Goal: Task Accomplishment & Management: Manage account settings

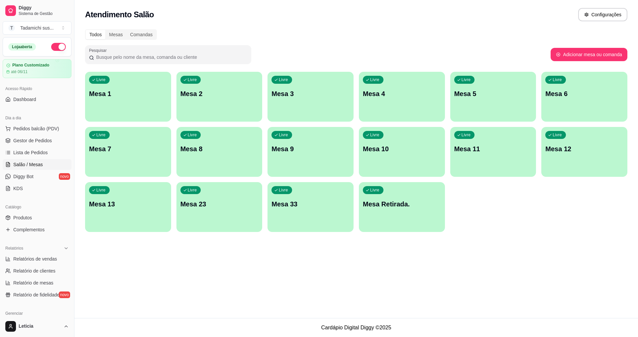
click at [574, 146] on p "Mesa 12" at bounding box center [584, 148] width 78 height 9
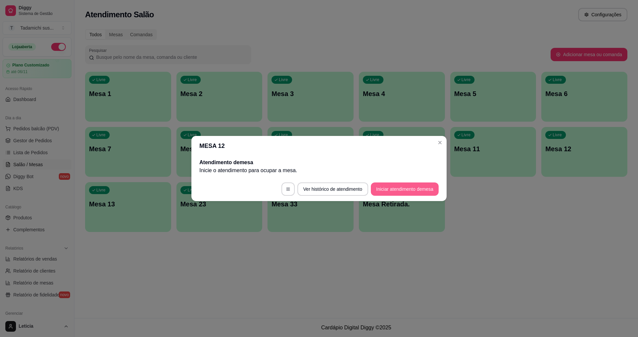
click at [395, 189] on button "Iniciar atendimento de mesa" at bounding box center [405, 188] width 68 height 13
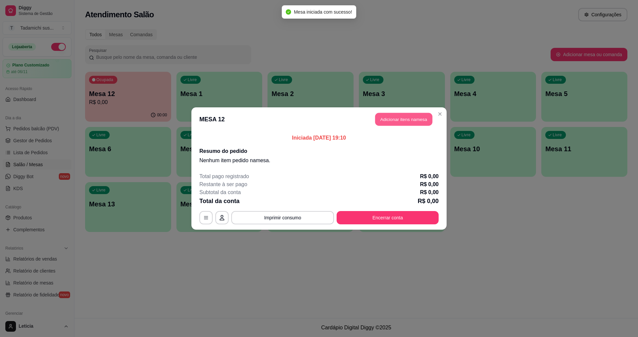
click at [404, 122] on button "Adicionar itens na mesa" at bounding box center [403, 119] width 57 height 13
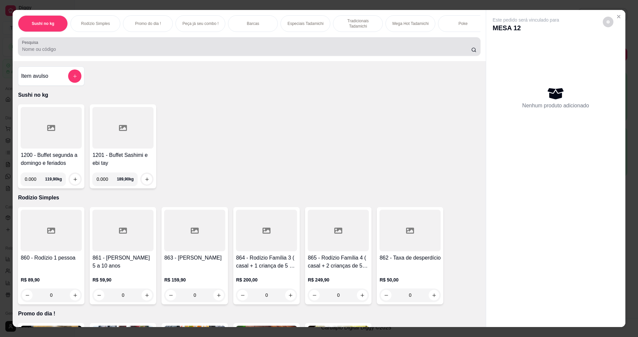
click at [65, 53] on div at bounding box center [249, 46] width 454 height 13
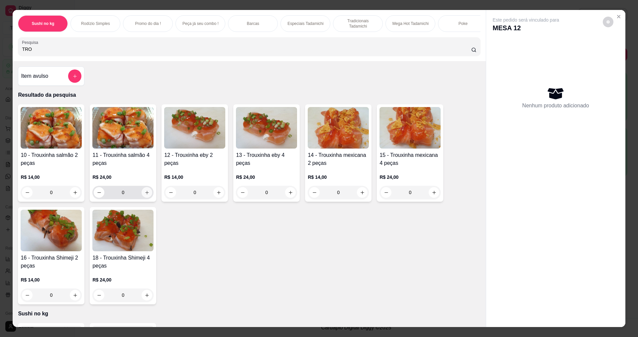
type input "TRO"
click at [146, 195] on icon "increase-product-quantity" at bounding box center [146, 192] width 5 height 5
type input "1"
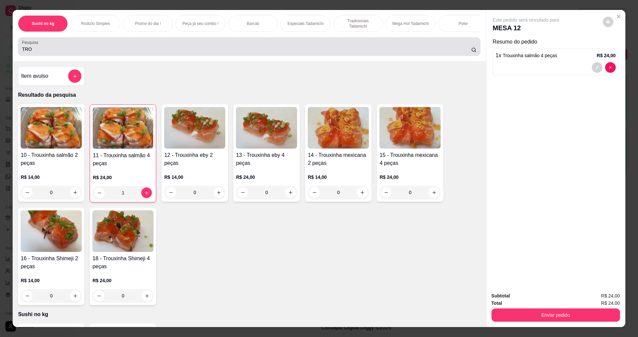
click at [109, 52] on input "TRO" at bounding box center [246, 49] width 449 height 7
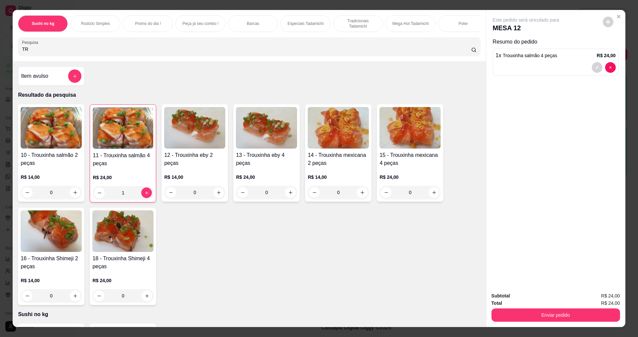
type input "T"
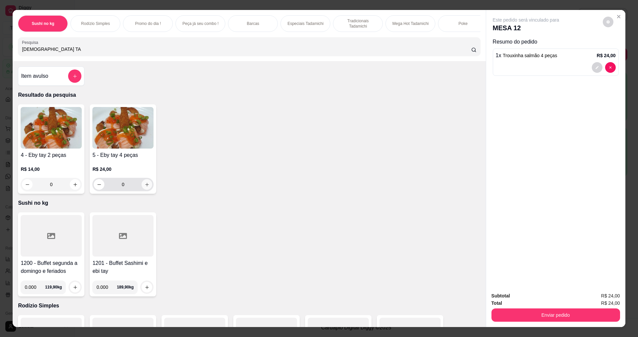
type input "[DEMOGRAPHIC_DATA] TA"
click at [142, 187] on button "increase-product-quantity" at bounding box center [147, 184] width 10 height 10
type input "1"
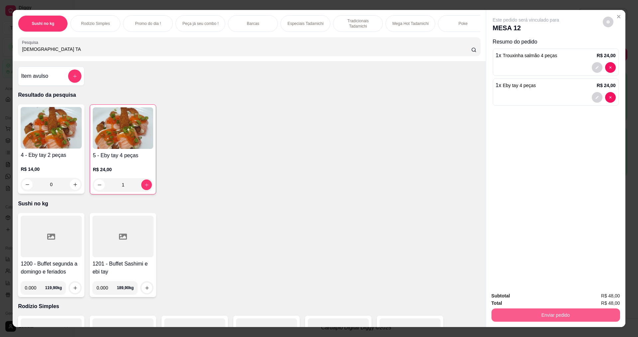
click at [587, 314] on button "Enviar pedido" at bounding box center [555, 314] width 129 height 13
click at [407, 264] on div "1200 - Buffet segunda a domingo e feriados 0.000 119,90 kg 1201 - Buffet Sashim…" at bounding box center [249, 255] width 462 height 84
click at [144, 187] on icon "increase-product-quantity" at bounding box center [146, 184] width 5 height 5
type input "2"
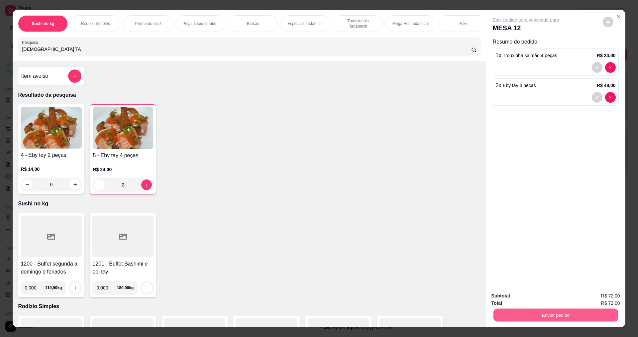
click at [571, 316] on button "Enviar pedido" at bounding box center [555, 314] width 125 height 13
click at [598, 296] on button "Enviar pedido" at bounding box center [603, 298] width 38 height 13
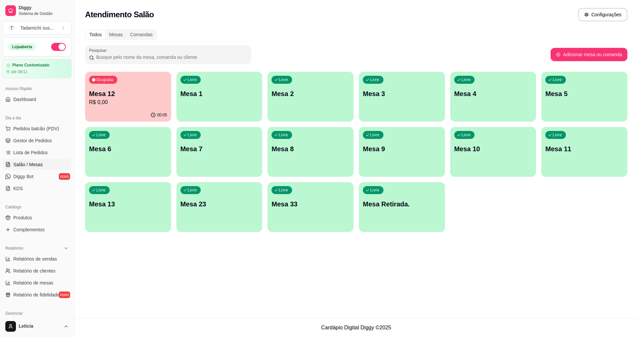
click at [288, 101] on div "Livre Mesa 2" at bounding box center [310, 93] width 86 height 42
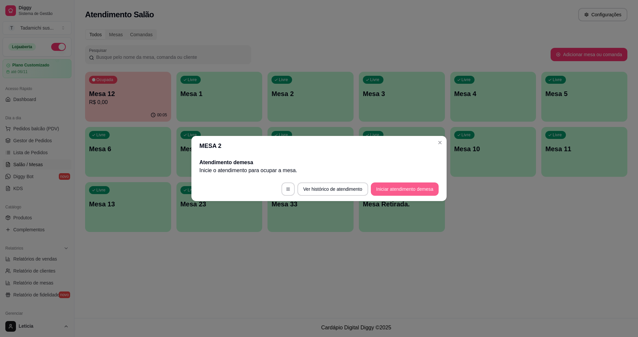
click at [398, 191] on button "Iniciar atendimento de mesa" at bounding box center [405, 188] width 68 height 13
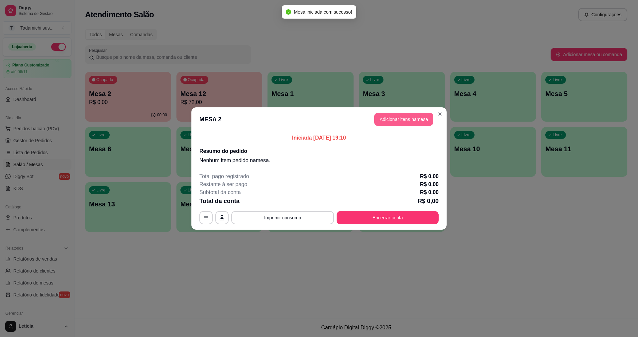
click at [410, 116] on button "Adicionar itens na mesa" at bounding box center [403, 119] width 59 height 13
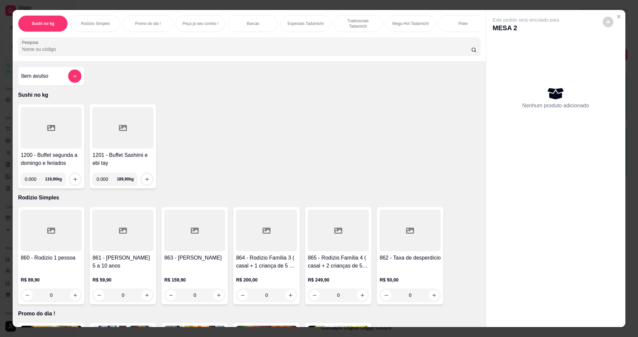
click at [34, 182] on input "0.000" at bounding box center [35, 178] width 20 height 13
type input "0.478"
click at [73, 182] on icon "increase-product-quantity" at bounding box center [75, 179] width 5 height 5
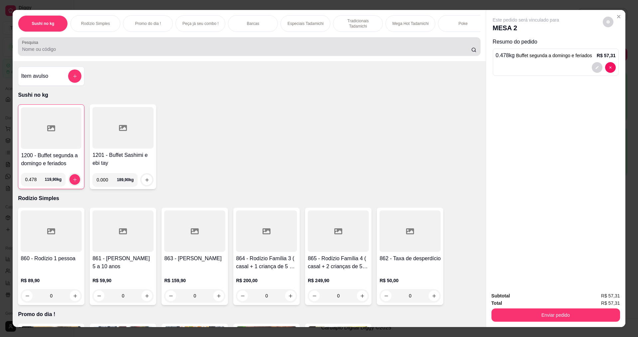
click at [97, 52] on input "Pesquisa" at bounding box center [246, 49] width 449 height 7
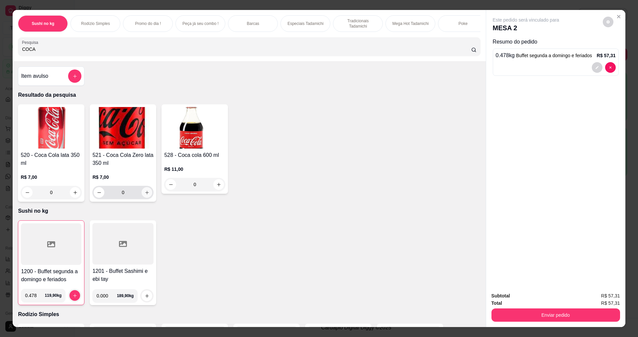
type input "COCA"
click at [144, 195] on icon "increase-product-quantity" at bounding box center [146, 192] width 5 height 5
type input "1"
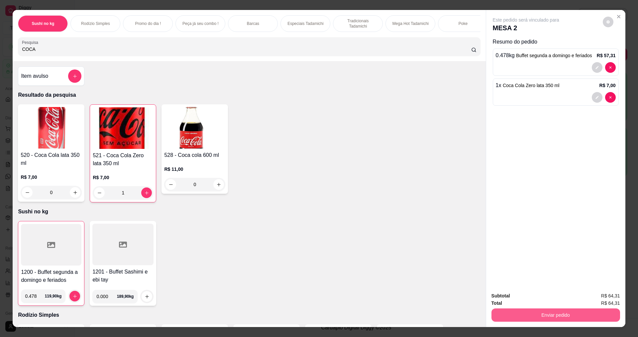
click at [532, 313] on button "Enviar pedido" at bounding box center [555, 314] width 129 height 13
click at [592, 297] on button "Enviar pedido" at bounding box center [602, 298] width 37 height 12
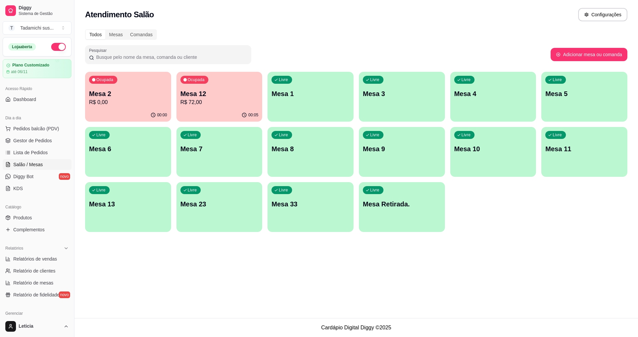
click at [203, 90] on p "Mesa 12" at bounding box center [219, 93] width 78 height 9
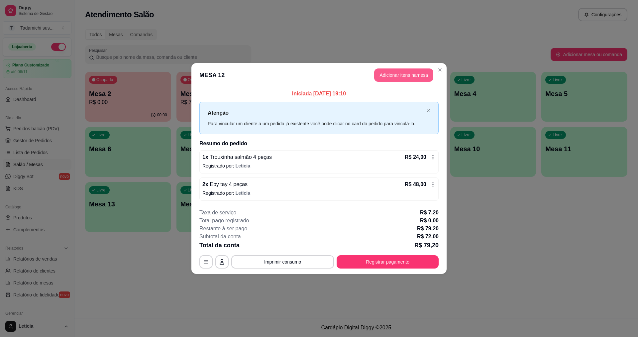
click at [409, 72] on button "Adicionar itens na mesa" at bounding box center [403, 74] width 59 height 13
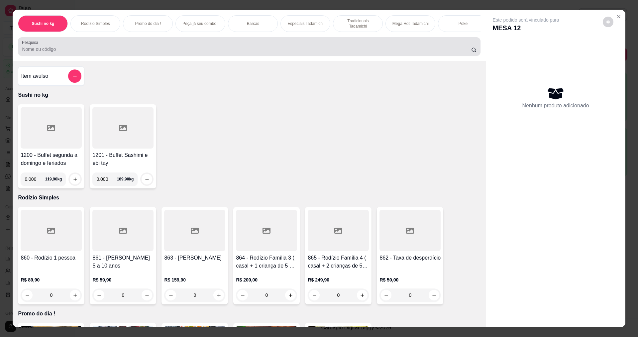
click at [42, 52] on input "Pesquisa" at bounding box center [246, 49] width 449 height 7
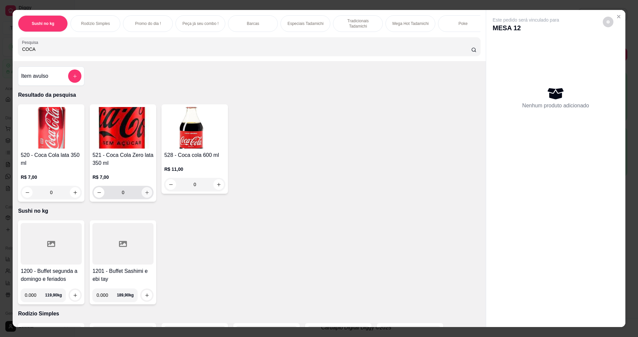
type input "COCA"
click at [144, 195] on icon "increase-product-quantity" at bounding box center [146, 192] width 5 height 5
type input "1"
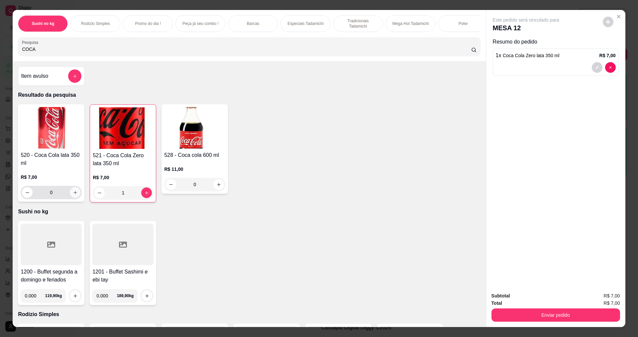
click at [73, 195] on icon "increase-product-quantity" at bounding box center [75, 192] width 5 height 5
type input "1"
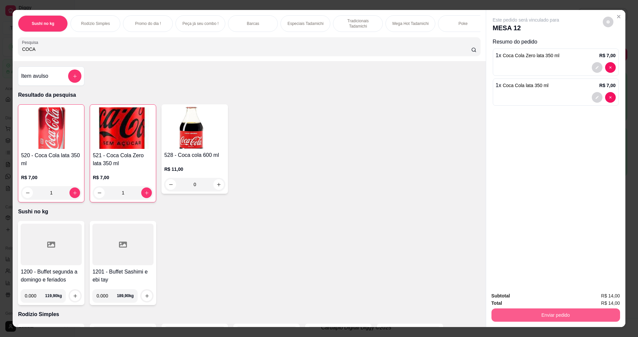
click at [548, 310] on button "Enviar pedido" at bounding box center [555, 314] width 129 height 13
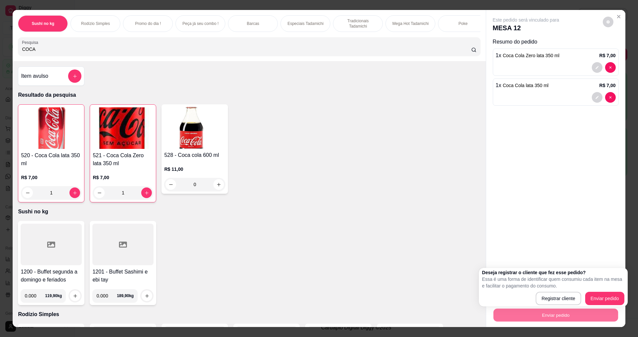
click at [596, 290] on div "Deseja registrar o cliente que fez esse pedido? Essa é uma forma de identificar…" at bounding box center [553, 287] width 142 height 36
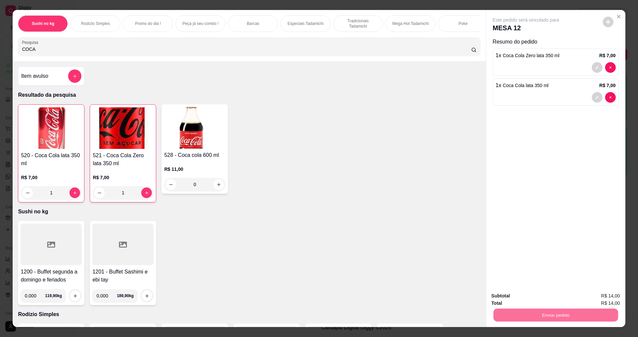
click at [596, 293] on button "Enviar pedido" at bounding box center [603, 298] width 38 height 13
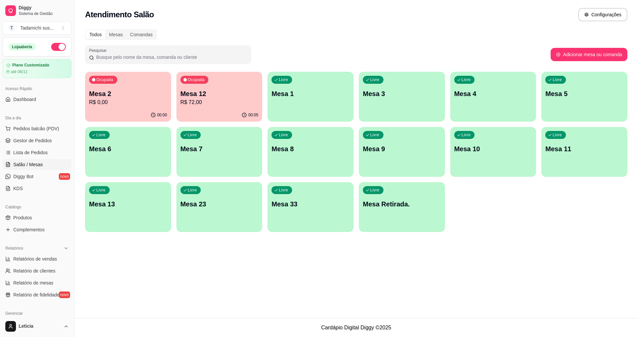
click at [118, 209] on div "Livre Mesa 13" at bounding box center [128, 203] width 86 height 42
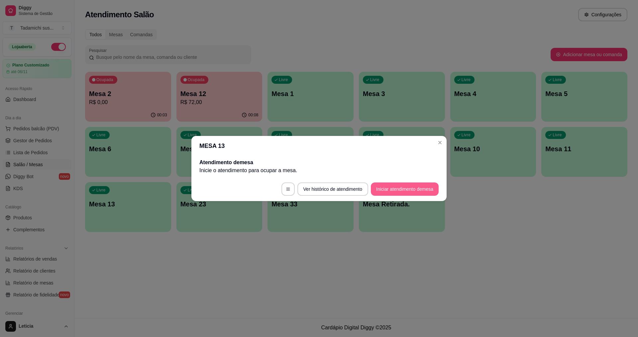
click at [382, 189] on button "Iniciar atendimento de mesa" at bounding box center [405, 188] width 68 height 13
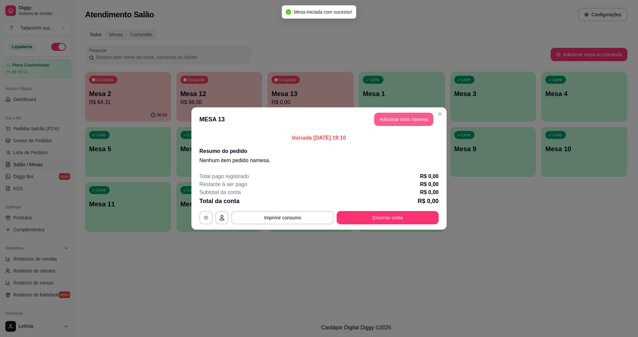
click at [390, 120] on button "Adicionar itens na mesa" at bounding box center [403, 119] width 59 height 13
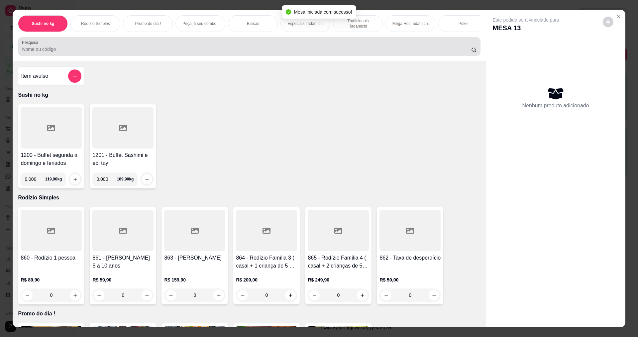
click at [77, 52] on input "Pesquisa" at bounding box center [246, 49] width 449 height 7
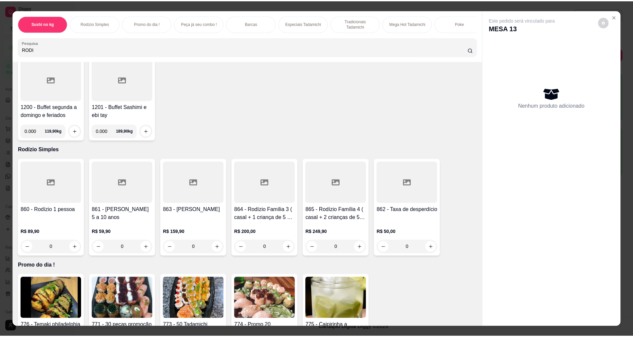
scroll to position [100, 0]
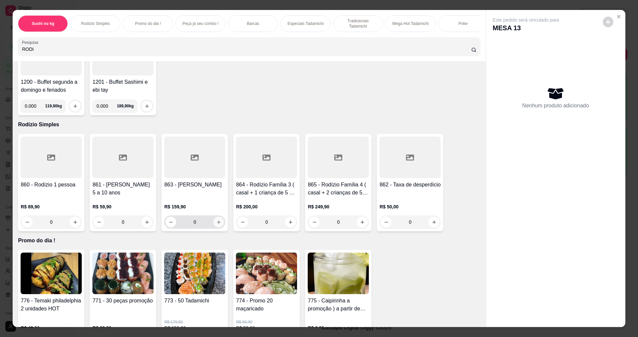
type input "RODI"
click at [217, 225] on icon "increase-product-quantity" at bounding box center [218, 222] width 5 height 5
type input "1"
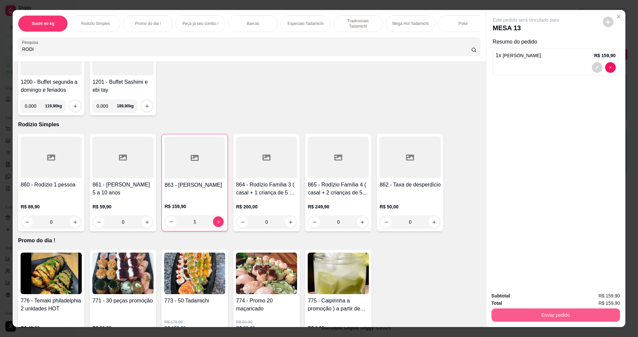
click at [542, 315] on button "Enviar pedido" at bounding box center [555, 314] width 129 height 13
click at [600, 294] on button "Enviar pedido" at bounding box center [603, 298] width 38 height 13
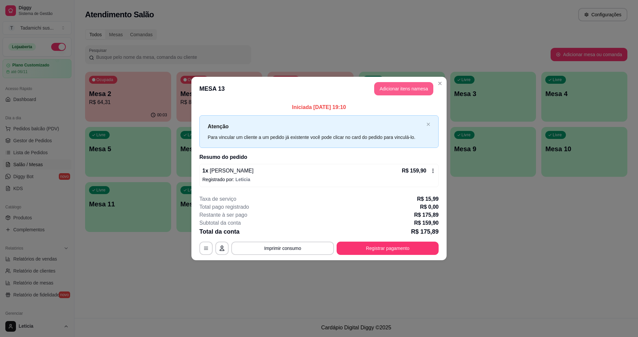
click at [385, 87] on button "Adicionar itens na mesa" at bounding box center [403, 88] width 59 height 13
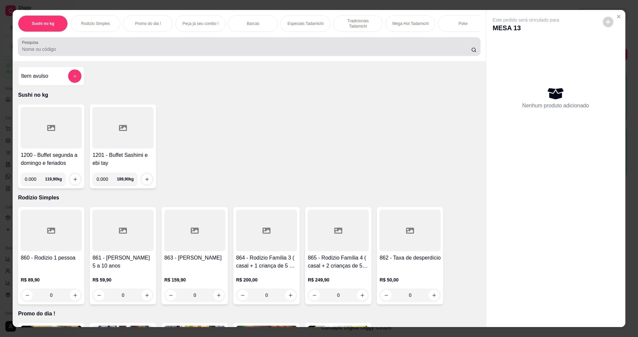
click at [88, 52] on input "Pesquisa" at bounding box center [246, 49] width 449 height 7
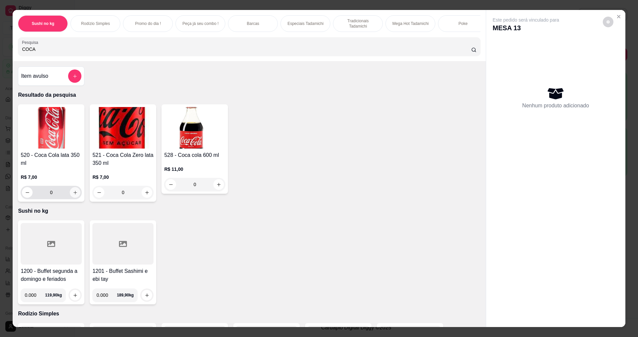
type input "COCA"
click at [73, 195] on icon "increase-product-quantity" at bounding box center [75, 192] width 5 height 5
type input "1"
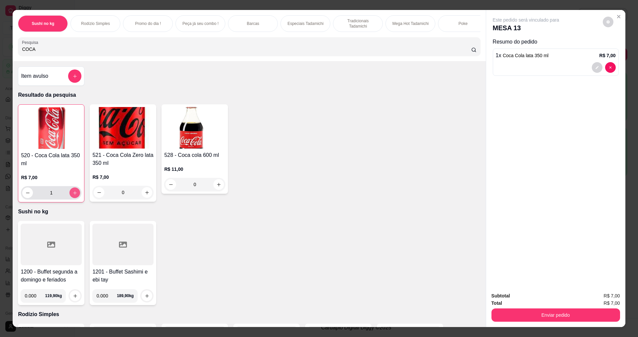
click at [72, 195] on icon "increase-product-quantity" at bounding box center [74, 192] width 5 height 5
type input "2"
click at [72, 195] on icon "increase-product-quantity" at bounding box center [74, 192] width 5 height 5
type input "3"
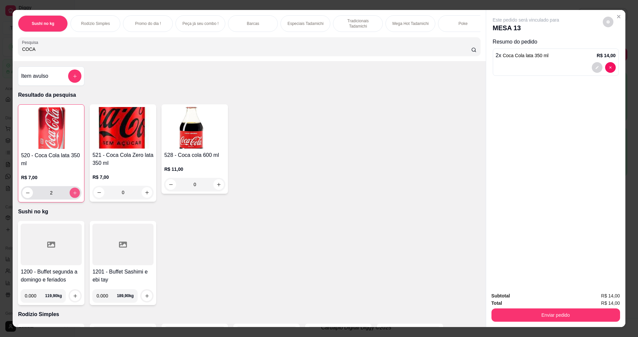
type input "3"
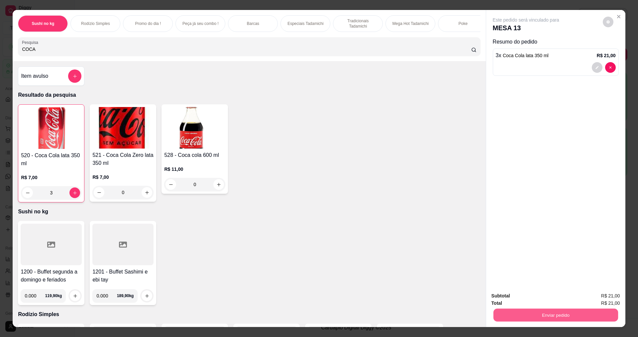
click at [555, 314] on button "Enviar pedido" at bounding box center [555, 314] width 125 height 13
click at [588, 293] on button "Enviar pedido" at bounding box center [603, 298] width 38 height 13
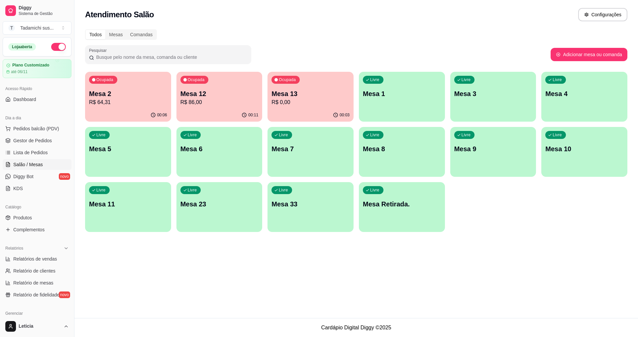
click at [324, 156] on div "Livre Mesa 7" at bounding box center [310, 148] width 86 height 42
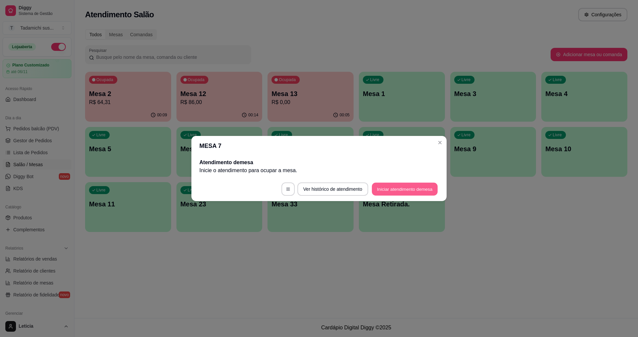
click at [437, 185] on footer "Ver histórico de atendimento Iniciar atendimento de mesa" at bounding box center [318, 189] width 255 height 24
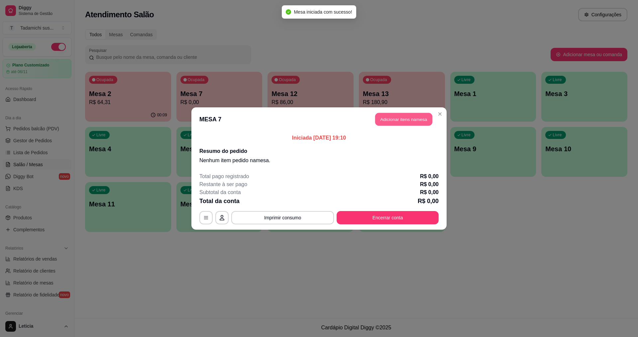
click at [389, 117] on button "Adicionar itens na mesa" at bounding box center [403, 119] width 57 height 13
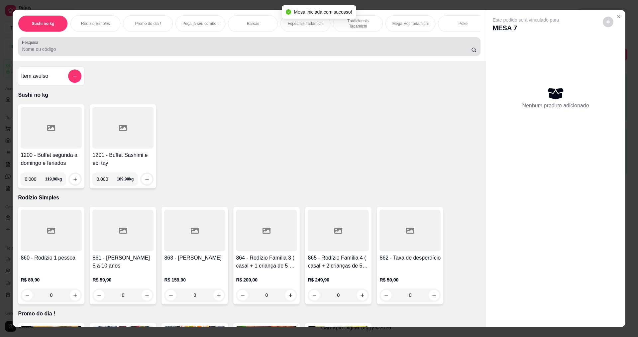
click at [114, 45] on div at bounding box center [249, 46] width 454 height 13
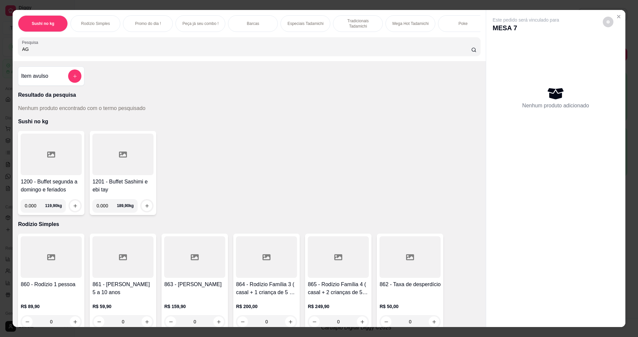
type input "A"
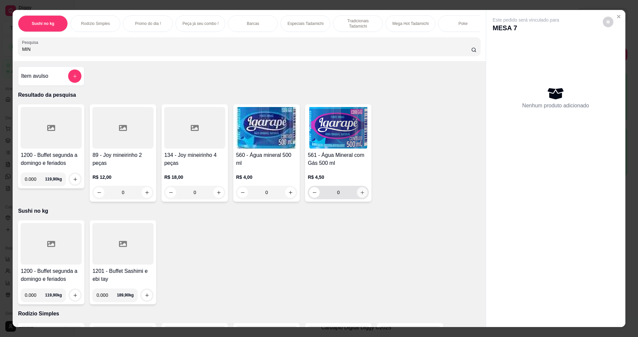
type input "MIN"
click at [360, 195] on icon "increase-product-quantity" at bounding box center [362, 192] width 5 height 5
type input "1"
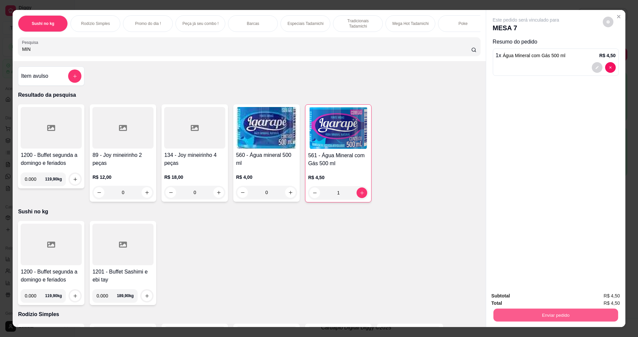
click at [569, 314] on button "Enviar pedido" at bounding box center [555, 314] width 125 height 13
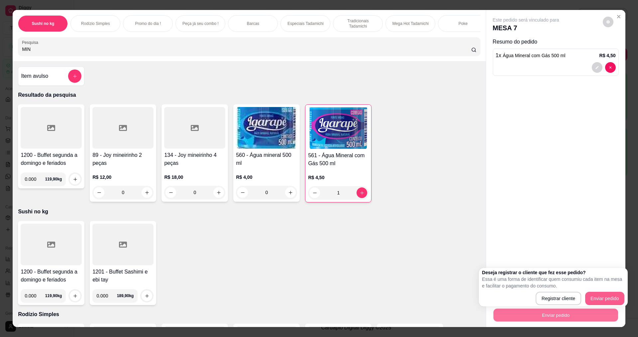
click at [599, 297] on button "Enviar pedido" at bounding box center [604, 298] width 39 height 13
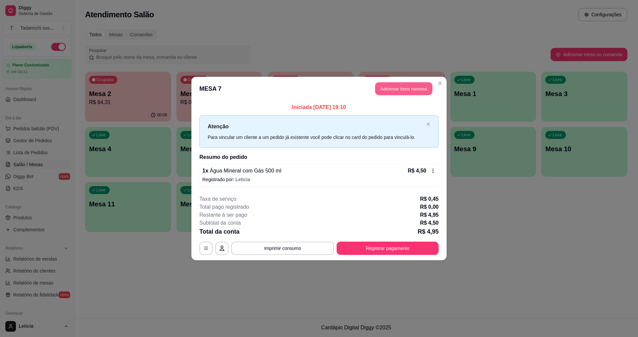
click at [379, 87] on button "Adicionar itens na mesa" at bounding box center [403, 88] width 57 height 13
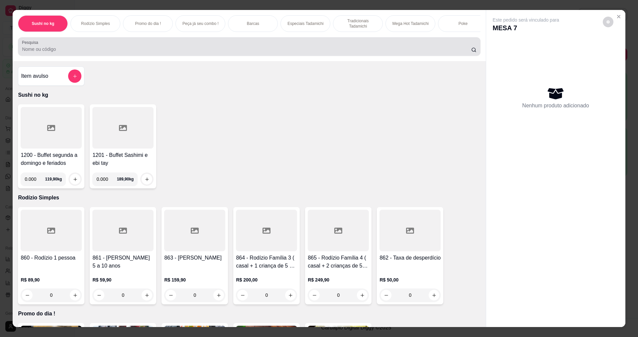
click at [181, 52] on input "Pesquisa" at bounding box center [246, 49] width 449 height 7
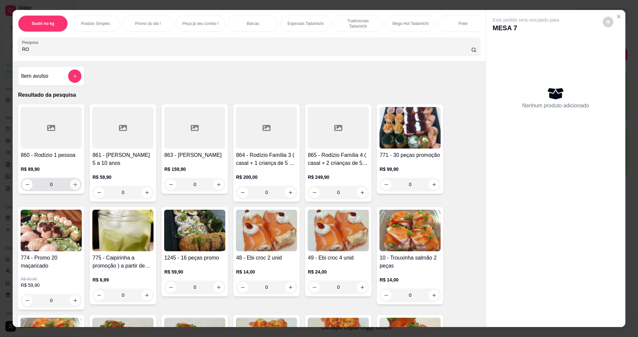
type input "RO"
click at [71, 190] on button "increase-product-quantity" at bounding box center [75, 184] width 11 height 11
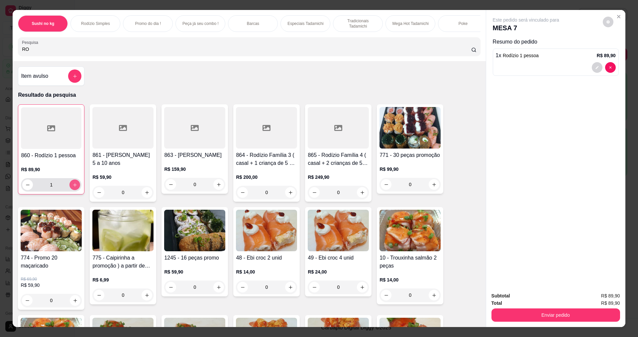
type input "1"
click at [579, 318] on button "Enviar pedido" at bounding box center [555, 314] width 129 height 13
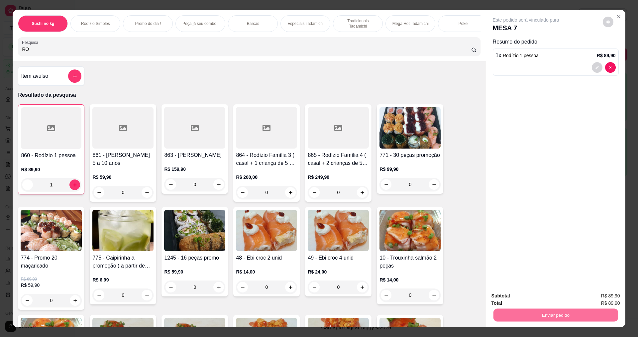
click at [609, 293] on button "Enviar pedido" at bounding box center [605, 298] width 38 height 13
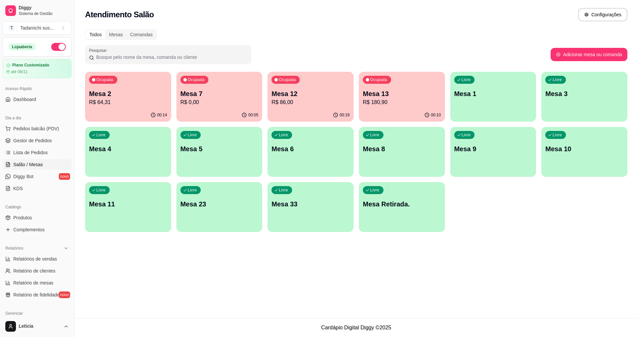
click at [582, 145] on p "Mesa 10" at bounding box center [584, 148] width 78 height 9
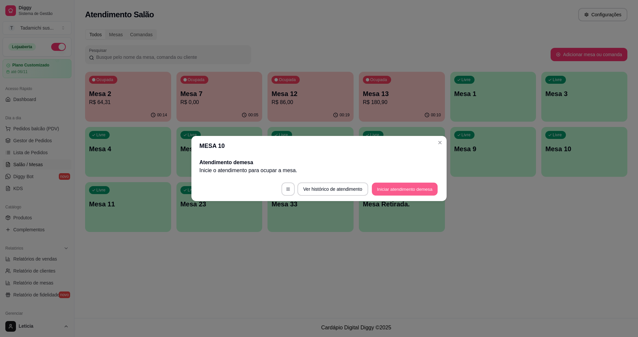
click at [379, 187] on button "Iniciar atendimento de mesa" at bounding box center [405, 189] width 66 height 13
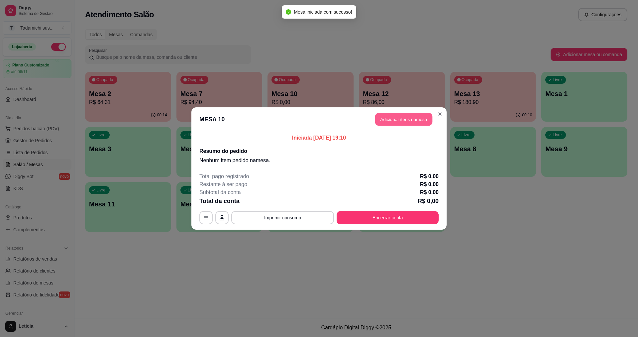
click at [412, 119] on button "Adicionar itens na mesa" at bounding box center [403, 119] width 57 height 13
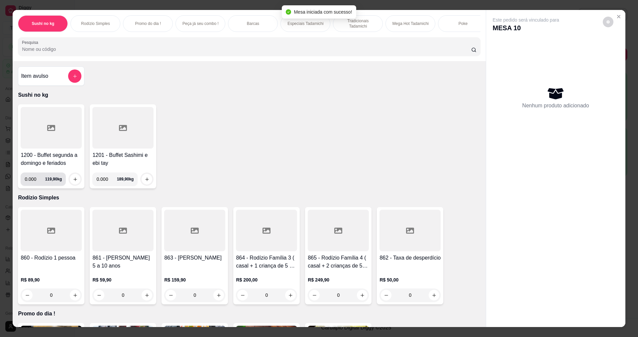
click at [35, 181] on input "0.000" at bounding box center [35, 178] width 20 height 13
type input "0.272"
click at [74, 182] on icon "increase-product-quantity" at bounding box center [75, 179] width 5 height 5
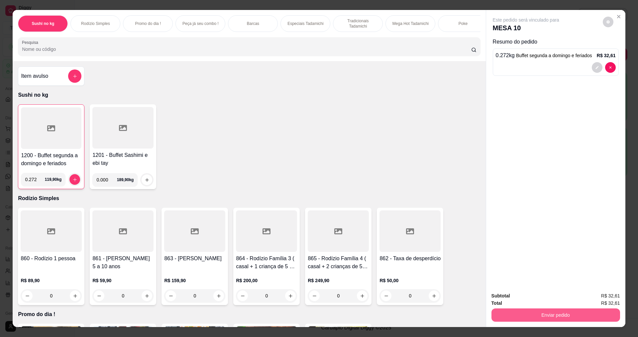
click at [563, 312] on button "Enviar pedido" at bounding box center [555, 314] width 129 height 13
click at [610, 293] on button "Enviar pedido" at bounding box center [602, 298] width 37 height 12
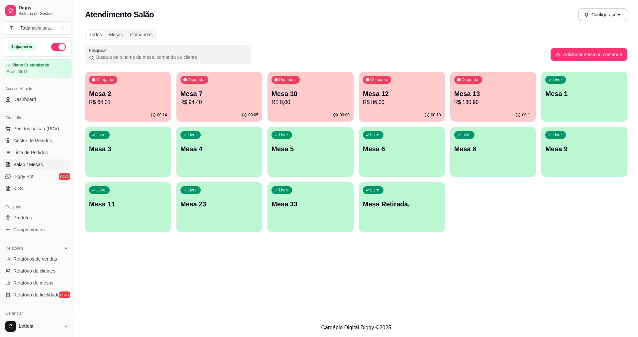
click at [472, 95] on p "Mesa 13" at bounding box center [493, 93] width 78 height 9
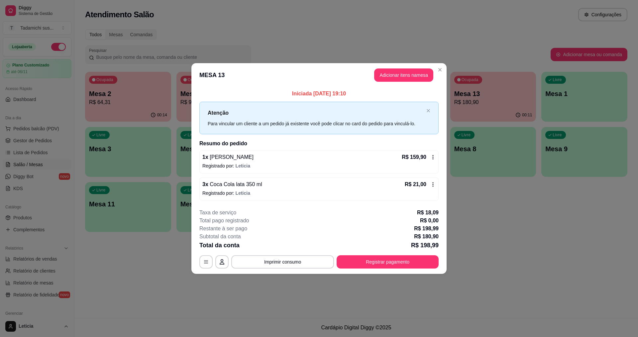
click at [403, 69] on header "MESA 13 Adicionar itens na mesa" at bounding box center [318, 75] width 255 height 24
click at [403, 69] on button "Adicionar itens na mesa" at bounding box center [403, 75] width 57 height 13
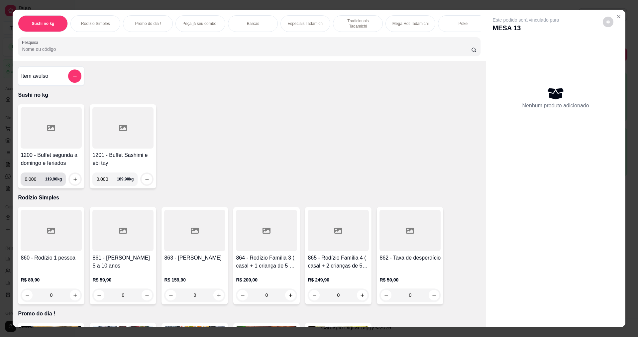
click at [37, 183] on input "0.000" at bounding box center [35, 178] width 20 height 13
click at [76, 182] on button "increase-product-quantity" at bounding box center [75, 179] width 11 height 11
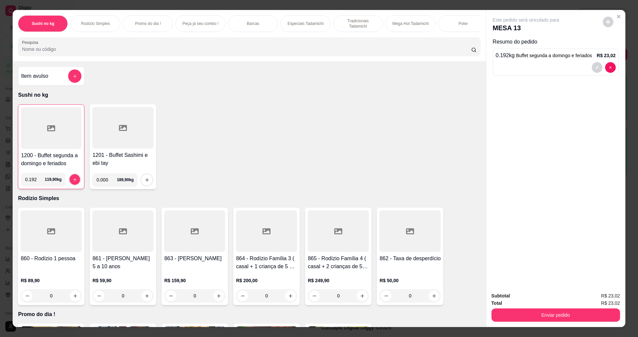
click at [33, 182] on input "0.192" at bounding box center [35, 179] width 20 height 13
type input "0.192"
click at [72, 182] on icon "increase-product-quantity" at bounding box center [74, 179] width 5 height 5
click at [527, 314] on button "Enviar pedido" at bounding box center [555, 314] width 129 height 13
click at [613, 300] on button "Enviar pedido" at bounding box center [603, 298] width 38 height 13
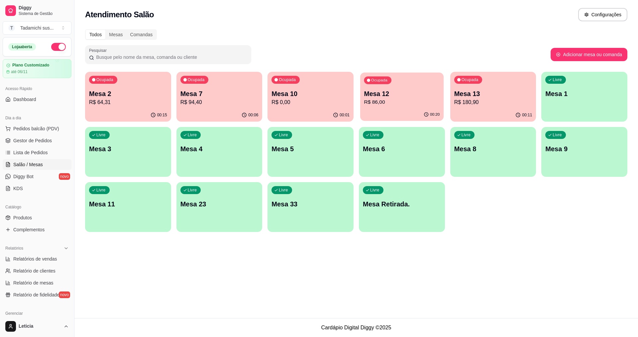
click at [370, 108] on div "Ocupada Mesa 12 R$ 86,00" at bounding box center [401, 90] width 83 height 36
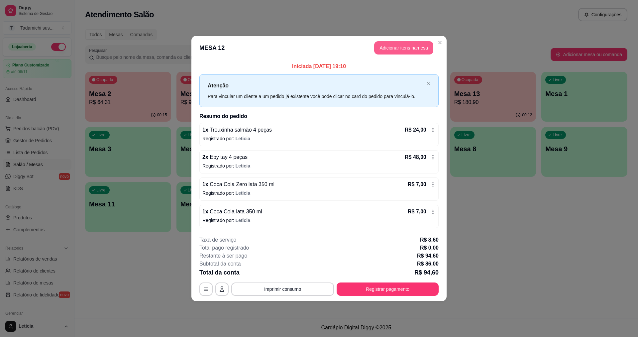
click at [421, 45] on button "Adicionar itens na mesa" at bounding box center [403, 47] width 59 height 13
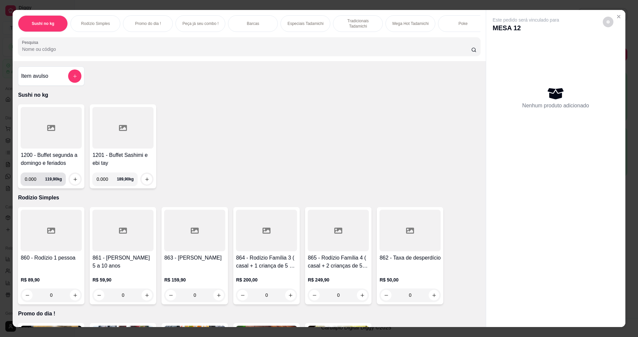
click at [36, 181] on input "0.000" at bounding box center [35, 178] width 20 height 13
type input "0.092"
click at [70, 184] on button "increase-product-quantity" at bounding box center [75, 179] width 11 height 11
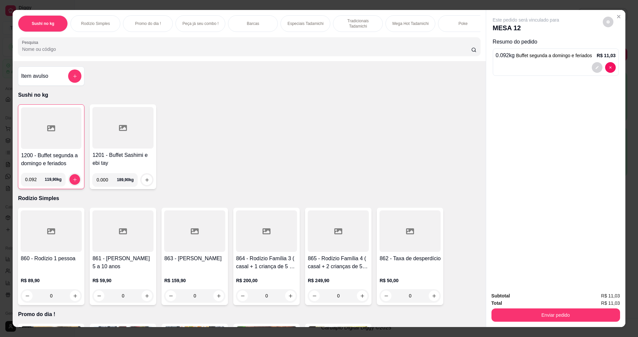
click at [35, 185] on input "0.092" at bounding box center [35, 179] width 20 height 13
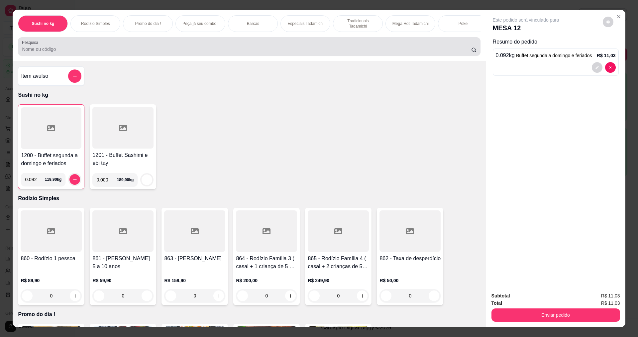
click at [49, 53] on div at bounding box center [249, 46] width 454 height 13
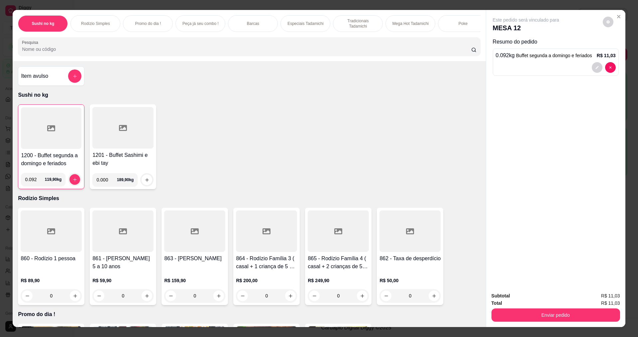
click at [23, 143] on div at bounding box center [51, 128] width 60 height 42
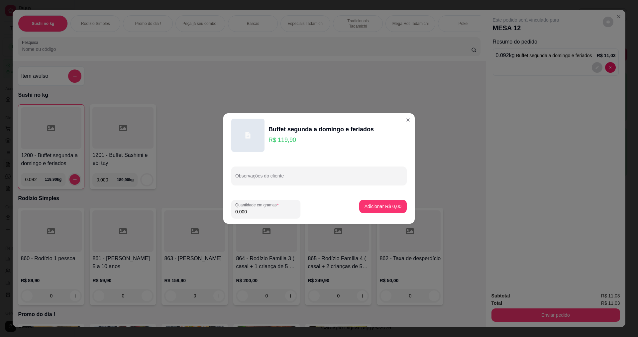
click at [254, 212] on input "0.000" at bounding box center [265, 211] width 61 height 7
type input "0.106"
click at [372, 202] on button "Adicionar R$ 12,71" at bounding box center [381, 206] width 49 height 13
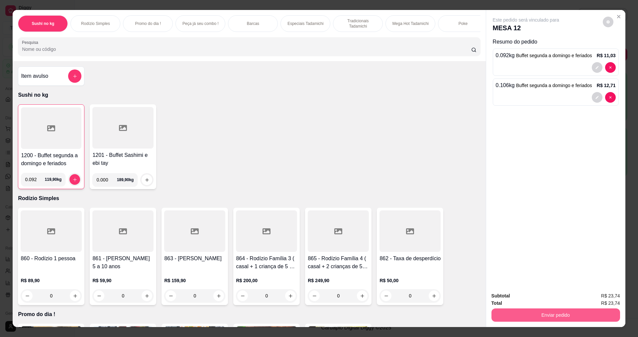
click at [552, 314] on button "Enviar pedido" at bounding box center [555, 314] width 129 height 13
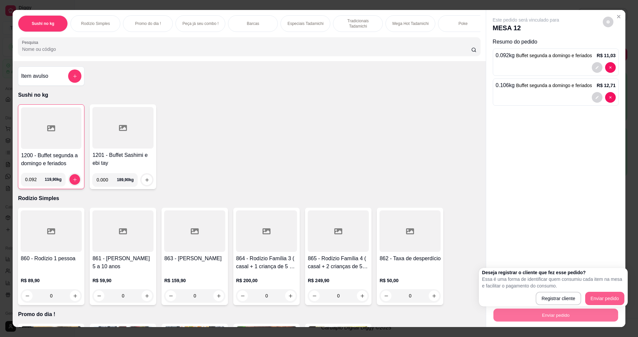
click at [605, 289] on div "Deseja registrar o cliente que fez esse pedido? Essa é uma forma de identificar…" at bounding box center [553, 287] width 142 height 36
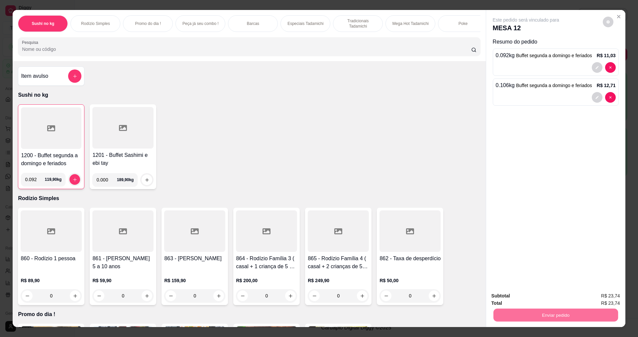
click at [604, 298] on button "Enviar pedido" at bounding box center [603, 298] width 38 height 13
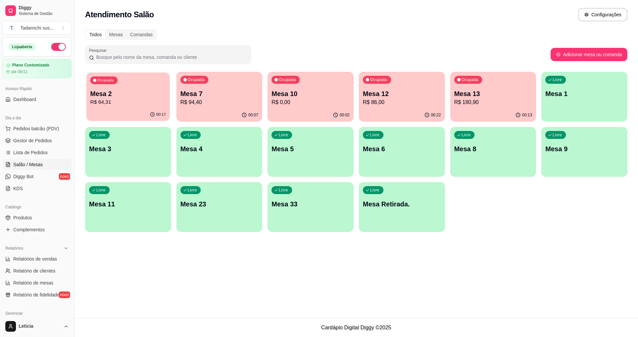
click at [154, 85] on div "Ocupada Mesa 2 R$ 64,31" at bounding box center [127, 90] width 83 height 36
click at [129, 102] on p "R$ 64,31" at bounding box center [128, 102] width 76 height 8
click at [299, 105] on p "R$ 0,00" at bounding box center [311, 102] width 76 height 8
click at [34, 220] on link "Produtos" at bounding box center [37, 217] width 69 height 11
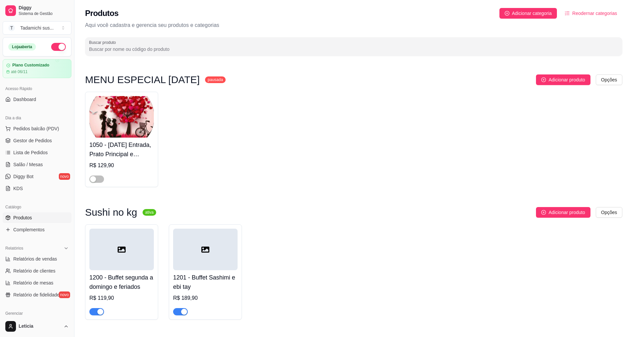
click at [33, 218] on link "Produtos" at bounding box center [37, 217] width 69 height 11
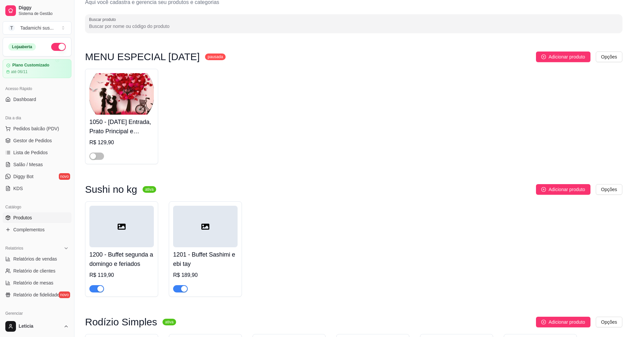
scroll to position [100, 0]
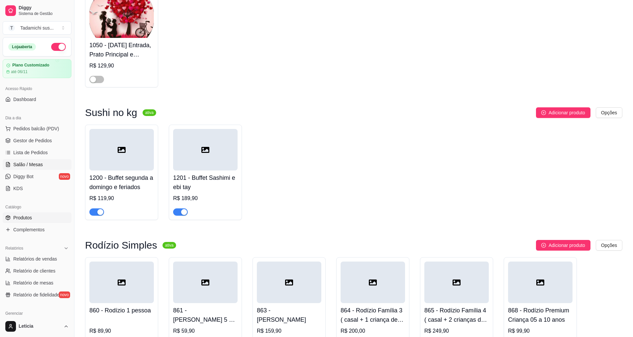
click at [36, 163] on span "Salão / Mesas" at bounding box center [28, 164] width 30 height 7
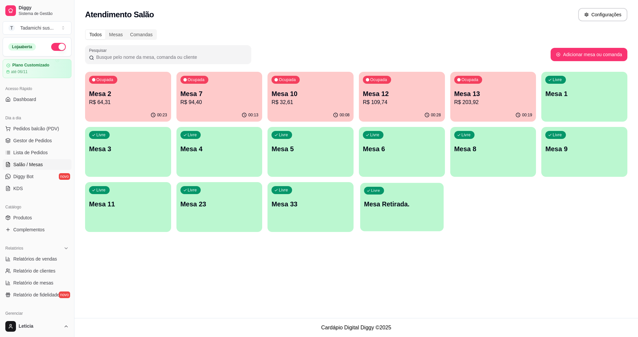
click at [427, 219] on div "Livre Mesa Retirada." at bounding box center [401, 203] width 83 height 41
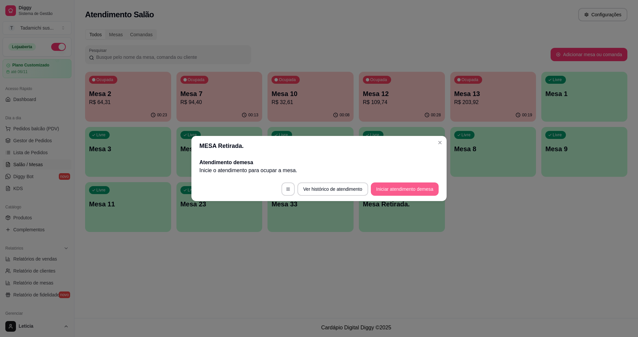
click at [389, 185] on button "Iniciar atendimento de mesa" at bounding box center [405, 188] width 68 height 13
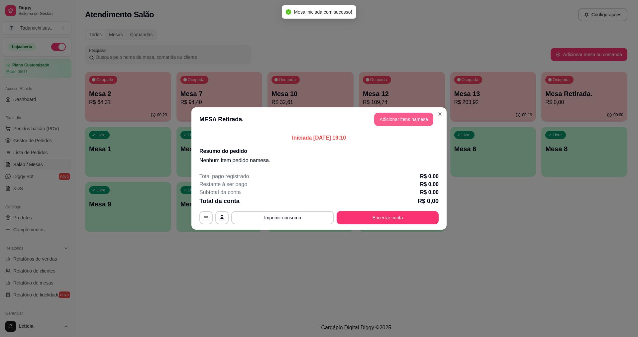
click at [415, 121] on button "Adicionar itens na mesa" at bounding box center [403, 119] width 59 height 13
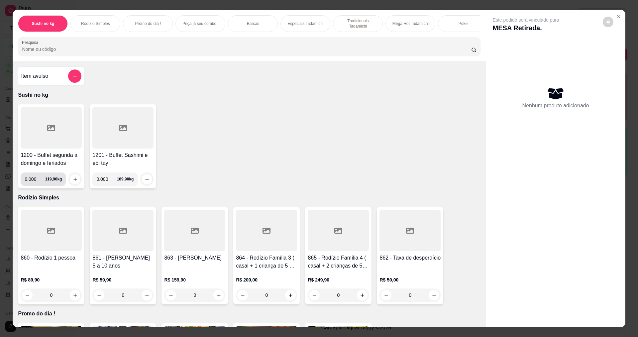
click at [31, 184] on input "0.000" at bounding box center [35, 178] width 20 height 13
click at [33, 183] on input "0.000" at bounding box center [35, 178] width 20 height 13
type input "0.346"
click at [76, 184] on button "increase-product-quantity" at bounding box center [75, 179] width 10 height 10
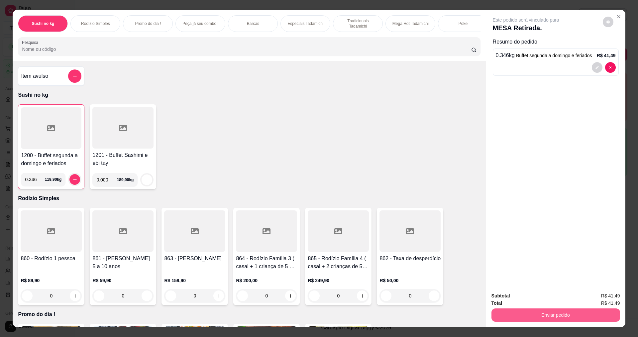
click at [533, 319] on button "Enviar pedido" at bounding box center [555, 314] width 129 height 13
click at [597, 298] on button "Enviar pedido" at bounding box center [603, 298] width 38 height 13
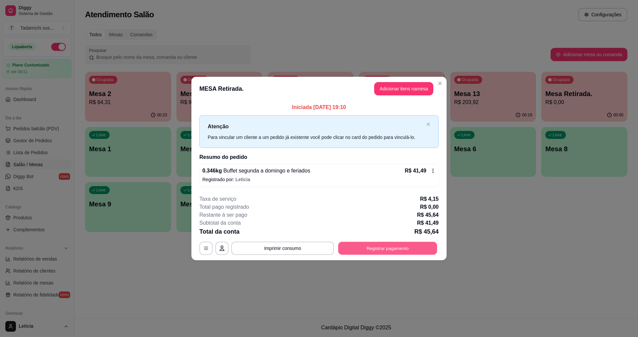
click at [358, 247] on button "Registrar pagamento" at bounding box center [387, 247] width 99 height 13
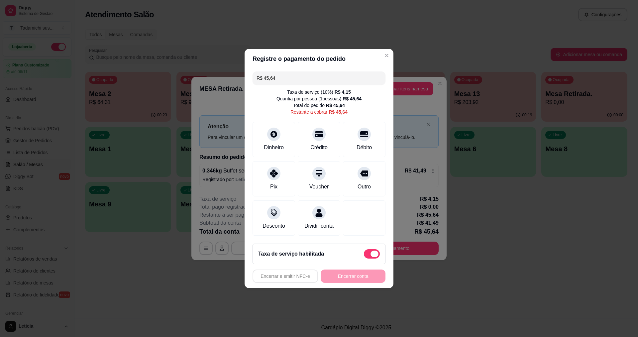
click at [364, 258] on span at bounding box center [372, 253] width 16 height 9
click at [363, 258] on input "checkbox" at bounding box center [365, 257] width 4 height 4
checkbox input "true"
type input "R$ 41,49"
checkbox input "false"
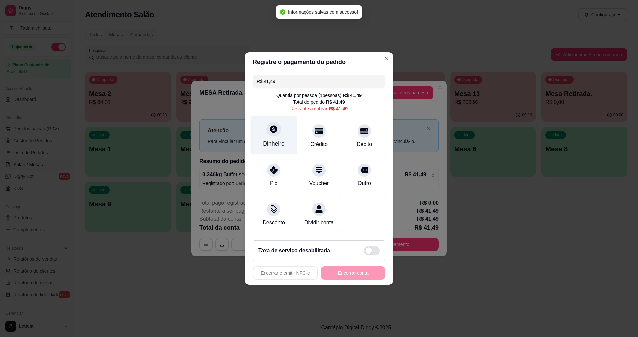
click at [269, 139] on div "Dinheiro" at bounding box center [274, 143] width 22 height 9
type input "R$ 0,00"
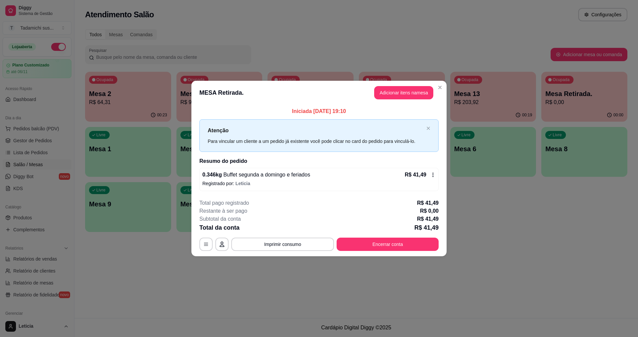
click at [276, 250] on footer "**********" at bounding box center [318, 225] width 255 height 62
click at [276, 249] on button "Imprimir consumo" at bounding box center [283, 243] width 100 height 13
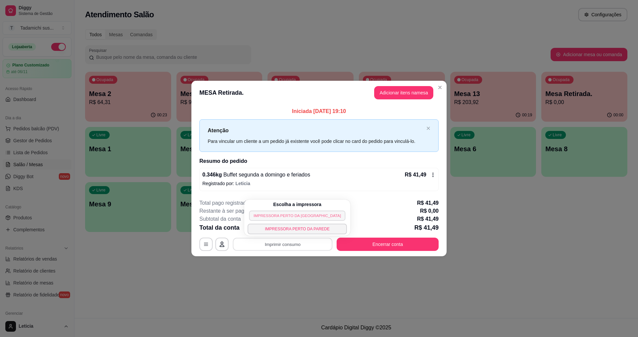
click at [286, 216] on button "IMPRESSORA PERTO DA [GEOGRAPHIC_DATA]" at bounding box center [297, 215] width 96 height 10
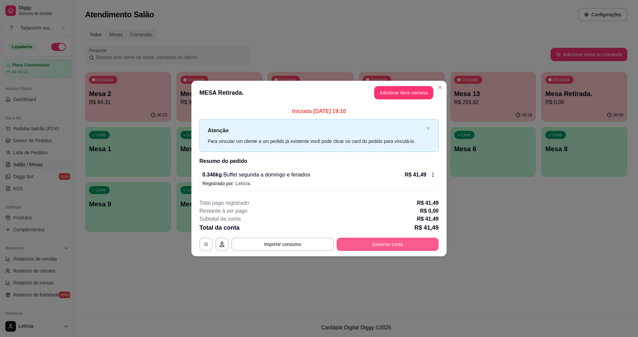
click at [369, 242] on button "Encerrar conta" at bounding box center [387, 243] width 102 height 13
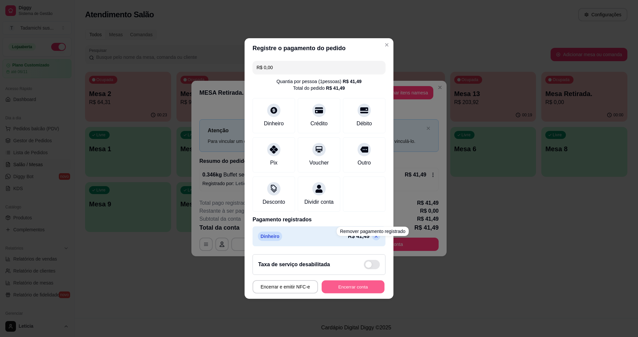
click at [361, 292] on button "Encerrar conta" at bounding box center [352, 286] width 63 height 13
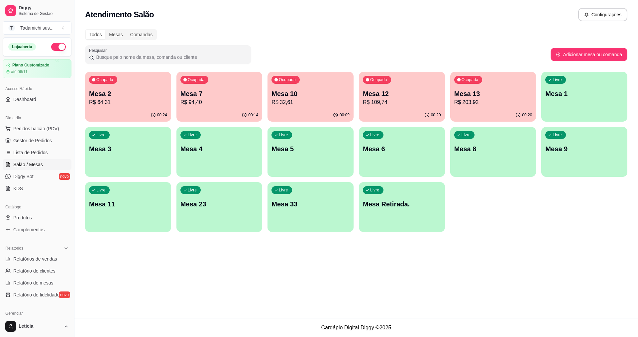
click at [399, 213] on div "Livre Mesa Retirada." at bounding box center [402, 203] width 86 height 42
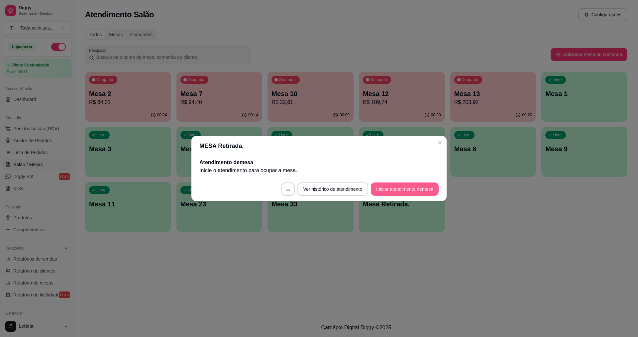
click at [388, 191] on button "Iniciar atendimento de mesa" at bounding box center [405, 188] width 68 height 13
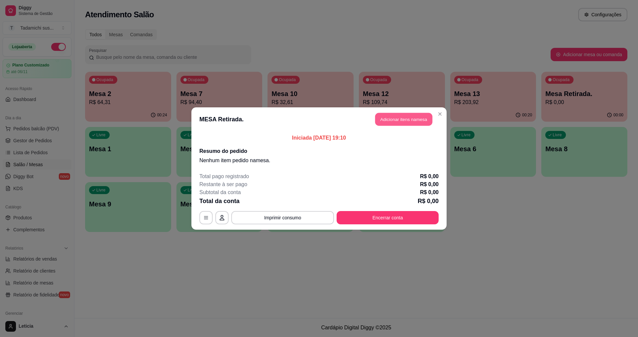
click at [378, 122] on button "Adicionar itens na mesa" at bounding box center [403, 119] width 57 height 13
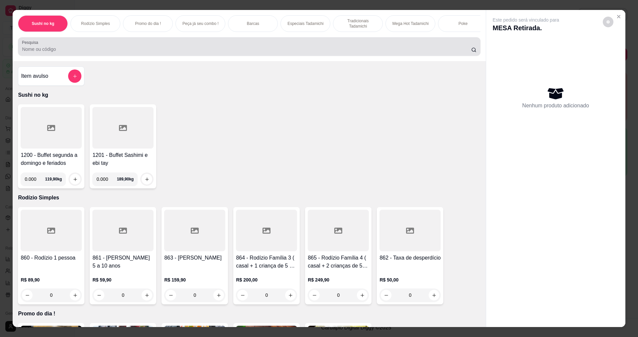
click at [43, 51] on input "Pesquisa" at bounding box center [246, 49] width 449 height 7
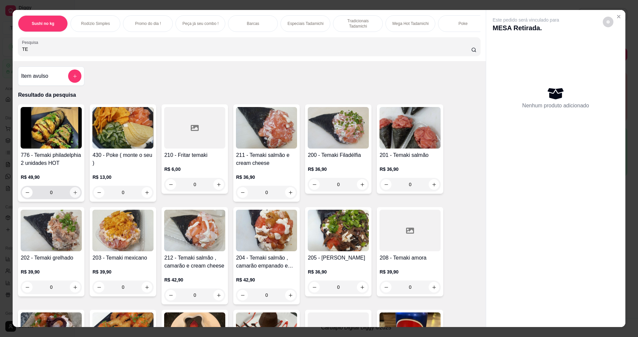
type input "TE"
click at [73, 195] on icon "increase-product-quantity" at bounding box center [75, 192] width 5 height 5
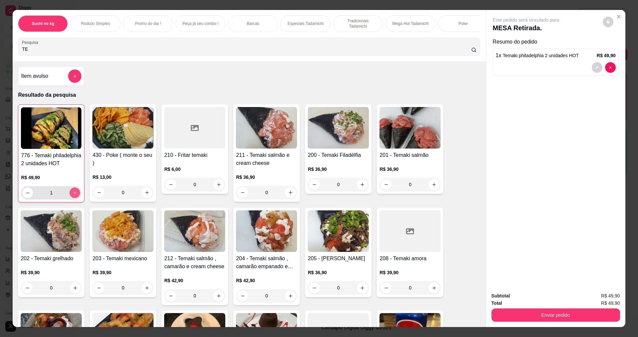
type input "1"
click at [540, 322] on div "Subtotal R$ 49,90 Total R$ 49,90 Enviar pedido" at bounding box center [555, 307] width 139 height 40
click at [542, 317] on button "Enviar pedido" at bounding box center [555, 314] width 129 height 13
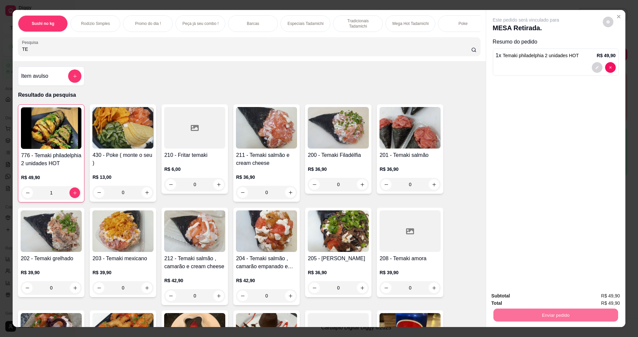
click at [598, 296] on button "Enviar pedido" at bounding box center [605, 298] width 38 height 13
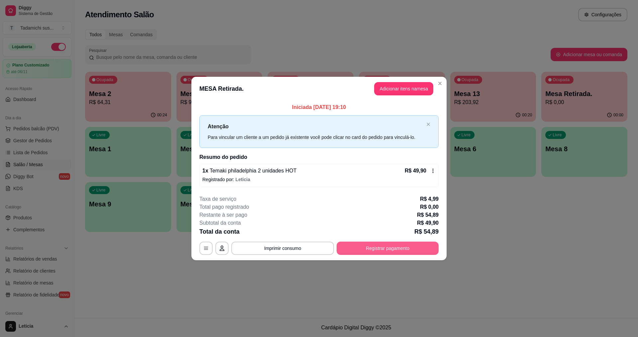
click at [361, 243] on button "Registrar pagamento" at bounding box center [387, 247] width 102 height 13
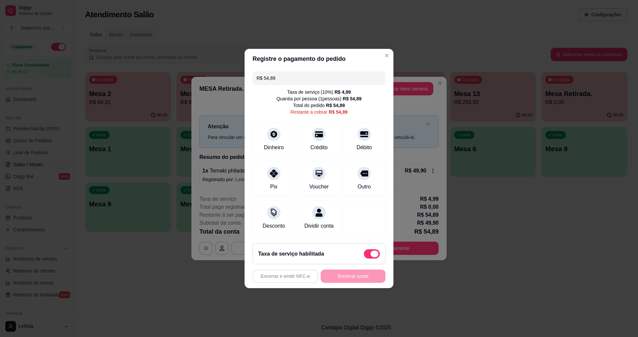
click at [365, 258] on span at bounding box center [372, 253] width 16 height 9
click at [365, 259] on input "checkbox" at bounding box center [365, 257] width 4 height 4
checkbox input "true"
type input "R$ 49,90"
checkbox input "false"
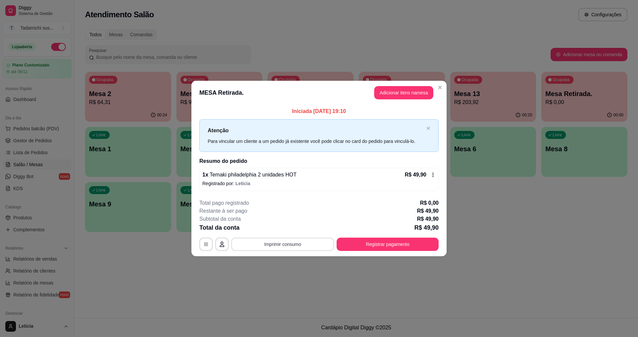
click at [270, 244] on button "Imprimir consumo" at bounding box center [282, 243] width 103 height 13
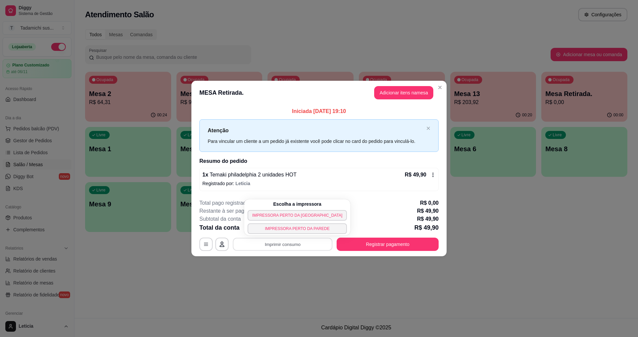
click at [364, 65] on div "**********" at bounding box center [319, 168] width 638 height 337
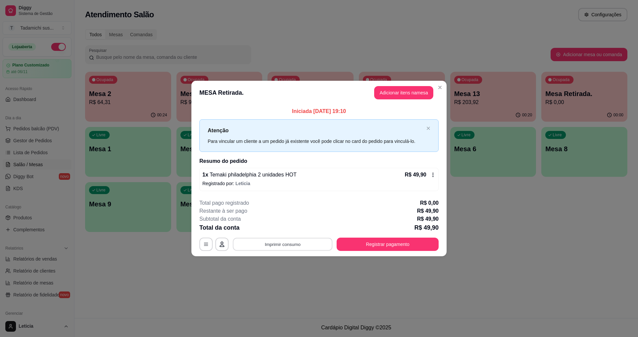
click at [290, 242] on button "Imprimir consumo" at bounding box center [283, 243] width 100 height 13
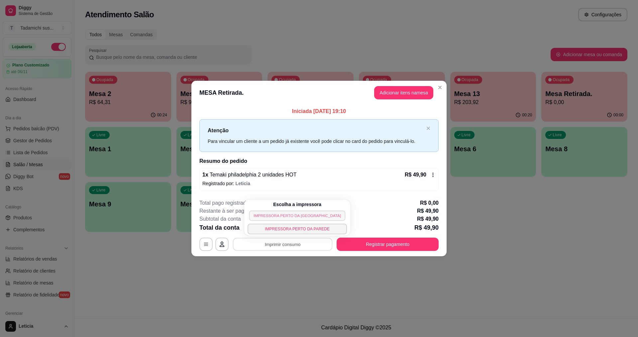
click at [283, 211] on button "IMPRESSORA PERTO DA [GEOGRAPHIC_DATA]" at bounding box center [297, 215] width 96 height 10
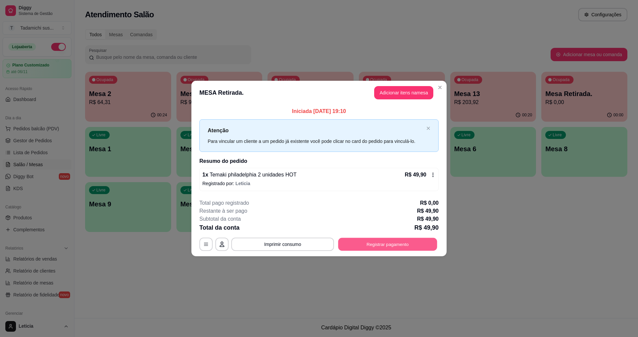
click at [348, 243] on button "Registrar pagamento" at bounding box center [387, 243] width 99 height 13
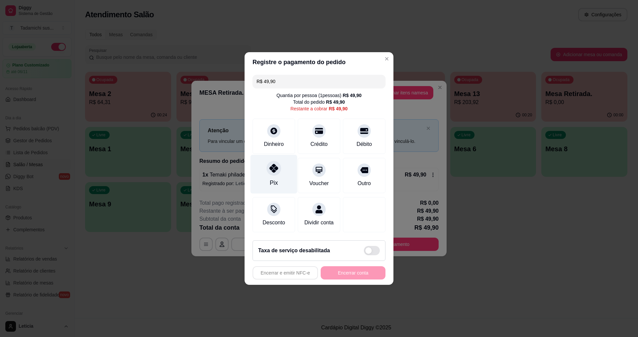
click at [270, 161] on div at bounding box center [273, 168] width 15 height 15
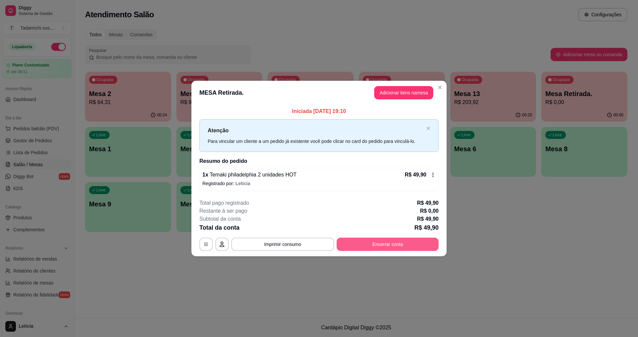
click at [367, 242] on button "Encerrar conta" at bounding box center [387, 243] width 102 height 13
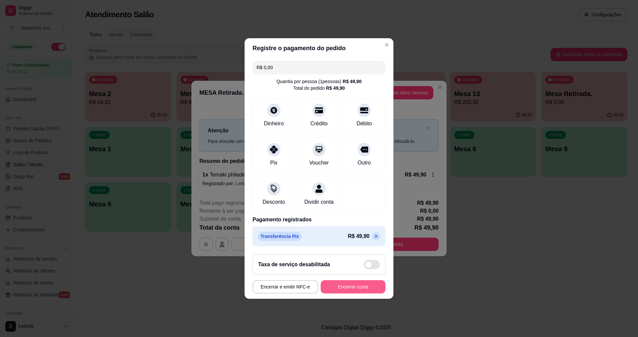
click at [354, 288] on button "Encerrar conta" at bounding box center [352, 286] width 65 height 13
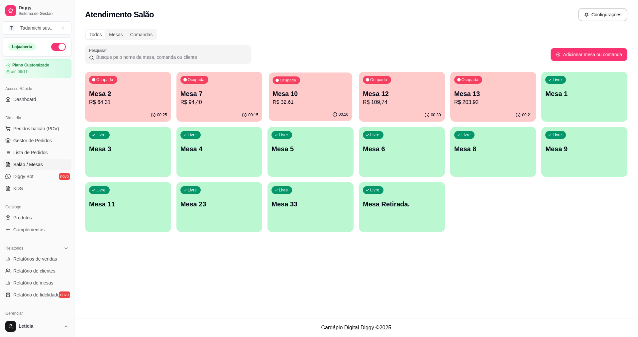
click at [281, 97] on p "Mesa 10" at bounding box center [311, 93] width 76 height 9
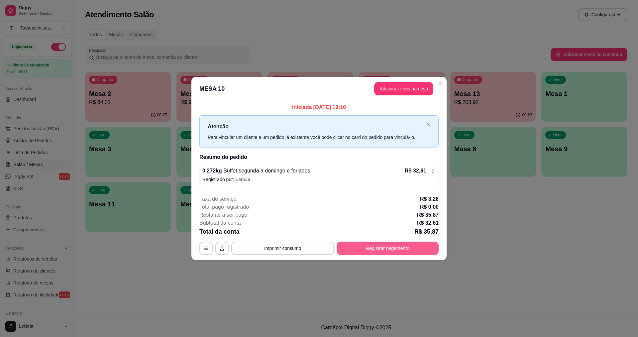
click at [357, 243] on button "Registrar pagamento" at bounding box center [387, 247] width 102 height 13
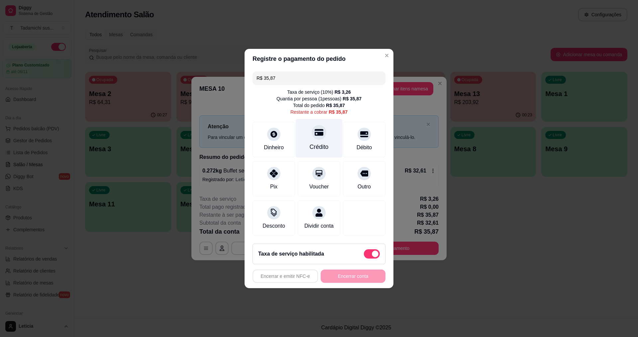
click at [316, 142] on div "Crédito" at bounding box center [319, 146] width 19 height 9
type input "R$ 0,00"
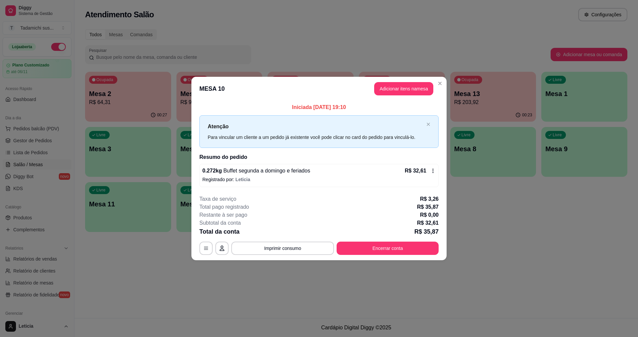
click at [297, 257] on footer "**********" at bounding box center [318, 225] width 255 height 70
click at [299, 250] on button "Imprimir consumo" at bounding box center [282, 247] width 103 height 13
click at [293, 223] on button "IMPRESSORA PERTO DA [GEOGRAPHIC_DATA]" at bounding box center [297, 219] width 96 height 10
click at [354, 248] on button "Encerrar conta" at bounding box center [387, 247] width 102 height 13
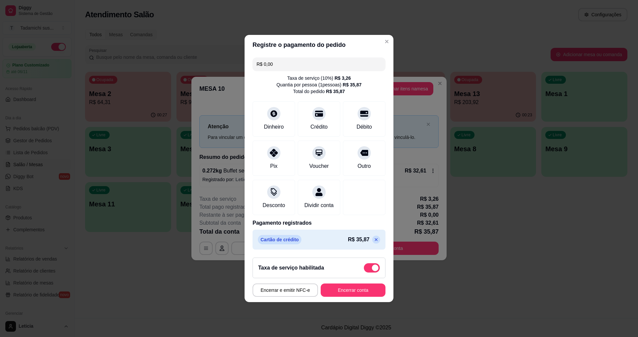
click at [350, 287] on footer "Taxa de serviço habilitada Encerrar e emitir NFC-e Encerrar conta" at bounding box center [318, 277] width 149 height 50
click at [349, 294] on button "Encerrar conta" at bounding box center [352, 289] width 65 height 13
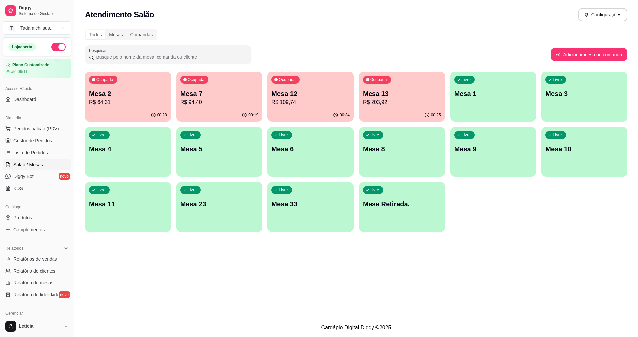
click at [158, 84] on div "Ocupada Mesa 2 R$ 64,31" at bounding box center [128, 90] width 86 height 37
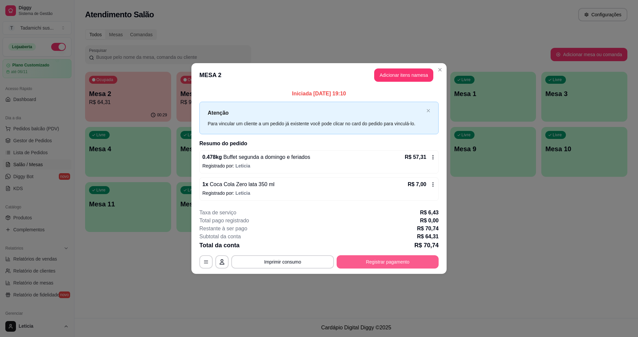
click at [361, 261] on button "Registrar pagamento" at bounding box center [387, 261] width 102 height 13
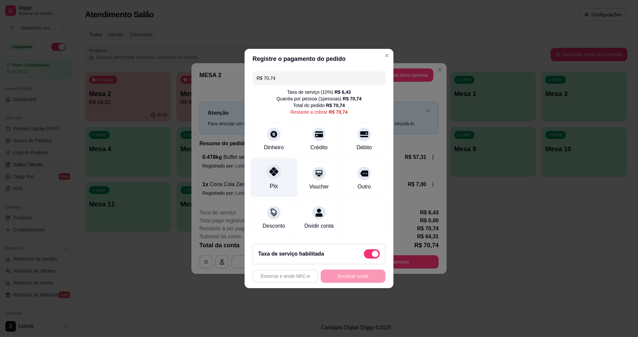
click at [281, 175] on div "Pix" at bounding box center [273, 177] width 47 height 39
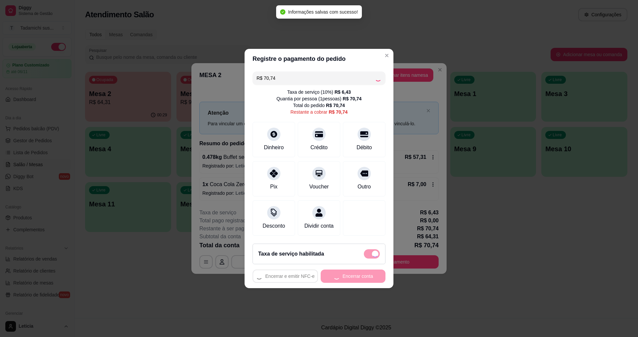
type input "R$ 0,00"
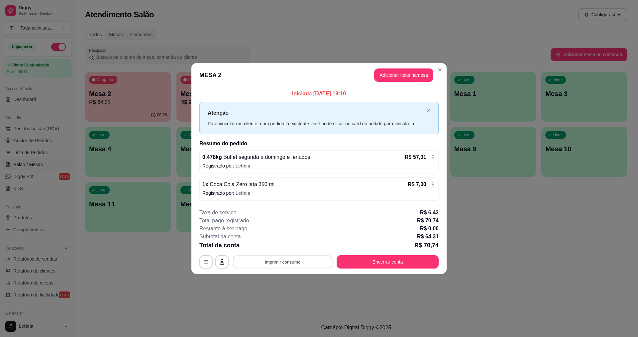
click at [294, 267] on button "Imprimir consumo" at bounding box center [283, 261] width 100 height 13
click at [281, 231] on button "IMPRESSORA PERTO DA [GEOGRAPHIC_DATA]" at bounding box center [296, 232] width 99 height 11
click at [383, 255] on div "**********" at bounding box center [318, 261] width 239 height 13
click at [385, 260] on button "Encerrar conta" at bounding box center [387, 261] width 99 height 13
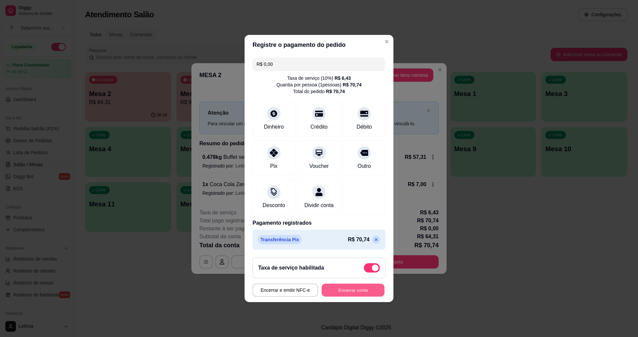
click at [359, 296] on button "Encerrar conta" at bounding box center [352, 290] width 63 height 13
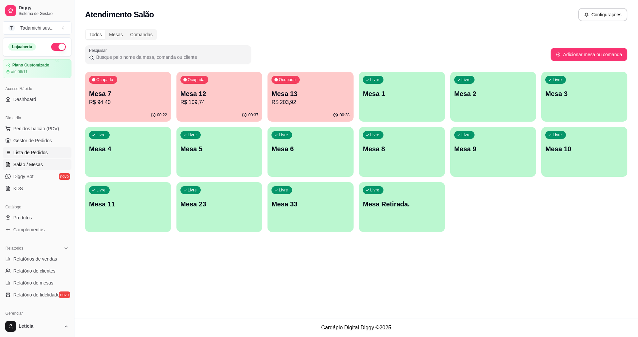
click at [41, 154] on span "Lista de Pedidos" at bounding box center [30, 152] width 35 height 7
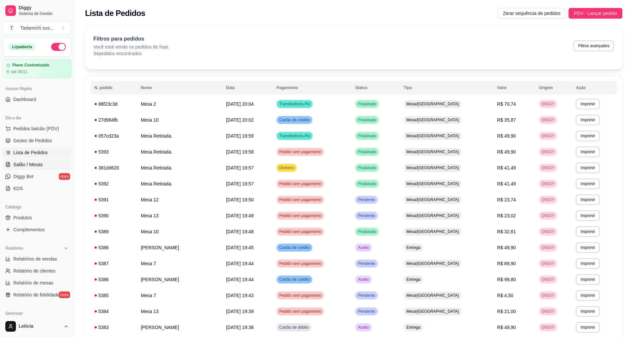
click at [38, 163] on span "Salão / Mesas" at bounding box center [28, 164] width 30 height 7
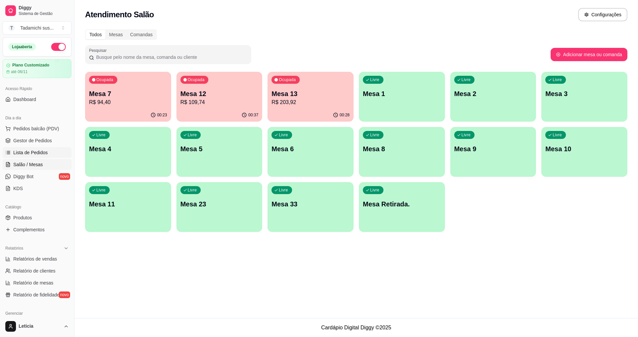
click at [32, 156] on link "Lista de Pedidos" at bounding box center [37, 152] width 69 height 11
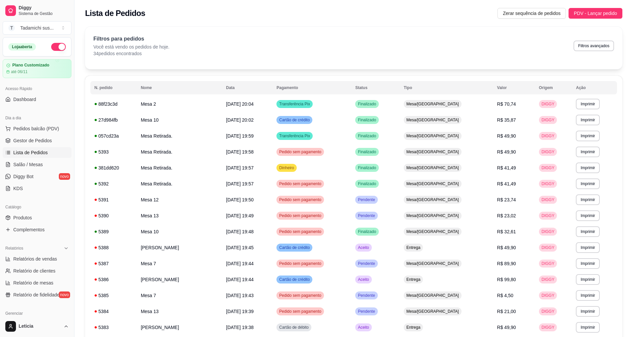
click at [37, 135] on ul "Pedidos balcão (PDV) Gestor de Pedidos Lista de Pedidos Salão / Mesas Diggy Bot…" at bounding box center [37, 158] width 69 height 70
drag, startPoint x: 37, startPoint y: 135, endPoint x: 37, endPoint y: 138, distance: 3.3
click at [37, 135] on ul "Pedidos balcão (PDV) Gestor de Pedidos Lista de Pedidos Salão / Mesas Diggy Bot…" at bounding box center [37, 158] width 69 height 70
click at [37, 138] on span "Gestor de Pedidos" at bounding box center [32, 140] width 39 height 7
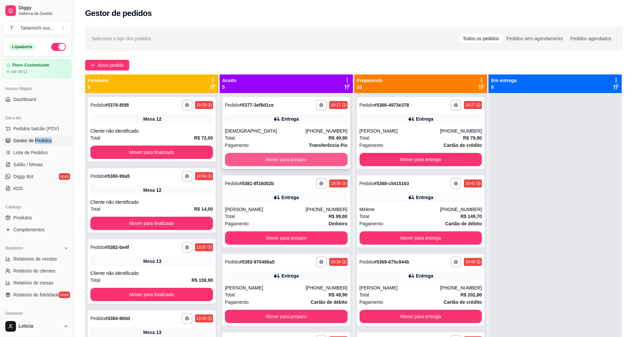
click at [288, 161] on button "Mover para preparo" at bounding box center [286, 159] width 123 height 13
click at [288, 161] on button "Mover para preparo" at bounding box center [285, 159] width 119 height 13
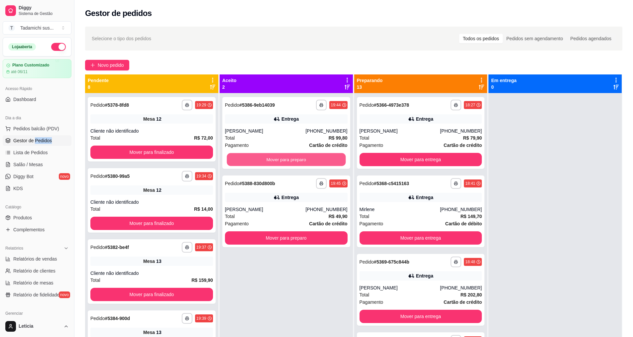
click at [288, 161] on button "Mover para preparo" at bounding box center [285, 159] width 119 height 13
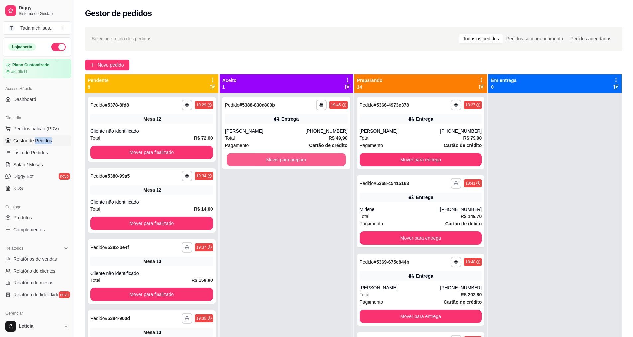
click at [288, 161] on button "Mover para preparo" at bounding box center [285, 159] width 119 height 13
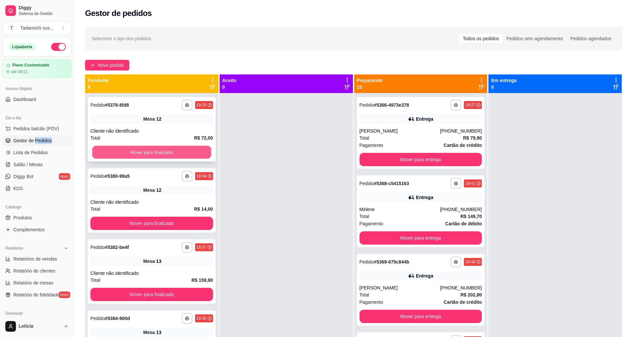
click at [181, 156] on button "Mover para finalizado" at bounding box center [151, 152] width 119 height 13
click at [181, 156] on button "Mover para finalizado" at bounding box center [151, 151] width 123 height 13
click at [181, 156] on button "Mover para finalizado" at bounding box center [151, 152] width 119 height 13
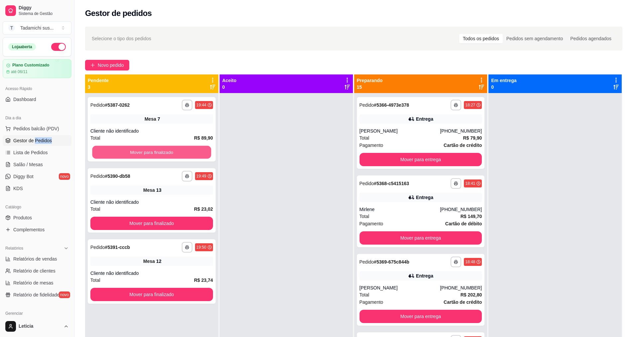
click at [181, 156] on button "Mover para finalizado" at bounding box center [151, 152] width 119 height 13
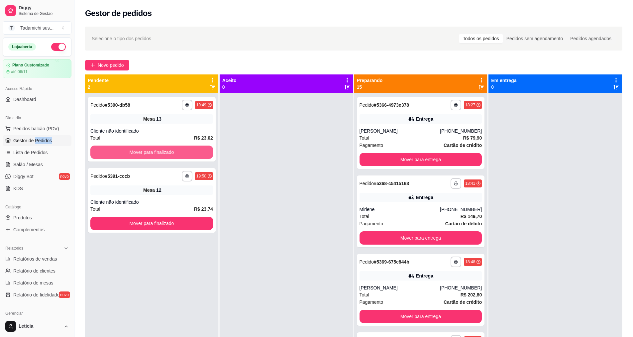
click at [181, 156] on button "Mover para finalizado" at bounding box center [151, 151] width 123 height 13
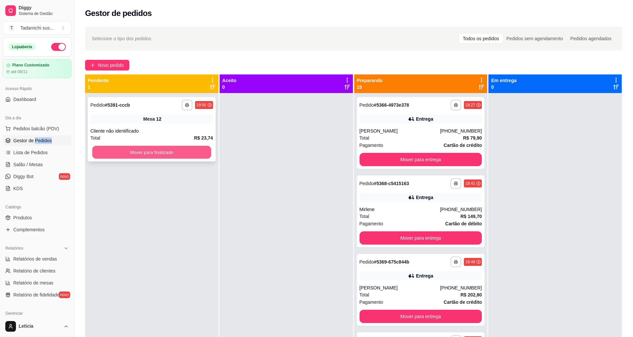
click at [180, 157] on button "Mover para finalizado" at bounding box center [151, 152] width 119 height 13
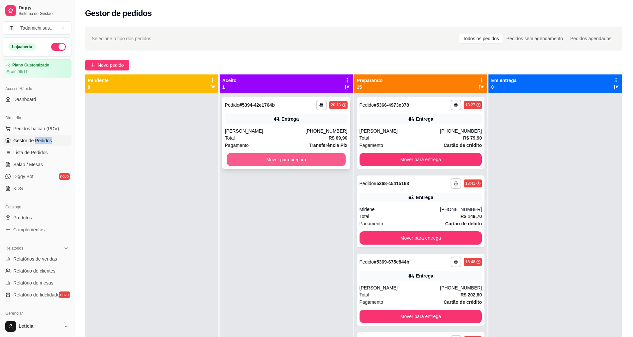
click at [239, 159] on button "Mover para preparo" at bounding box center [285, 159] width 119 height 13
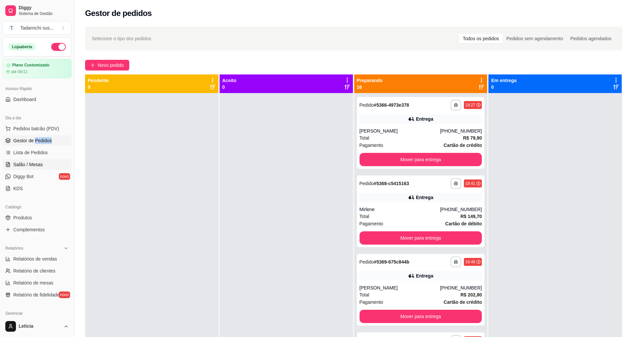
click at [25, 162] on span "Salão / Mesas" at bounding box center [28, 164] width 30 height 7
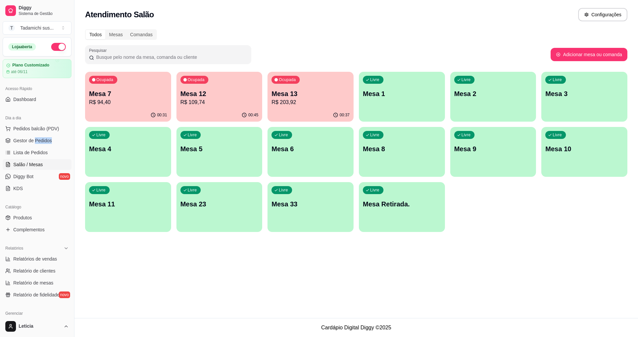
click at [385, 223] on div "Livre Mesa Retirada." at bounding box center [402, 203] width 86 height 42
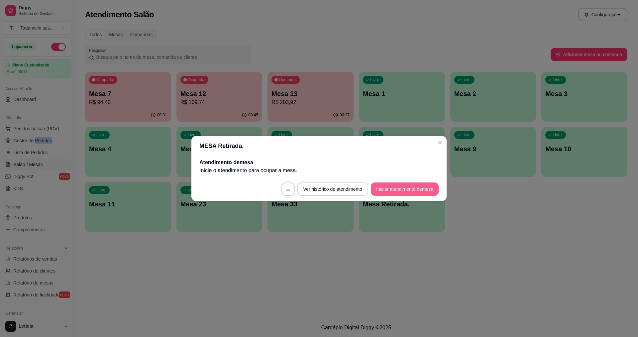
click at [407, 187] on button "Iniciar atendimento de mesa" at bounding box center [405, 188] width 68 height 13
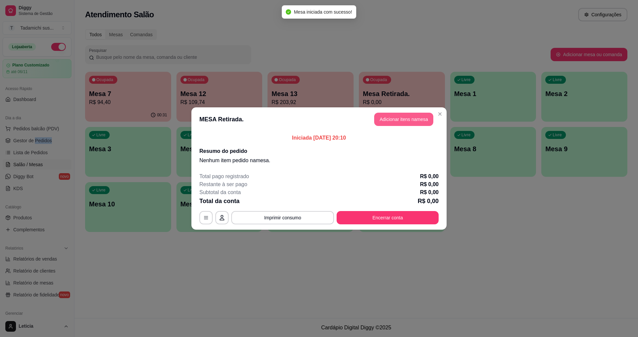
click at [410, 115] on button "Adicionar itens na mesa" at bounding box center [403, 119] width 59 height 13
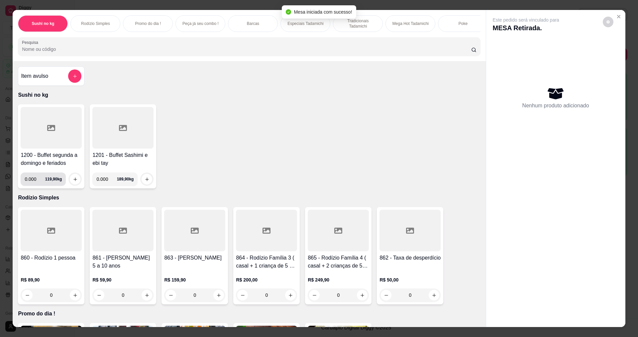
click at [34, 183] on input "0.000" at bounding box center [35, 178] width 20 height 13
type input "0.390"
click at [73, 182] on icon "increase-product-quantity" at bounding box center [75, 179] width 5 height 5
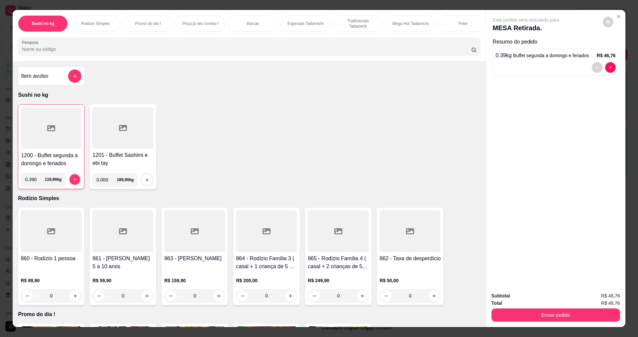
click at [59, 137] on div at bounding box center [51, 128] width 60 height 42
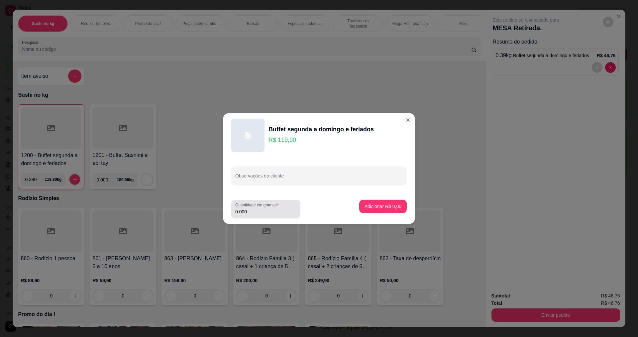
click at [249, 215] on div "0.000" at bounding box center [265, 208] width 61 height 13
type input "0.216"
click at [374, 204] on p "Adicionar R$ 25,90" at bounding box center [382, 206] width 40 height 7
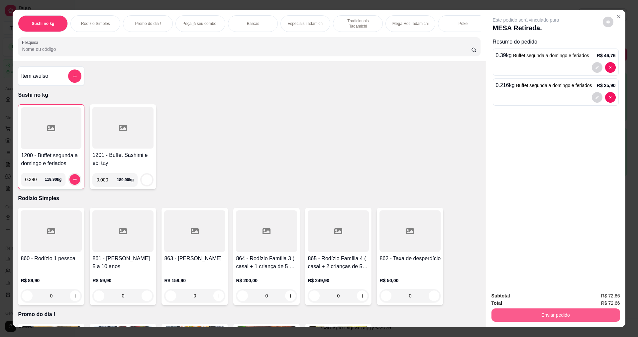
click at [576, 318] on button "Enviar pedido" at bounding box center [555, 314] width 129 height 13
click at [599, 296] on button "Enviar pedido" at bounding box center [603, 298] width 38 height 13
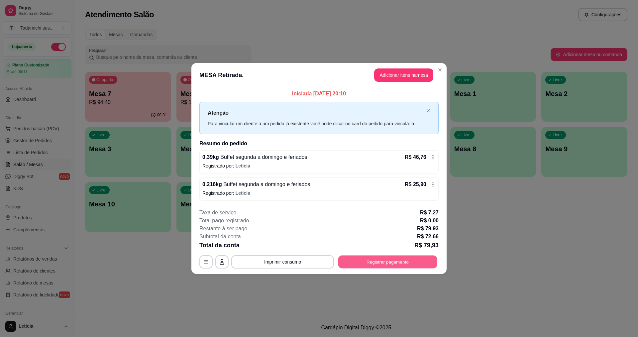
click at [407, 257] on button "Registrar pagamento" at bounding box center [387, 261] width 99 height 13
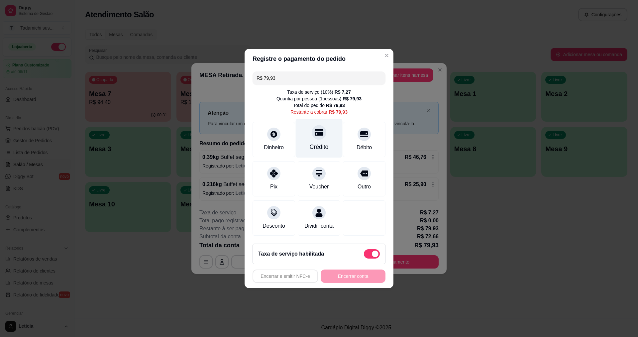
click at [315, 145] on div "Crédito" at bounding box center [319, 146] width 19 height 9
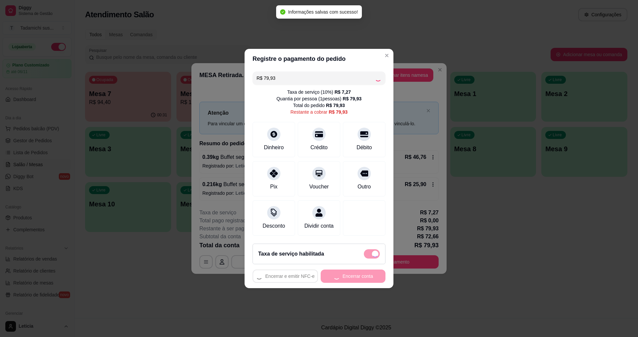
type input "R$ 0,00"
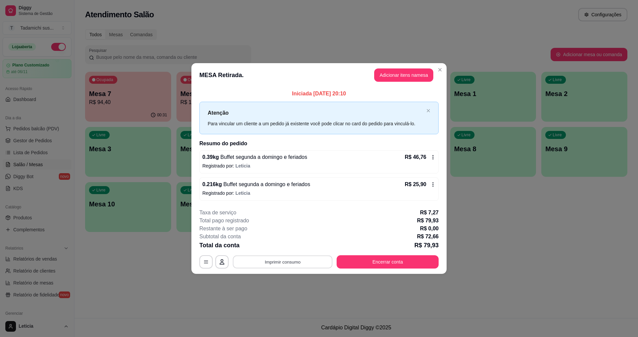
click at [290, 259] on button "Imprimir consumo" at bounding box center [283, 261] width 100 height 13
click at [289, 232] on button "IMPRESSORA PERTO DA [GEOGRAPHIC_DATA]" at bounding box center [296, 232] width 99 height 11
click at [383, 258] on button "Encerrar conta" at bounding box center [387, 261] width 102 height 13
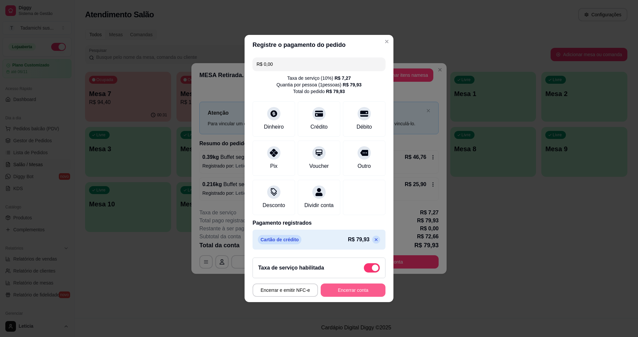
click at [352, 291] on button "Encerrar conta" at bounding box center [352, 289] width 65 height 13
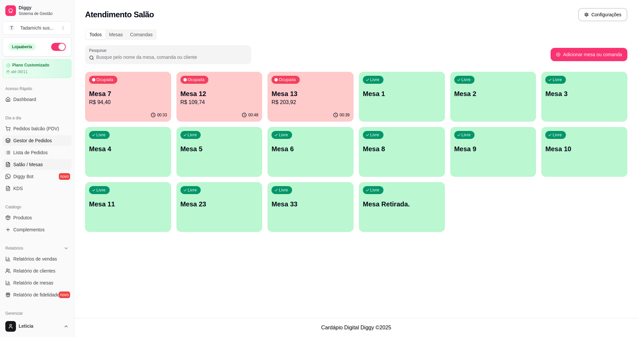
click at [28, 142] on span "Gestor de Pedidos" at bounding box center [32, 140] width 39 height 7
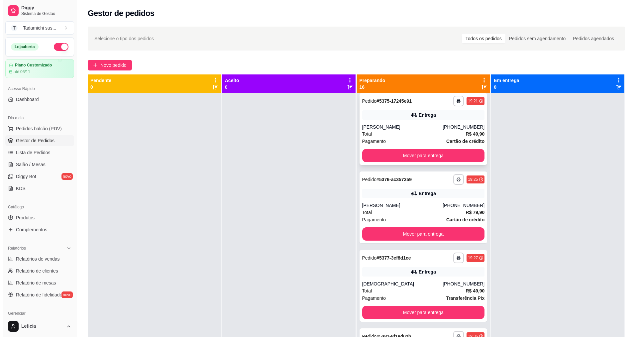
scroll to position [664, 0]
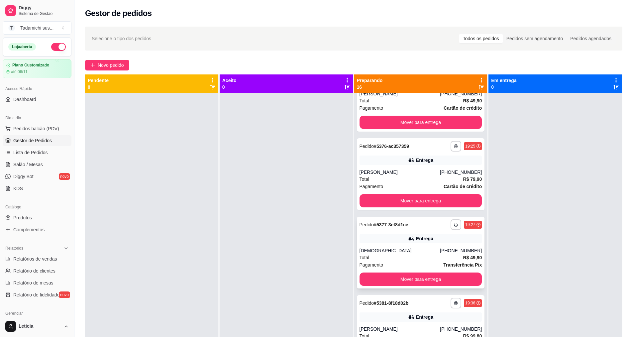
click at [387, 236] on div "Entrega" at bounding box center [420, 238] width 123 height 9
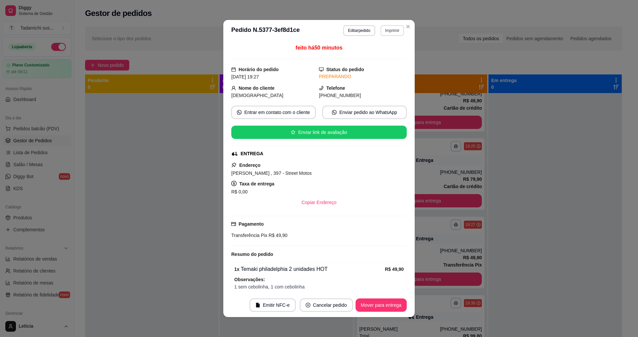
click at [392, 33] on button "Imprimir" at bounding box center [392, 30] width 24 height 11
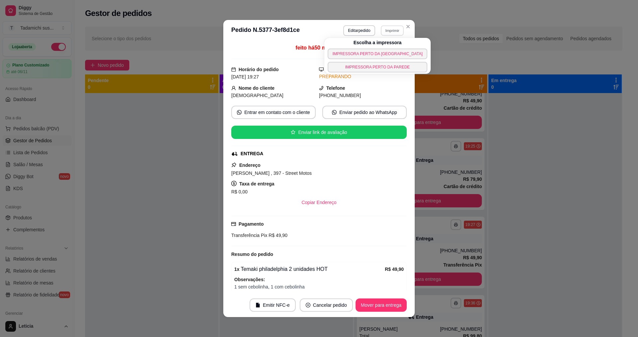
click at [378, 231] on div "Pagamento Transferência Pix R$ 49,90" at bounding box center [318, 229] width 175 height 19
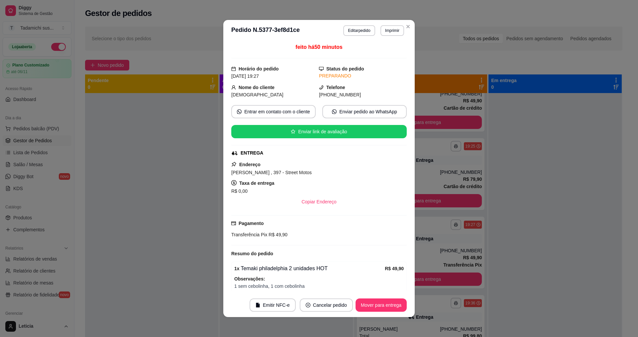
scroll to position [0, 0]
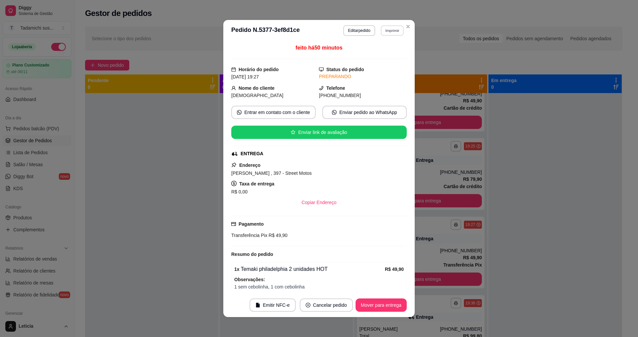
click at [390, 30] on button "Imprimir" at bounding box center [392, 30] width 23 height 10
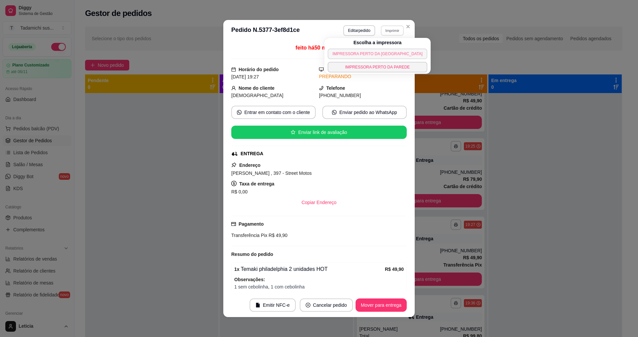
click at [376, 56] on button "IMPRESSORA PERTO DA [GEOGRAPHIC_DATA]" at bounding box center [376, 53] width 99 height 11
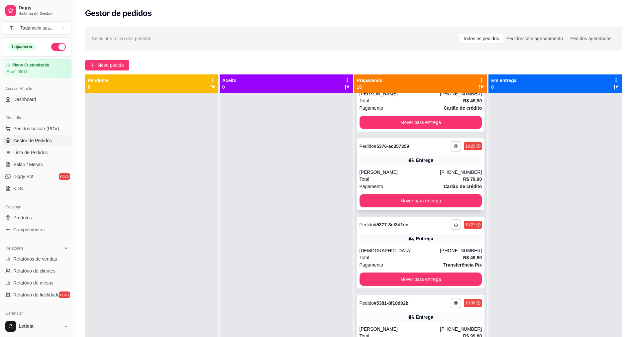
click at [392, 159] on div "Entrega" at bounding box center [420, 159] width 123 height 9
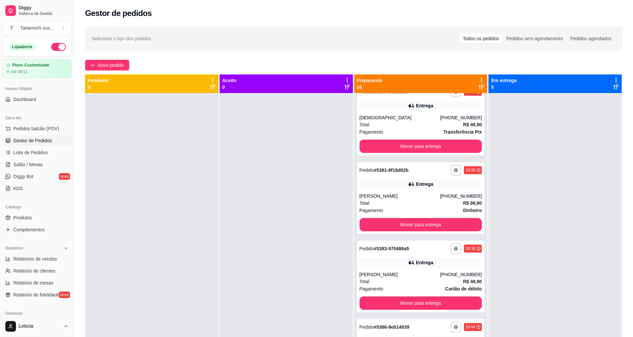
scroll to position [924, 0]
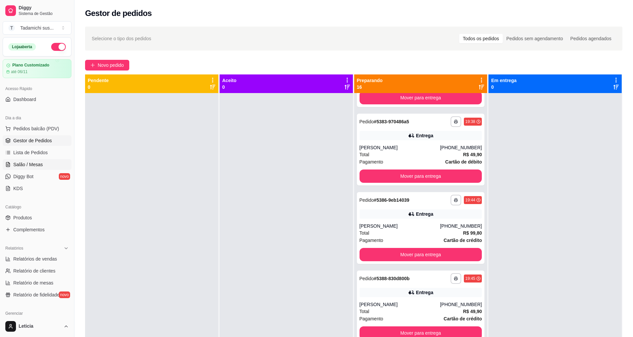
click at [42, 168] on link "Salão / Mesas" at bounding box center [37, 164] width 69 height 11
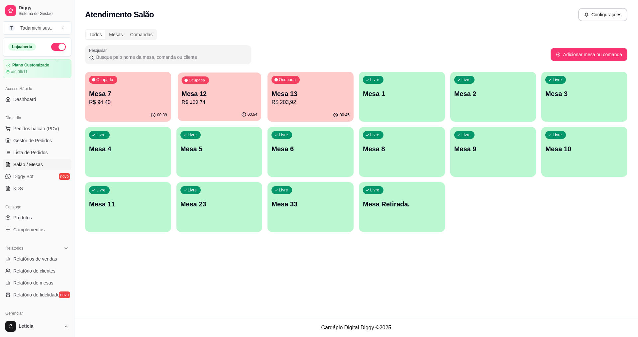
click at [227, 108] on div "Ocupada Mesa 12 R$ 109,74" at bounding box center [219, 90] width 83 height 36
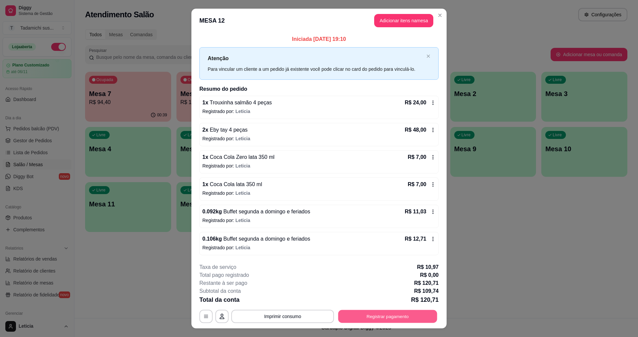
click at [362, 318] on button "Registrar pagamento" at bounding box center [387, 316] width 99 height 13
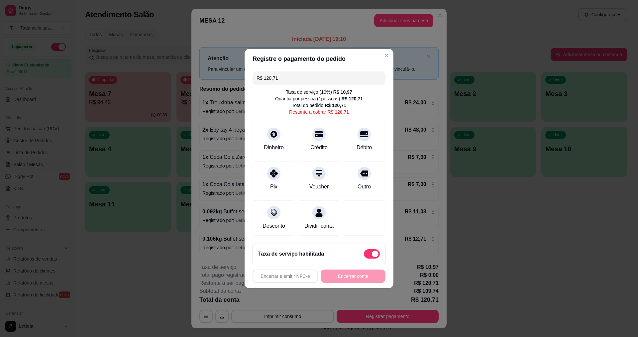
click at [366, 257] on span at bounding box center [372, 253] width 16 height 9
click at [366, 257] on input "checkbox" at bounding box center [365, 257] width 4 height 4
checkbox input "true"
type input "R$ 109,74"
checkbox input "false"
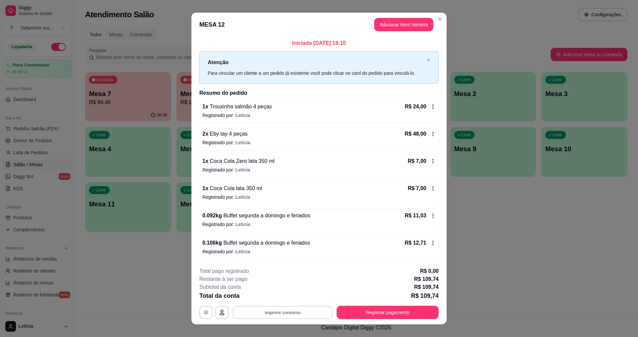
click at [300, 312] on button "Imprimir consumo" at bounding box center [283, 312] width 100 height 13
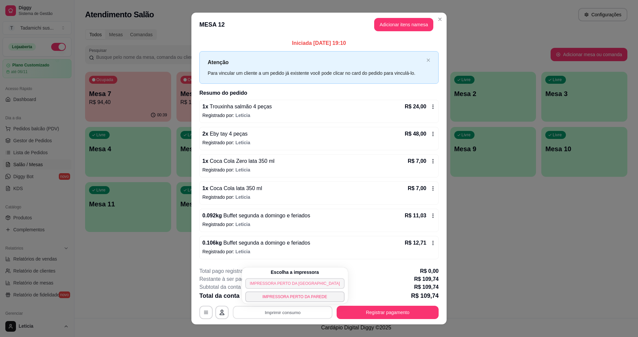
click at [299, 282] on button "IMPRESSORA PERTO DA [GEOGRAPHIC_DATA]" at bounding box center [294, 283] width 99 height 11
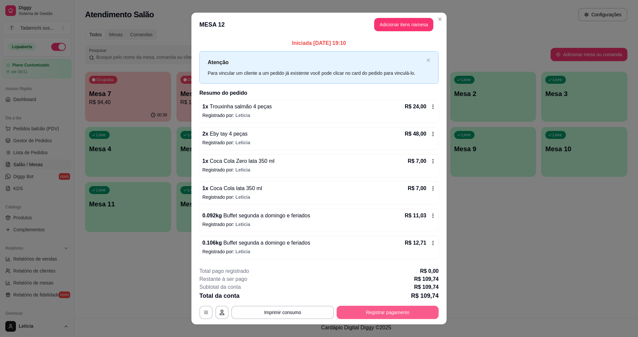
click at [351, 312] on button "Registrar pagamento" at bounding box center [387, 312] width 102 height 13
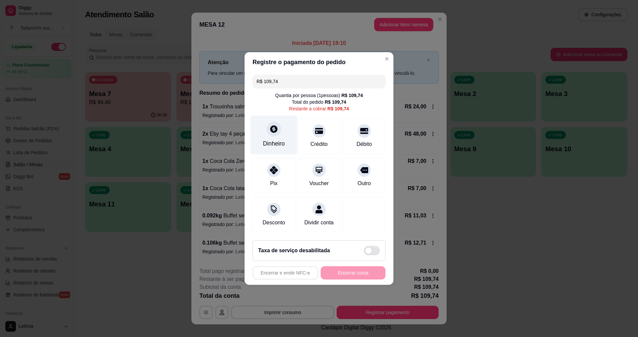
click at [280, 139] on div "Dinheiro" at bounding box center [274, 143] width 22 height 9
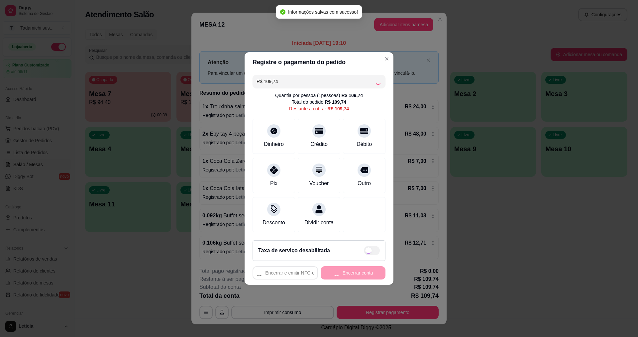
type input "R$ 0,00"
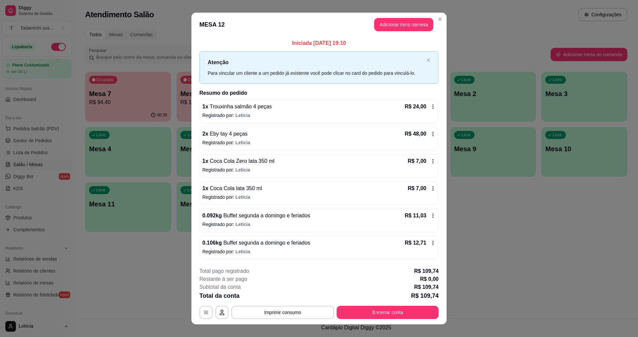
click at [291, 310] on button "Imprimir consumo" at bounding box center [282, 312] width 103 height 13
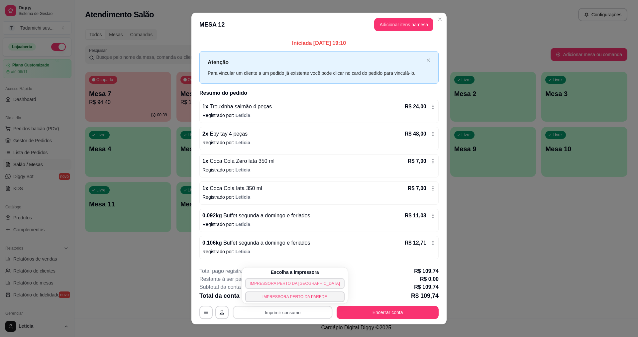
click at [287, 284] on button "IMPRESSORA PERTO DA [GEOGRAPHIC_DATA]" at bounding box center [294, 283] width 99 height 11
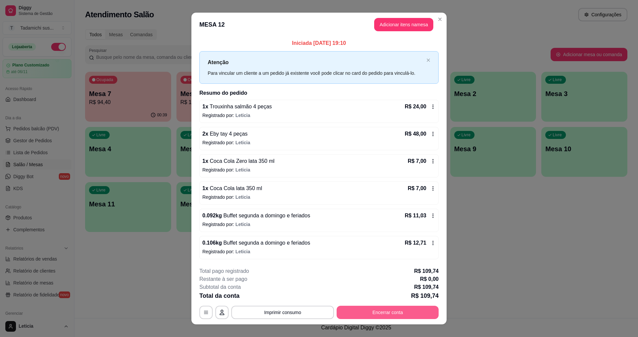
click at [386, 313] on button "Encerrar conta" at bounding box center [387, 312] width 102 height 13
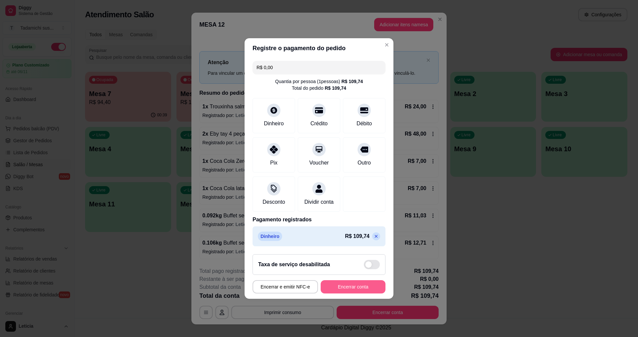
click at [372, 291] on button "Encerrar conta" at bounding box center [352, 286] width 65 height 13
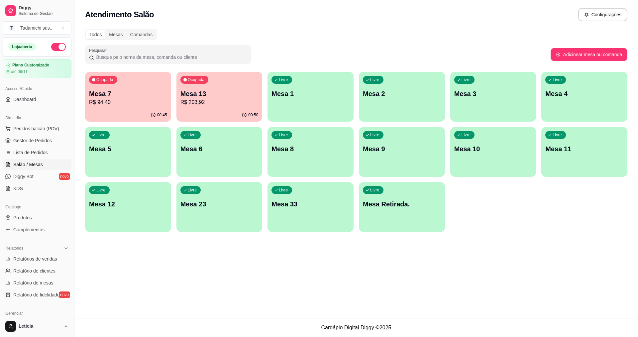
click at [133, 107] on div "Ocupada Mesa 7 R$ 94,40" at bounding box center [128, 90] width 86 height 37
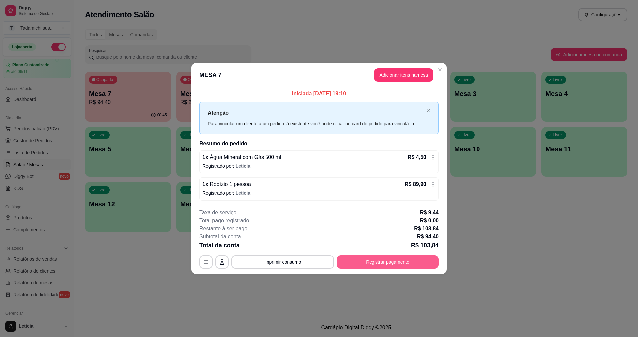
click at [398, 263] on button "Registrar pagamento" at bounding box center [387, 261] width 102 height 13
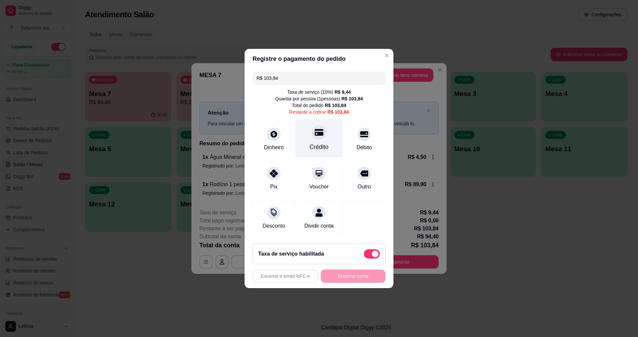
click at [310, 142] on div "Crédito" at bounding box center [319, 146] width 19 height 9
type input "R$ 0,00"
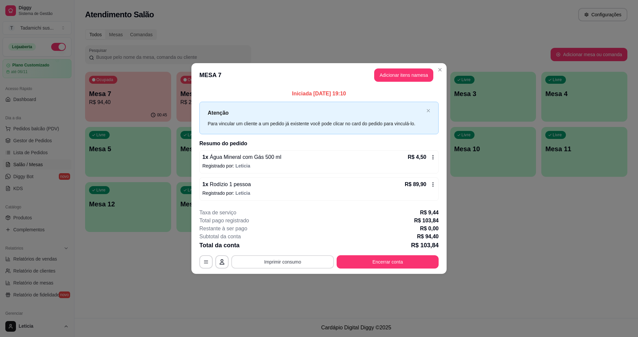
click at [284, 260] on button "Imprimir consumo" at bounding box center [282, 261] width 103 height 13
click at [297, 232] on button "IMPRESSORA PERTO DA [GEOGRAPHIC_DATA]" at bounding box center [297, 232] width 96 height 10
click at [292, 261] on button "Imprimir consumo" at bounding box center [282, 261] width 103 height 13
click at [281, 230] on button "IMPRESSORA PERTO DA [GEOGRAPHIC_DATA]" at bounding box center [297, 232] width 96 height 10
click at [369, 256] on button "Encerrar conta" at bounding box center [387, 261] width 99 height 13
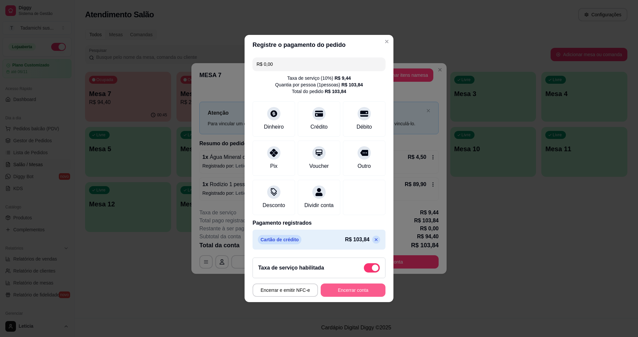
click at [355, 295] on button "Encerrar conta" at bounding box center [352, 289] width 65 height 13
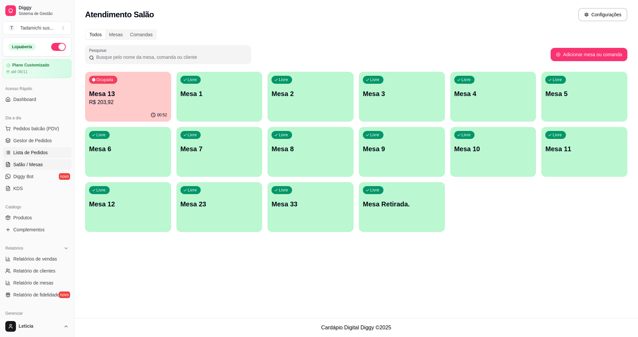
click at [50, 151] on link "Lista de Pedidos" at bounding box center [37, 152] width 69 height 11
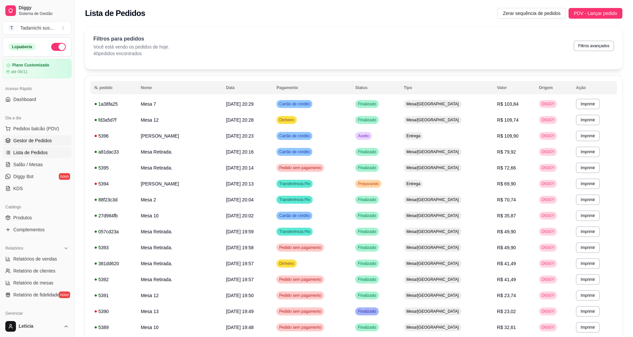
click at [50, 141] on span "Gestor de Pedidos" at bounding box center [32, 140] width 39 height 7
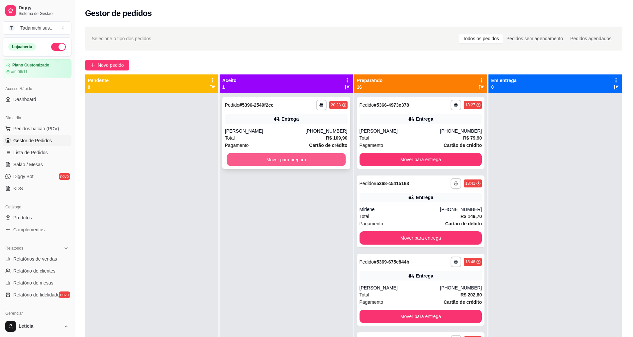
click at [308, 161] on button "Mover para preparo" at bounding box center [285, 159] width 119 height 13
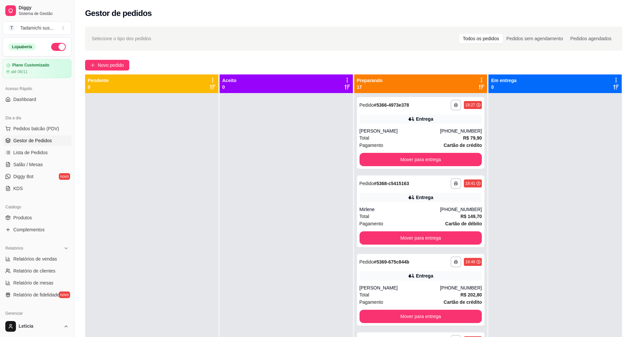
click at [268, 56] on div "**********" at bounding box center [353, 221] width 558 height 397
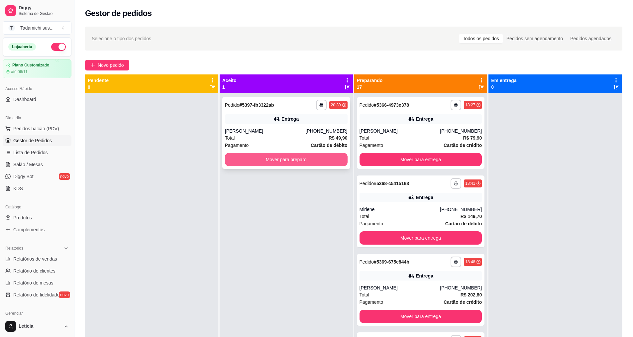
click at [303, 161] on button "Mover para preparo" at bounding box center [286, 159] width 123 height 13
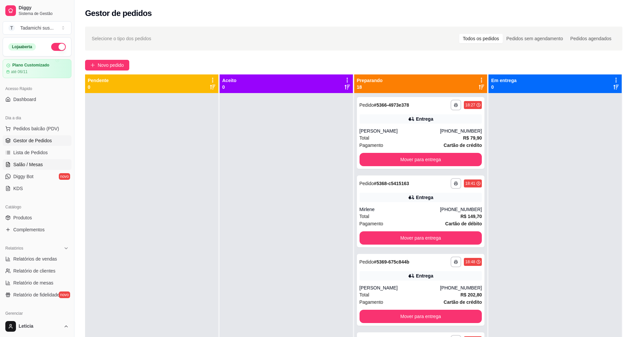
click at [46, 162] on link "Salão / Mesas" at bounding box center [37, 164] width 69 height 11
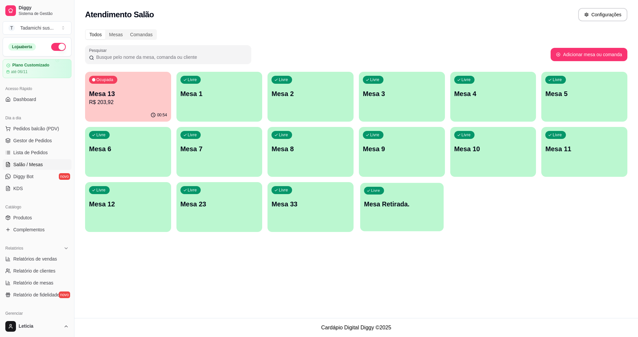
click at [387, 211] on div "Livre Mesa Retirada." at bounding box center [401, 203] width 83 height 41
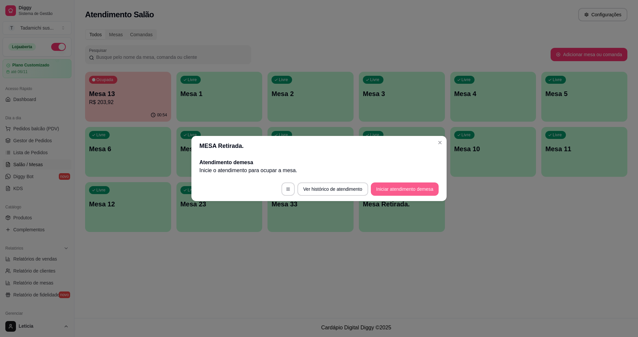
click at [397, 187] on button "Iniciar atendimento de mesa" at bounding box center [405, 188] width 68 height 13
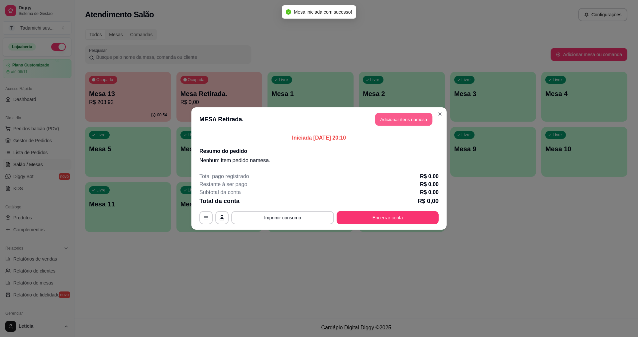
click at [398, 121] on button "Adicionar itens na mesa" at bounding box center [403, 119] width 57 height 13
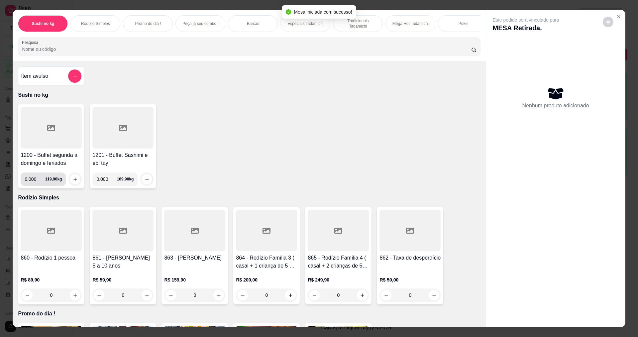
click at [34, 184] on input "0.000" at bounding box center [35, 178] width 20 height 13
type input "0.324"
click at [70, 183] on button "increase-product-quantity" at bounding box center [75, 179] width 10 height 10
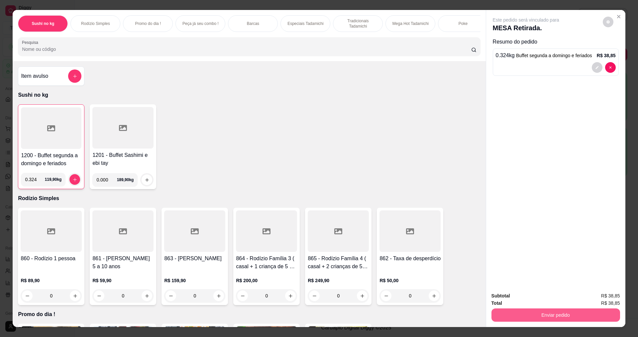
click at [500, 311] on button "Enviar pedido" at bounding box center [555, 314] width 129 height 13
click at [593, 298] on button "Enviar pedido" at bounding box center [603, 298] width 38 height 13
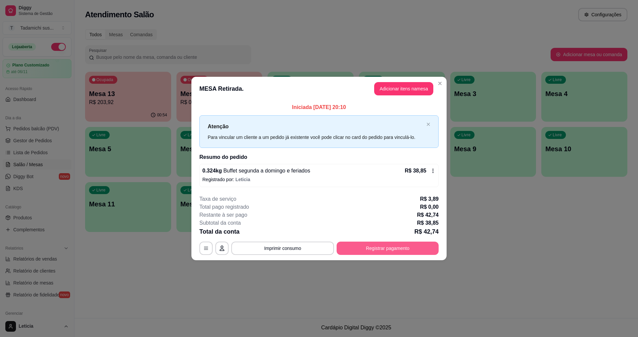
click at [377, 250] on button "Registrar pagamento" at bounding box center [387, 247] width 102 height 13
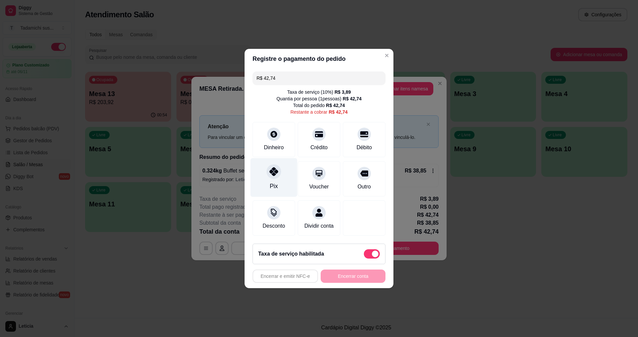
click at [269, 177] on div "Pix" at bounding box center [273, 177] width 47 height 39
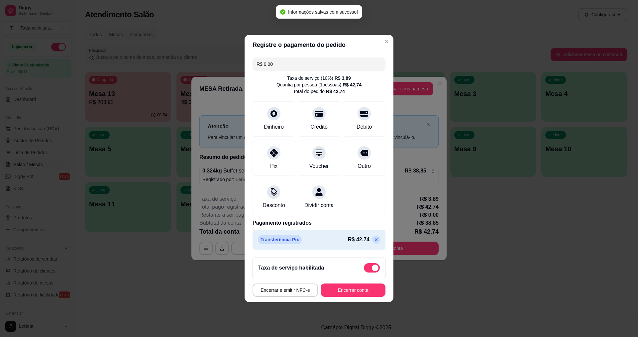
click at [357, 272] on div "Taxa de serviço habilitada" at bounding box center [319, 267] width 122 height 9
type input "-R$ 3,89"
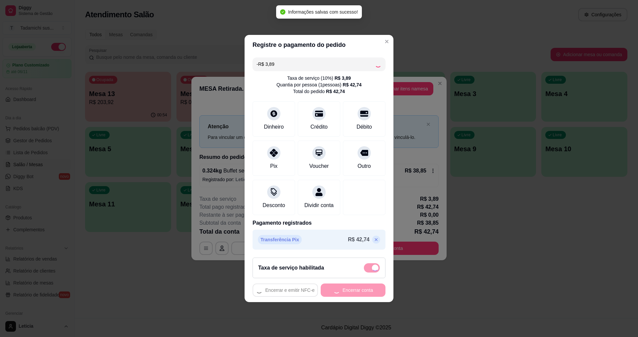
checkbox input "false"
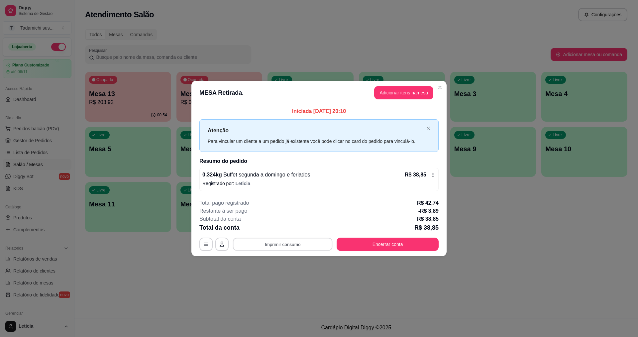
click at [281, 247] on button "Imprimir consumo" at bounding box center [283, 243] width 100 height 13
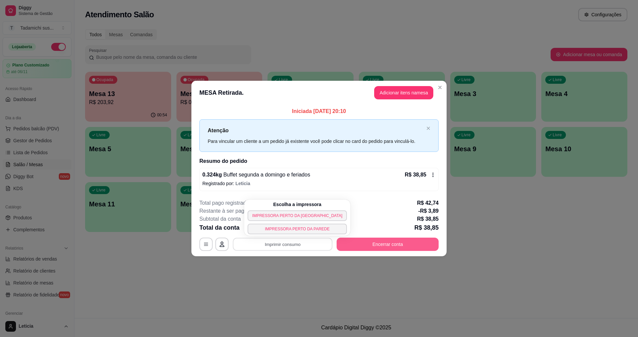
click at [393, 244] on button "Encerrar conta" at bounding box center [387, 243] width 102 height 13
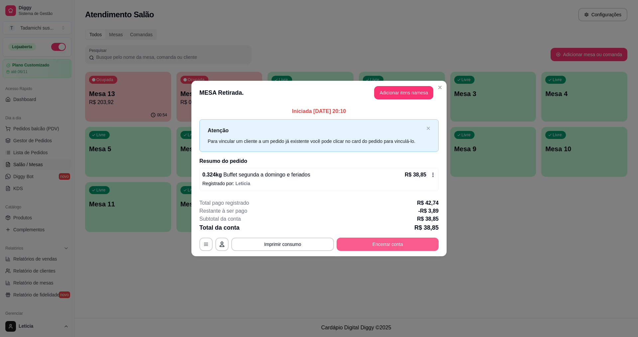
click at [393, 244] on button "Encerrar conta" at bounding box center [387, 243] width 102 height 13
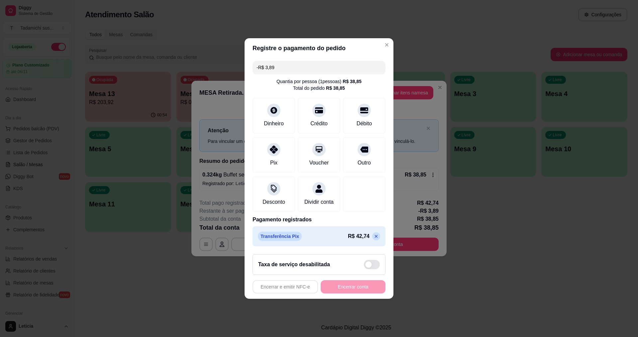
click at [375, 238] on icon at bounding box center [376, 236] width 3 height 3
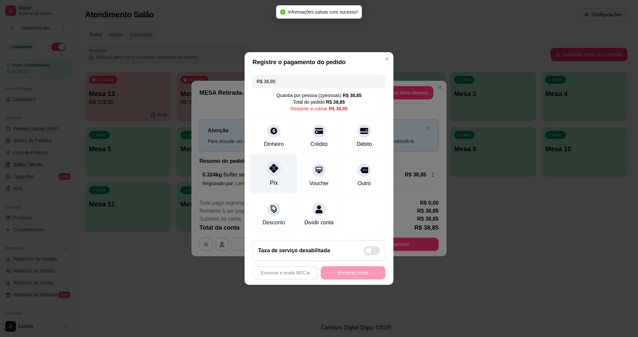
click at [275, 170] on div at bounding box center [273, 168] width 15 height 15
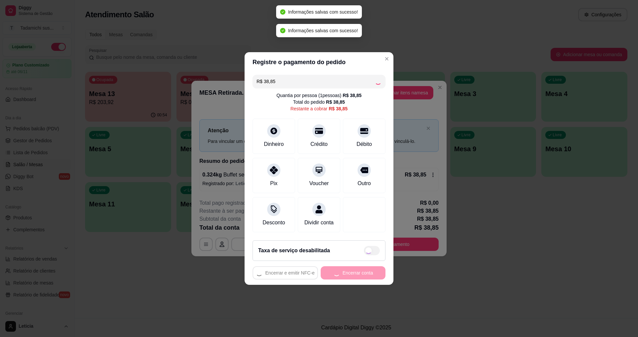
type input "R$ 0,00"
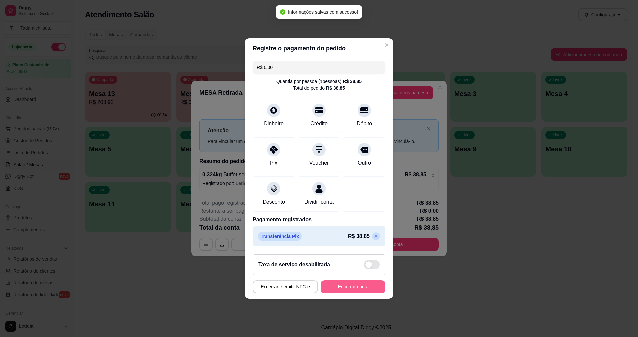
click at [354, 288] on button "Encerrar conta" at bounding box center [352, 286] width 65 height 13
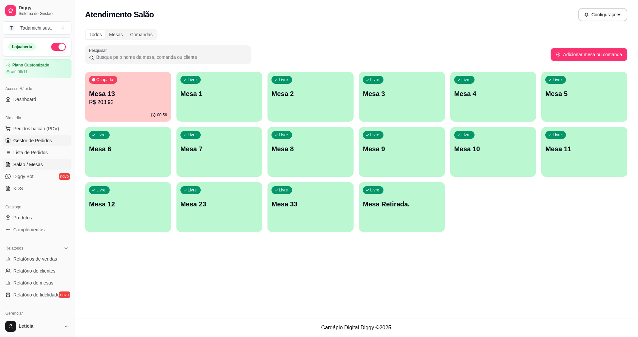
click at [37, 141] on span "Gestor de Pedidos" at bounding box center [32, 140] width 39 height 7
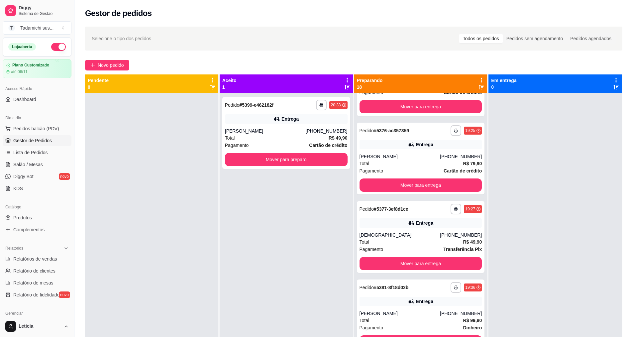
scroll to position [697, 0]
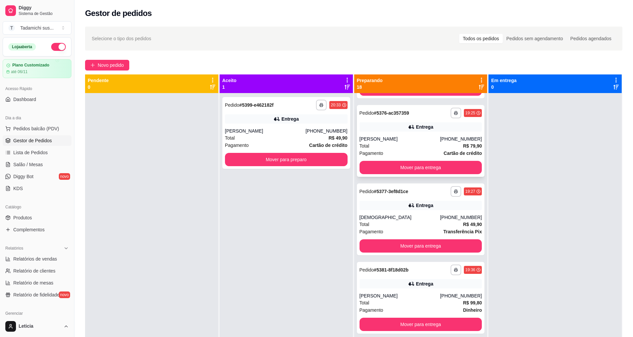
click at [414, 134] on div "**********" at bounding box center [421, 141] width 128 height 72
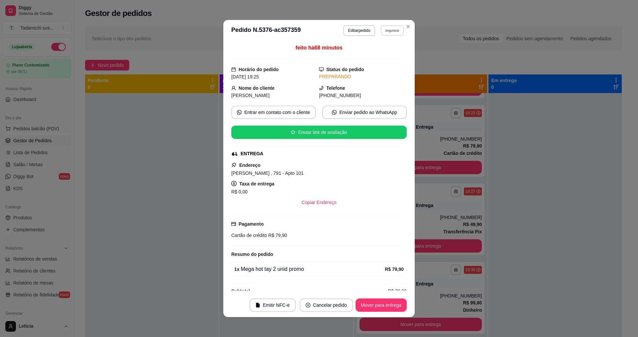
click at [386, 27] on button "Imprimir" at bounding box center [392, 30] width 23 height 10
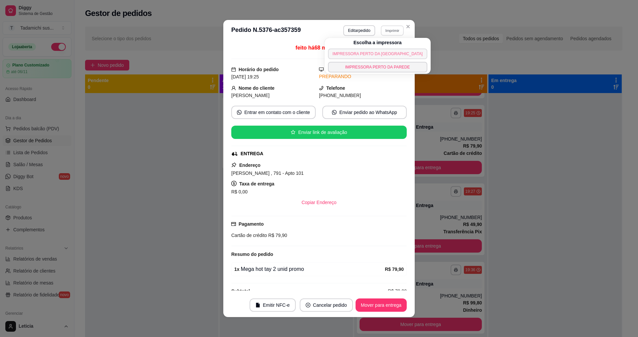
click at [376, 51] on button "IMPRESSORA PERTO DA [GEOGRAPHIC_DATA]" at bounding box center [377, 53] width 99 height 11
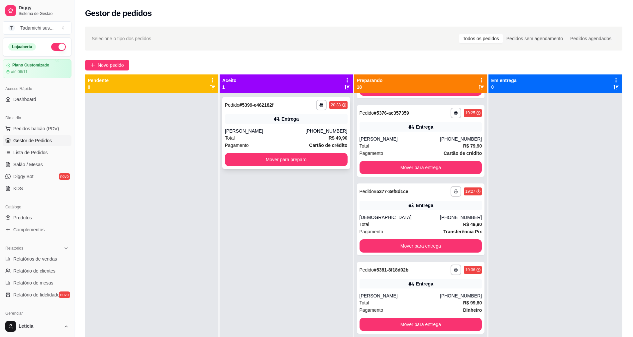
click at [317, 166] on div "**********" at bounding box center [286, 133] width 128 height 72
click at [307, 160] on button "Mover para preparo" at bounding box center [286, 159] width 123 height 13
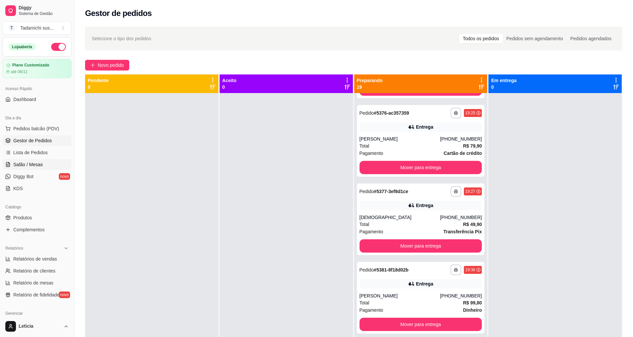
click at [37, 166] on span "Salão / Mesas" at bounding box center [28, 164] width 30 height 7
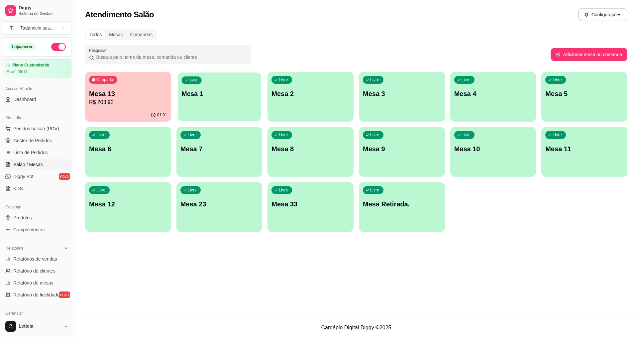
click at [202, 93] on p "Mesa 1" at bounding box center [219, 93] width 76 height 9
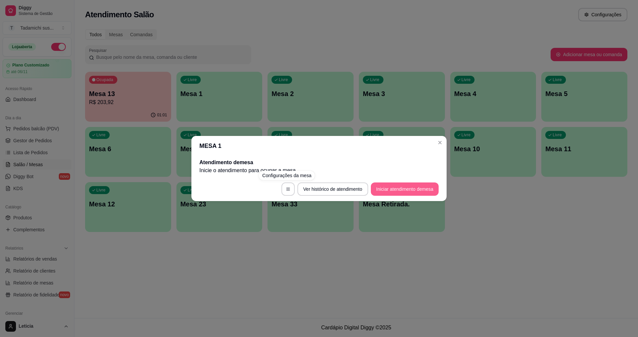
click at [426, 189] on button "Iniciar atendimento de mesa" at bounding box center [405, 188] width 68 height 13
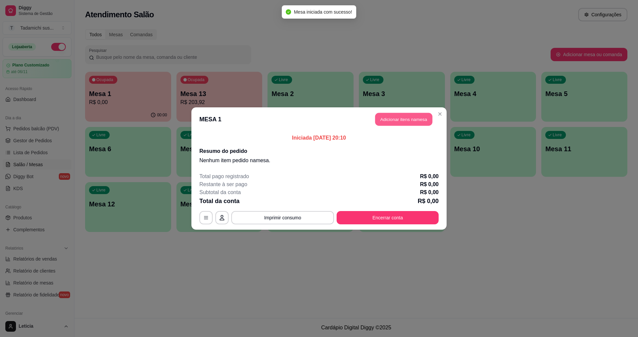
click at [415, 121] on button "Adicionar itens na mesa" at bounding box center [403, 119] width 57 height 13
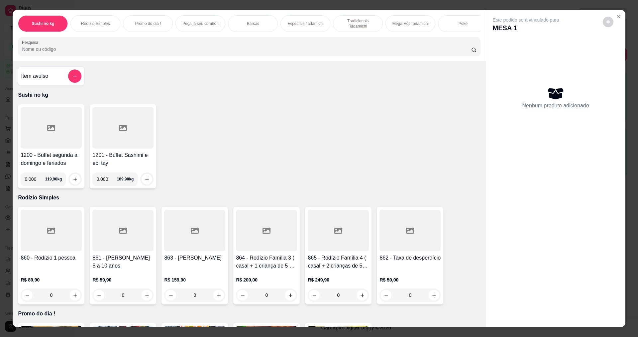
click at [33, 185] on input "0.000" at bounding box center [35, 178] width 20 height 13
type input "0.248"
click at [68, 180] on div at bounding box center [74, 178] width 13 height 13
click at [70, 181] on button "increase-product-quantity" at bounding box center [75, 179] width 10 height 10
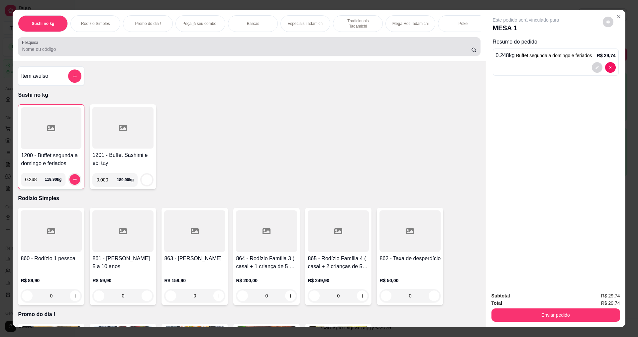
click at [57, 48] on div at bounding box center [249, 46] width 454 height 13
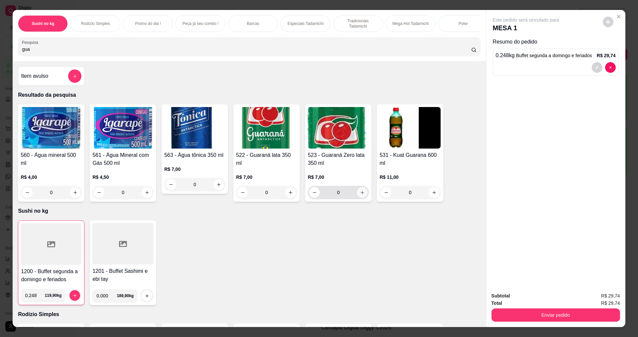
type input "gua"
click at [360, 194] on icon "increase-product-quantity" at bounding box center [362, 193] width 4 height 4
type input "1"
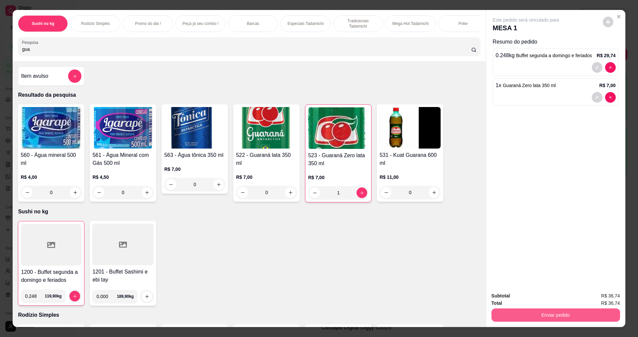
click at [580, 315] on button "Enviar pedido" at bounding box center [555, 314] width 129 height 13
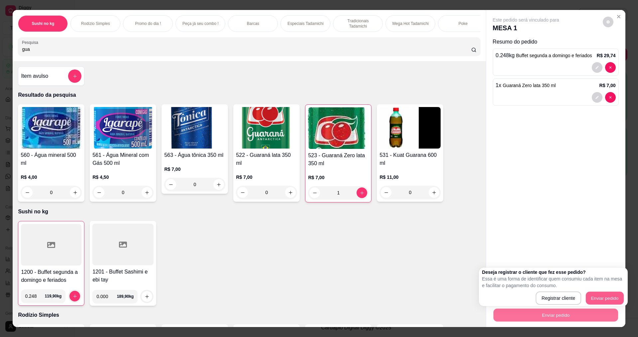
click at [594, 298] on button "Enviar pedido" at bounding box center [605, 298] width 38 height 13
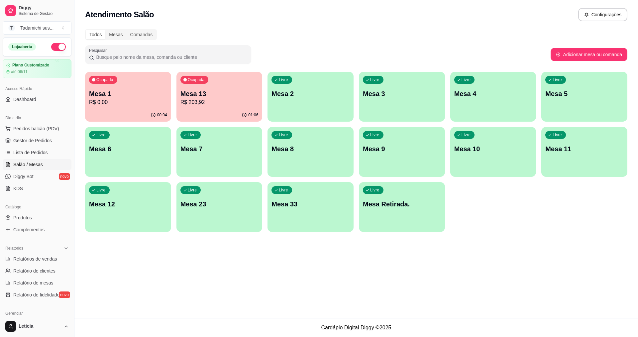
click at [407, 112] on div "Livre Mesa 3" at bounding box center [402, 93] width 86 height 42
click at [31, 216] on span "Produtos" at bounding box center [22, 217] width 19 height 7
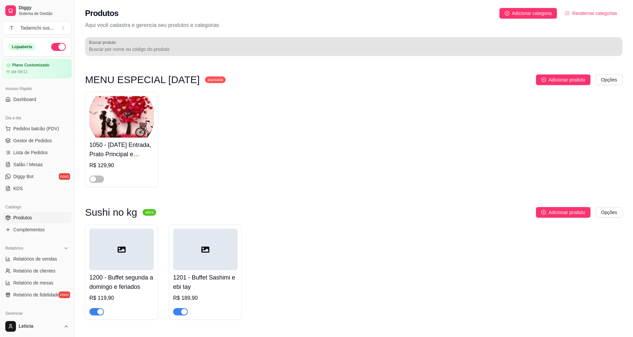
click at [169, 45] on div at bounding box center [353, 46] width 529 height 13
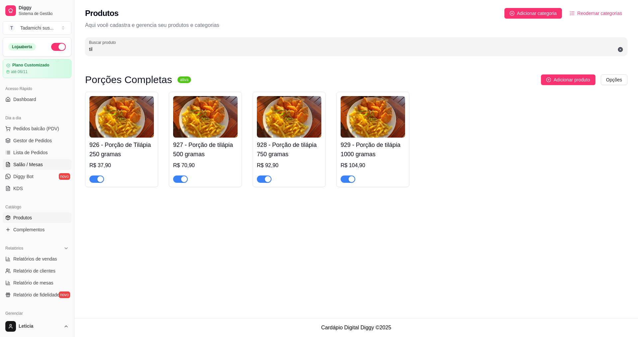
type input "til"
click at [41, 165] on span "Salão / Mesas" at bounding box center [28, 164] width 30 height 7
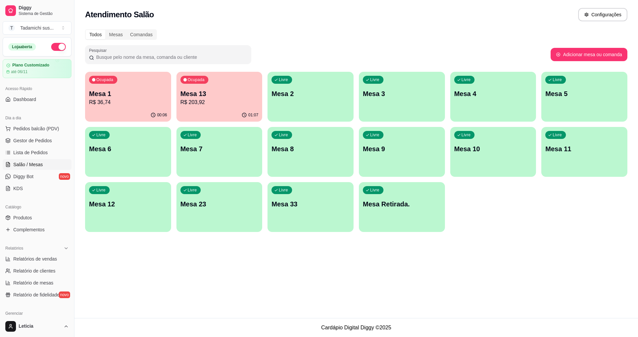
click at [365, 107] on div "Livre Mesa 3" at bounding box center [402, 93] width 86 height 42
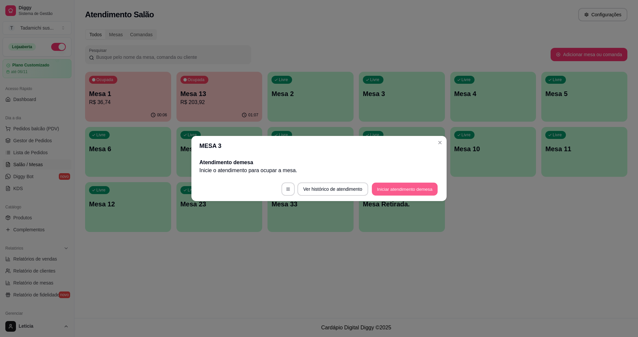
click at [381, 184] on button "Iniciar atendimento de mesa" at bounding box center [405, 189] width 66 height 13
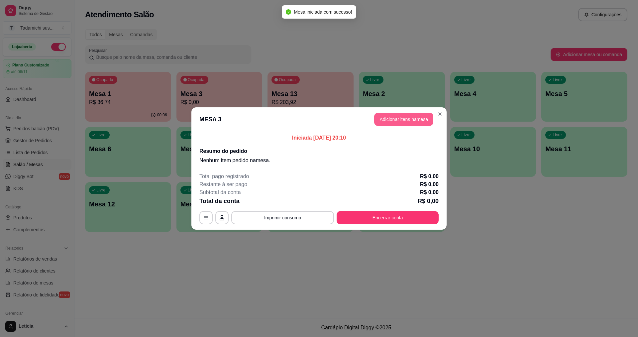
click at [416, 117] on button "Adicionar itens na mesa" at bounding box center [403, 119] width 59 height 13
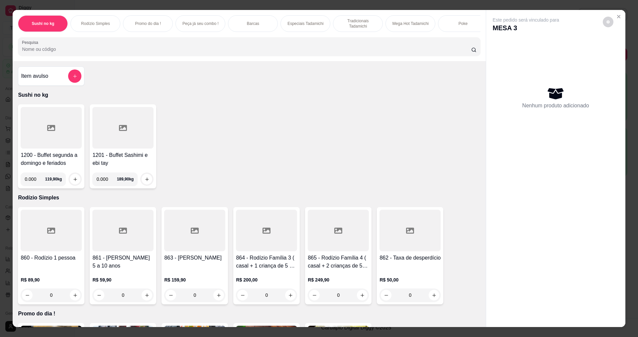
click at [35, 183] on input "0.000" at bounding box center [35, 178] width 20 height 13
type input "0.590"
click at [73, 181] on icon "increase-product-quantity" at bounding box center [74, 178] width 3 height 3
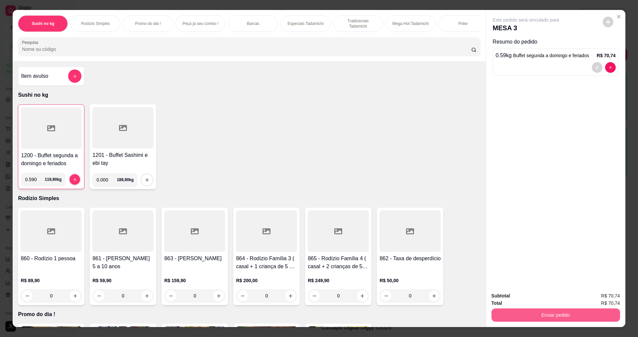
click at [515, 316] on button "Enviar pedido" at bounding box center [555, 314] width 129 height 13
click at [608, 300] on button "Enviar pedido" at bounding box center [602, 298] width 37 height 12
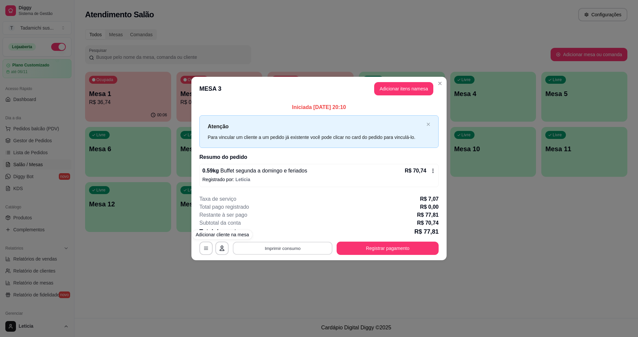
click at [260, 248] on button "Imprimir consumo" at bounding box center [283, 247] width 100 height 13
click at [368, 251] on button "Registrar pagamento" at bounding box center [387, 247] width 102 height 13
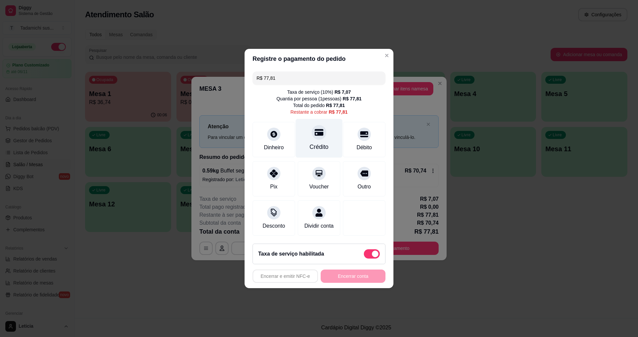
click at [319, 142] on div "Crédito" at bounding box center [319, 146] width 19 height 9
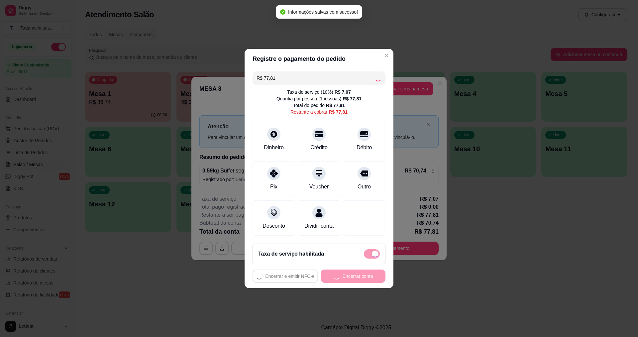
type input "R$ 0,00"
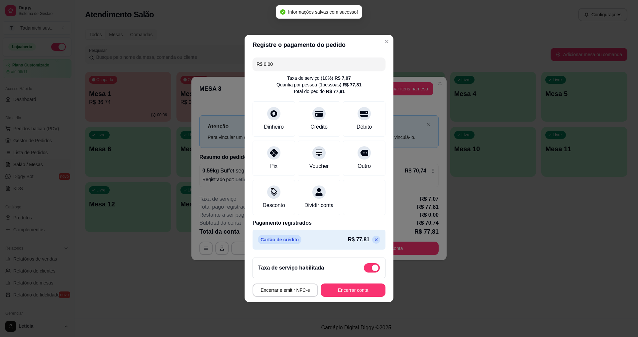
click at [364, 271] on span at bounding box center [372, 267] width 16 height 9
click at [363, 271] on input "checkbox" at bounding box center [365, 271] width 4 height 4
checkbox input "true"
type input "-R$ 7,07"
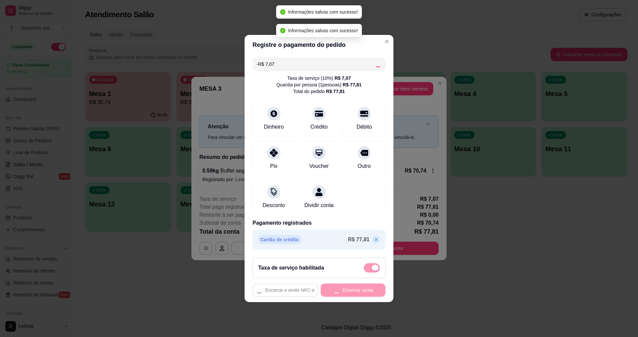
checkbox input "false"
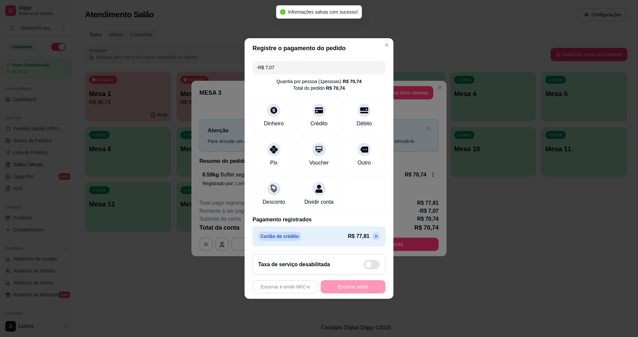
click at [373, 239] on icon at bounding box center [375, 235] width 5 height 5
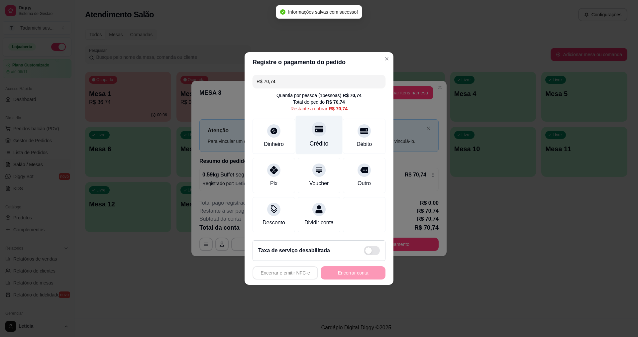
click at [321, 140] on div "Crédito" at bounding box center [319, 143] width 19 height 9
type input "R$ 0,00"
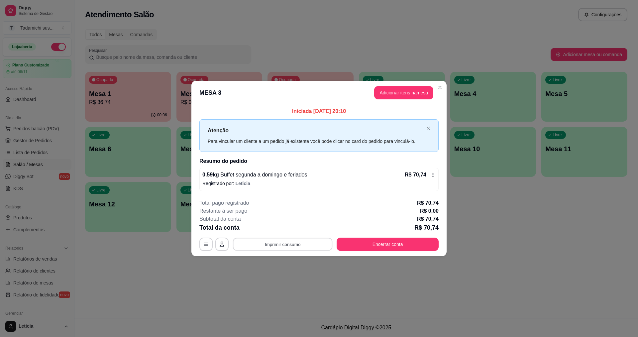
click at [301, 247] on button "Imprimir consumo" at bounding box center [283, 243] width 100 height 13
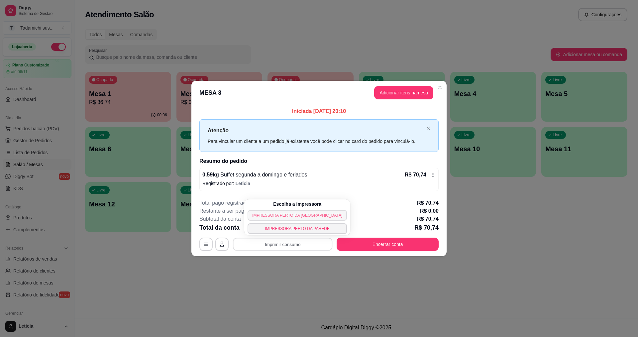
click at [295, 219] on button "IMPRESSORA PERTO DA [GEOGRAPHIC_DATA]" at bounding box center [296, 215] width 99 height 11
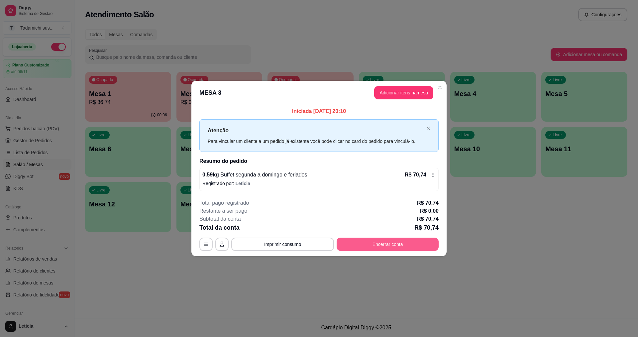
click at [426, 248] on button "Encerrar conta" at bounding box center [387, 243] width 102 height 13
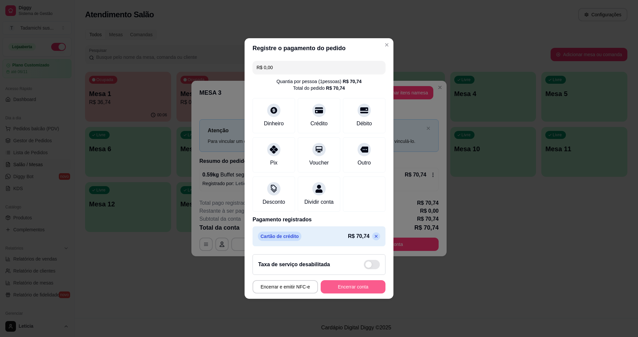
click at [340, 289] on button "Encerrar conta" at bounding box center [352, 286] width 65 height 13
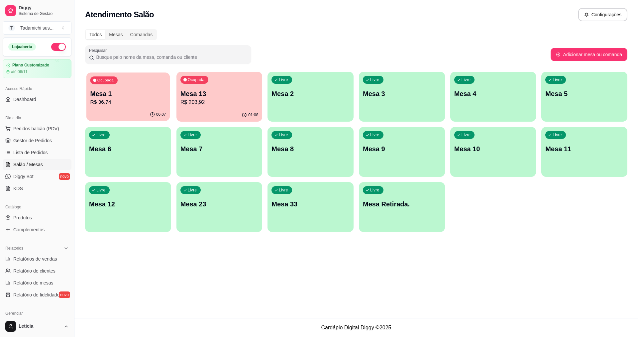
click at [142, 105] on p "R$ 36,74" at bounding box center [128, 102] width 76 height 8
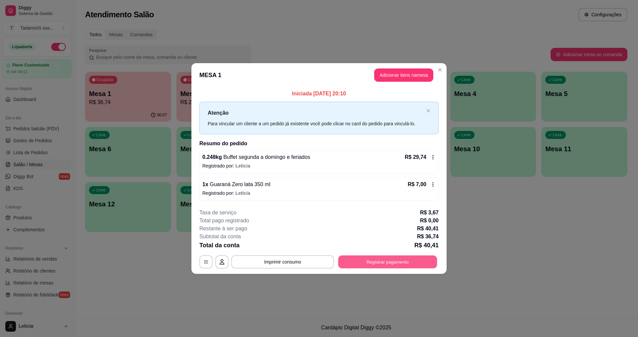
click at [347, 263] on button "Registrar pagamento" at bounding box center [387, 261] width 99 height 13
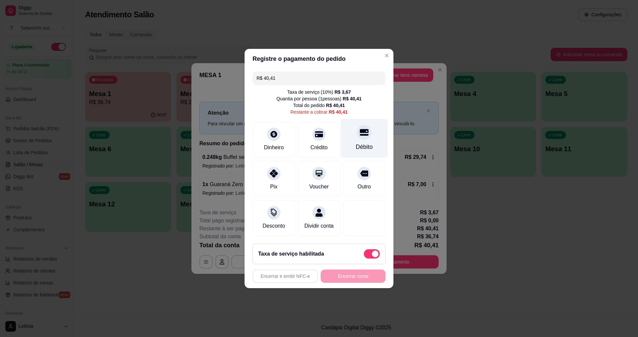
click at [348, 136] on div "Débito" at bounding box center [364, 138] width 47 height 39
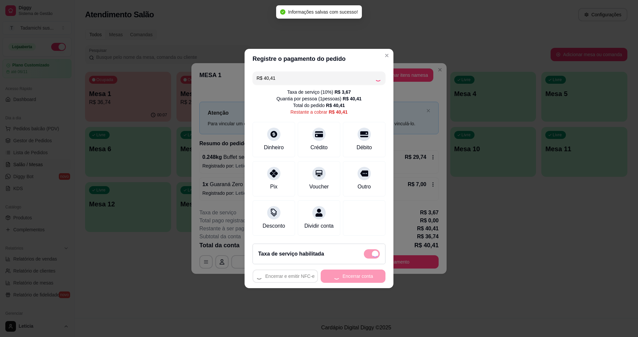
type input "R$ 0,00"
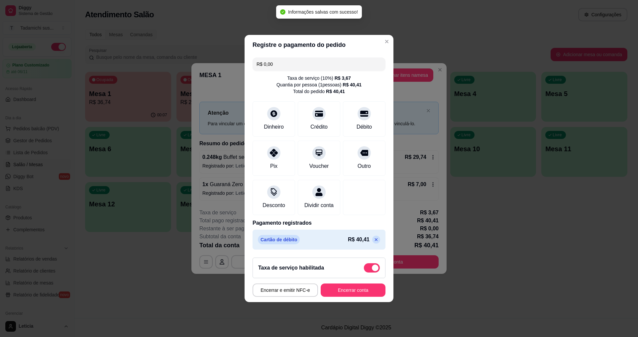
click at [372, 270] on span at bounding box center [375, 267] width 7 height 7
click at [368, 270] on input "checkbox" at bounding box center [365, 271] width 4 height 4
checkbox input "true"
type input "-R$ 3,67"
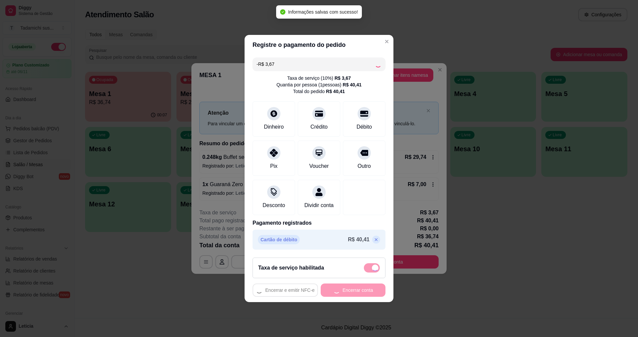
checkbox input "false"
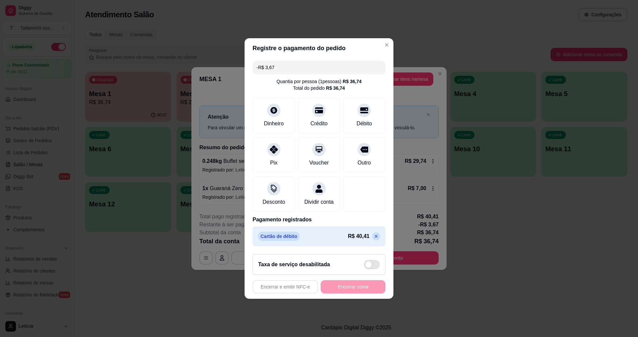
click at [373, 239] on icon at bounding box center [375, 235] width 5 height 5
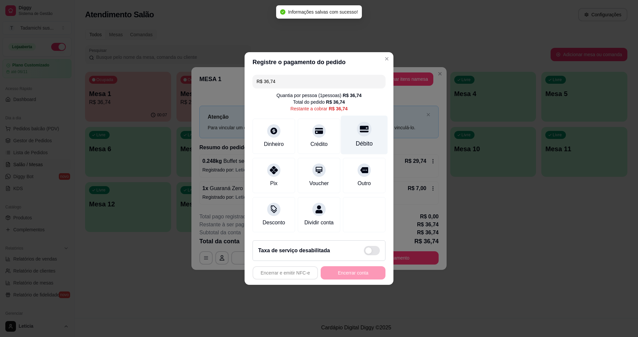
click at [364, 131] on div at bounding box center [364, 129] width 15 height 15
type input "R$ 0,00"
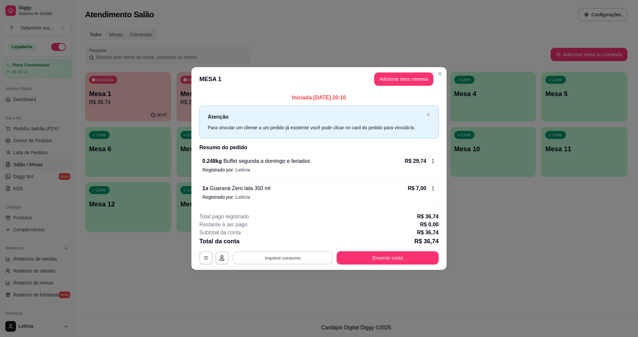
click at [304, 261] on button "Imprimir consumo" at bounding box center [283, 257] width 100 height 13
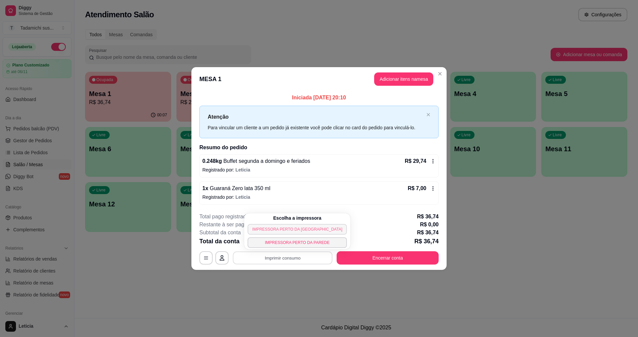
click at [276, 231] on button "IMPRESSORA PERTO DA [GEOGRAPHIC_DATA]" at bounding box center [296, 229] width 99 height 11
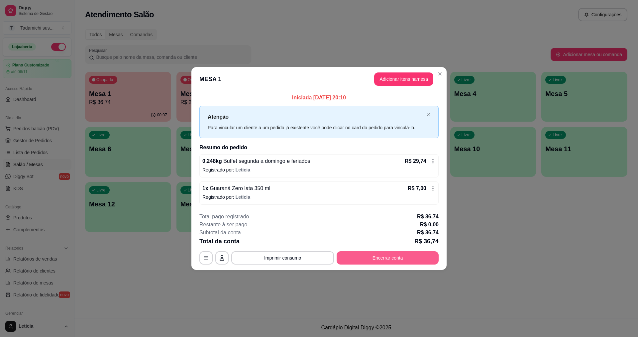
click at [346, 258] on button "Encerrar conta" at bounding box center [387, 257] width 102 height 13
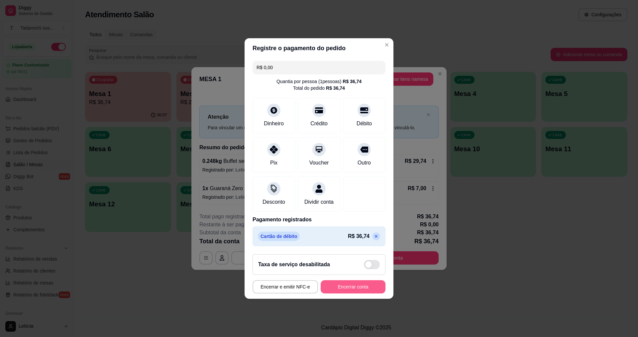
click at [355, 288] on button "Encerrar conta" at bounding box center [352, 286] width 65 height 13
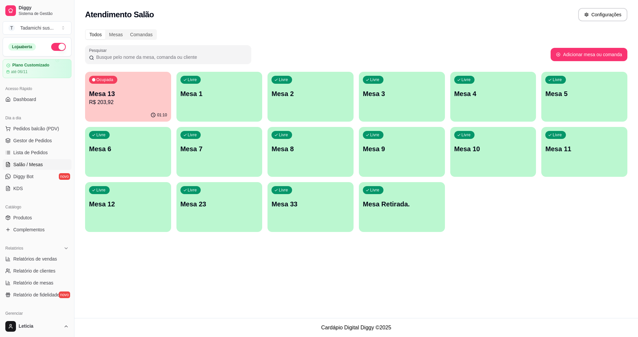
click at [394, 231] on div "button" at bounding box center [402, 228] width 86 height 8
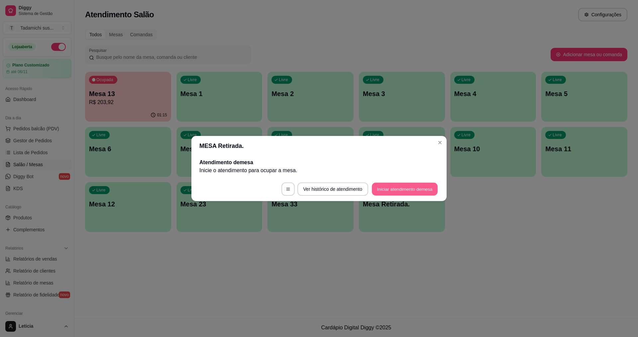
click at [376, 186] on button "Iniciar atendimento de mesa" at bounding box center [405, 189] width 66 height 13
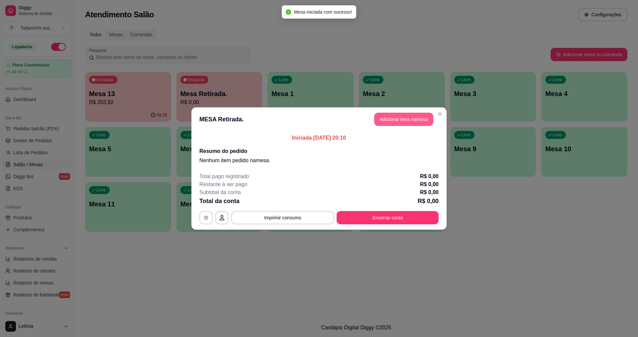
click at [380, 124] on button "Adicionar itens na mesa" at bounding box center [403, 119] width 59 height 13
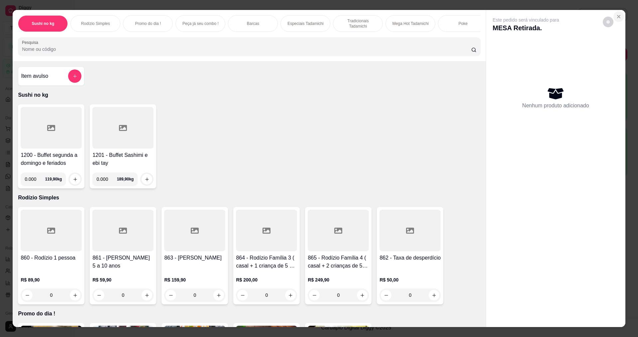
click at [616, 18] on icon "Close" at bounding box center [618, 16] width 5 height 5
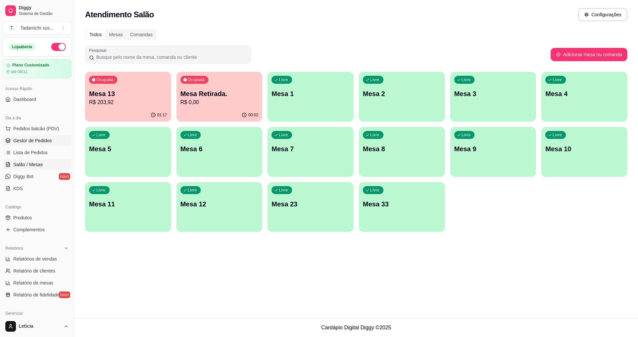
click at [46, 140] on span "Gestor de Pedidos" at bounding box center [32, 140] width 39 height 7
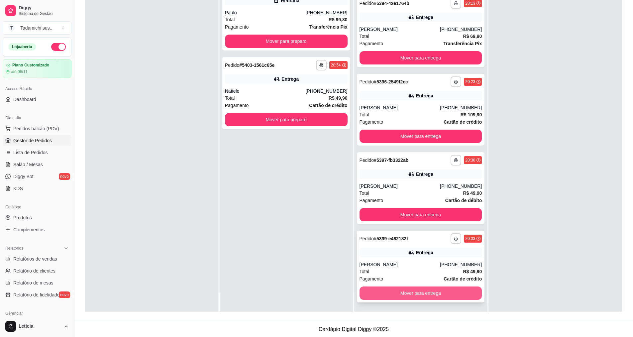
scroll to position [101, 0]
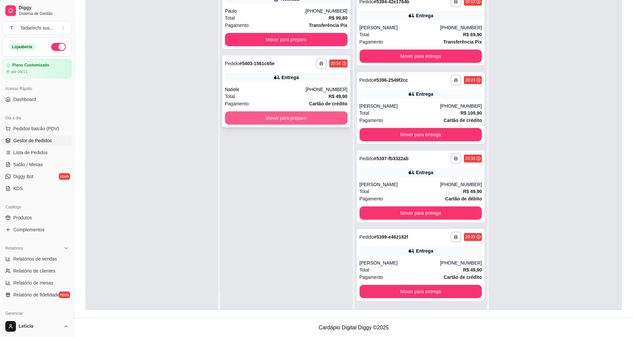
click at [297, 116] on button "Mover para preparo" at bounding box center [286, 117] width 123 height 13
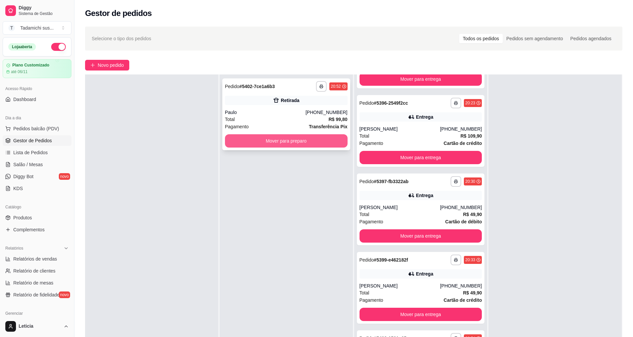
scroll to position [0, 0]
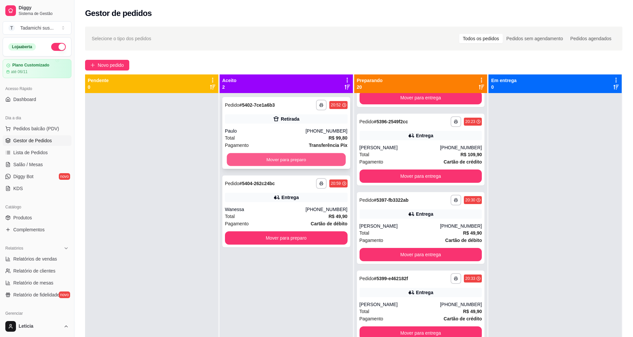
click at [299, 154] on button "Mover para preparo" at bounding box center [285, 159] width 119 height 13
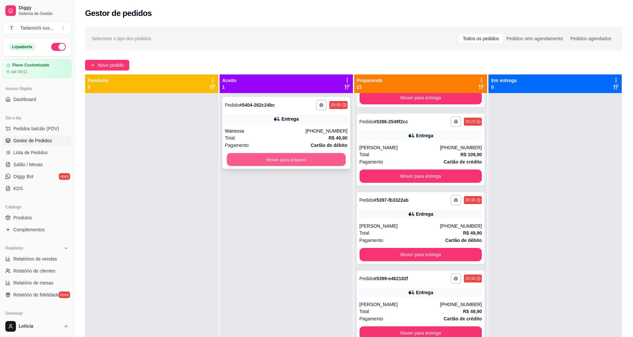
click at [290, 157] on button "Mover para preparo" at bounding box center [285, 159] width 119 height 13
click at [289, 159] on button "Mover para preparo" at bounding box center [286, 159] width 123 height 13
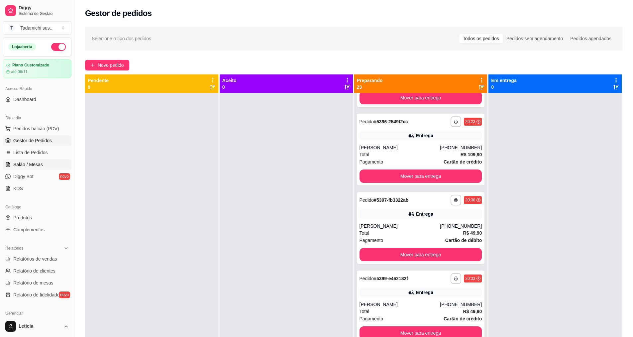
click at [33, 168] on link "Salão / Mesas" at bounding box center [37, 164] width 69 height 11
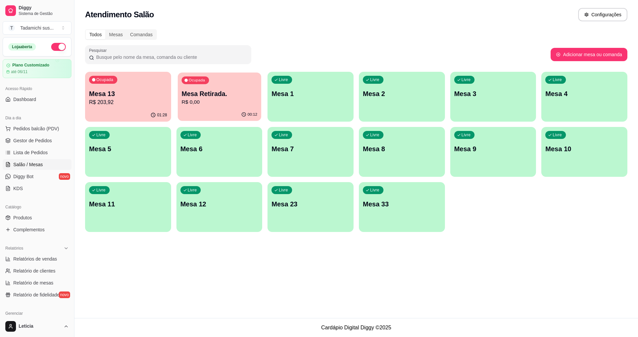
click at [200, 103] on p "R$ 0,00" at bounding box center [219, 102] width 76 height 8
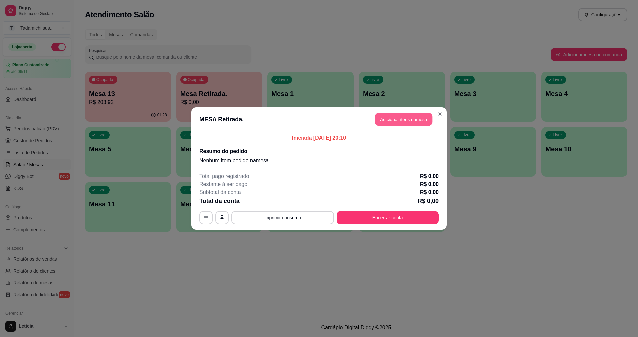
click at [394, 121] on button "Adicionar itens na mesa" at bounding box center [403, 119] width 57 height 13
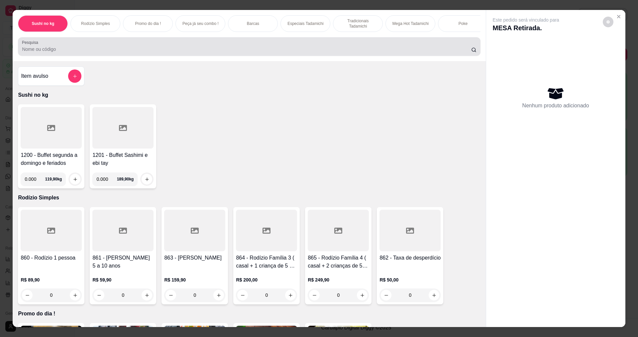
click at [54, 52] on input "Pesquisa" at bounding box center [246, 49] width 449 height 7
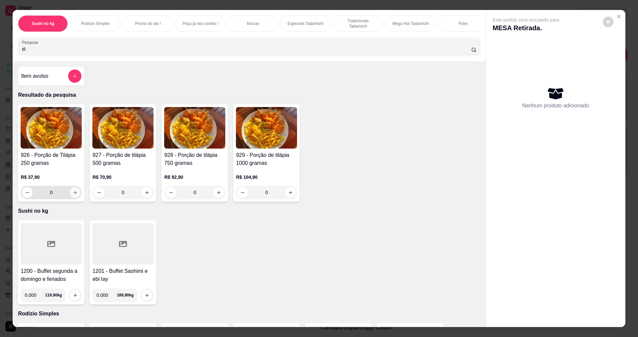
type input "til"
click at [73, 195] on icon "increase-product-quantity" at bounding box center [75, 192] width 5 height 5
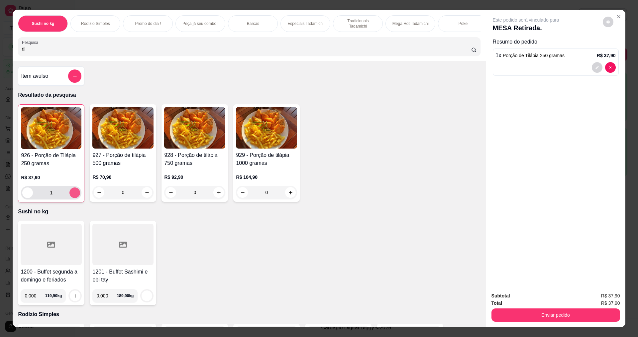
type input "1"
click at [561, 315] on button "Enviar pedido" at bounding box center [555, 314] width 129 height 13
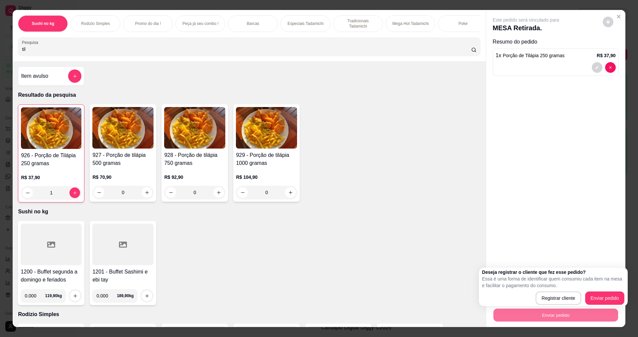
click at [599, 291] on div "Deseja registrar o cliente que fez esse pedido? Essa é uma forma de identificar…" at bounding box center [553, 287] width 142 height 36
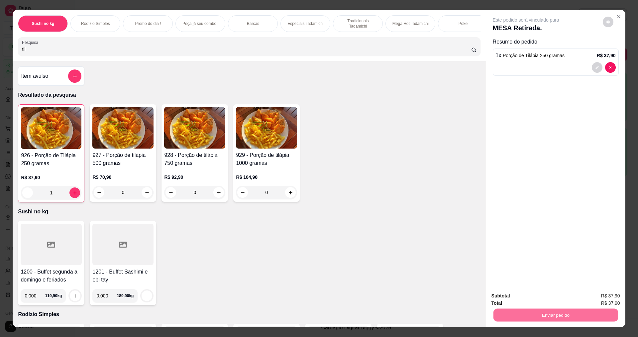
click at [600, 292] on button "Enviar pedido" at bounding box center [602, 298] width 37 height 12
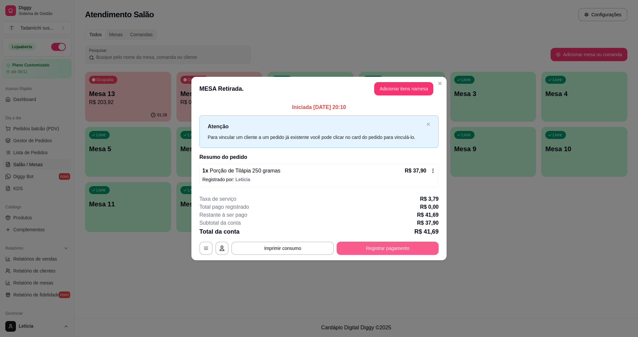
click at [354, 247] on button "Registrar pagamento" at bounding box center [387, 247] width 102 height 13
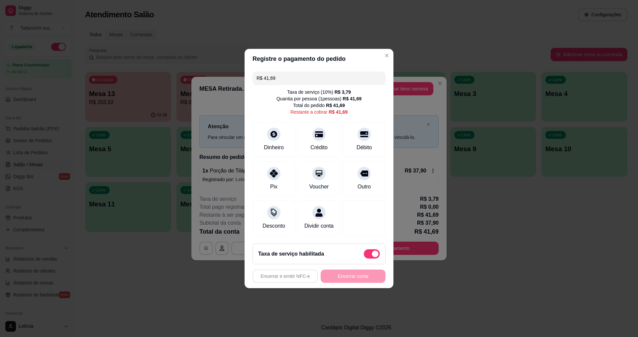
click at [369, 253] on span at bounding box center [372, 253] width 16 height 9
click at [368, 255] on input "checkbox" at bounding box center [365, 257] width 4 height 4
checkbox input "true"
type input "R$ 37,90"
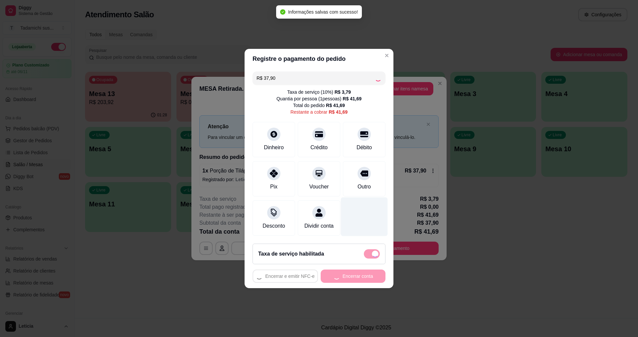
checkbox input "false"
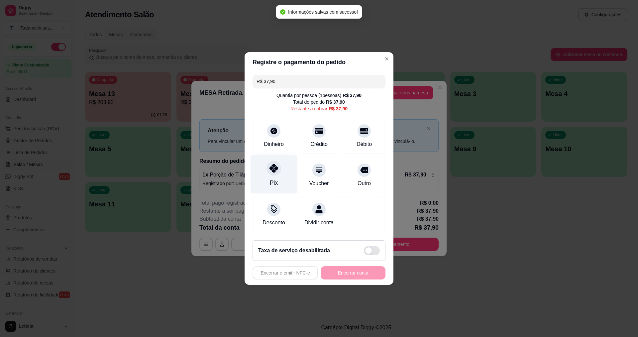
click at [269, 172] on div "Pix" at bounding box center [273, 174] width 47 height 39
type input "R$ 0,00"
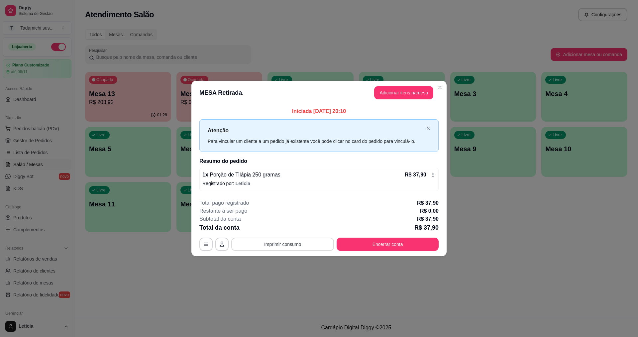
click at [287, 240] on button "Imprimir consumo" at bounding box center [282, 243] width 103 height 13
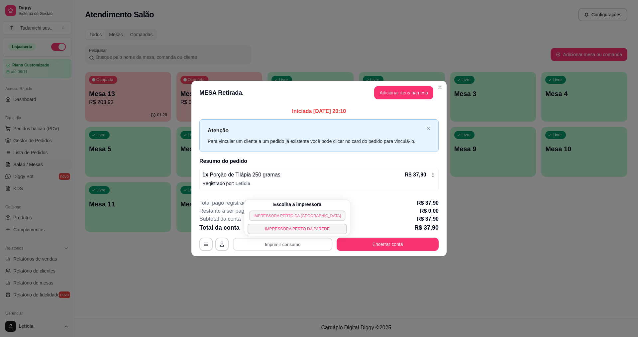
click at [294, 213] on button "IMPRESSORA PERTO DA [GEOGRAPHIC_DATA]" at bounding box center [297, 215] width 96 height 10
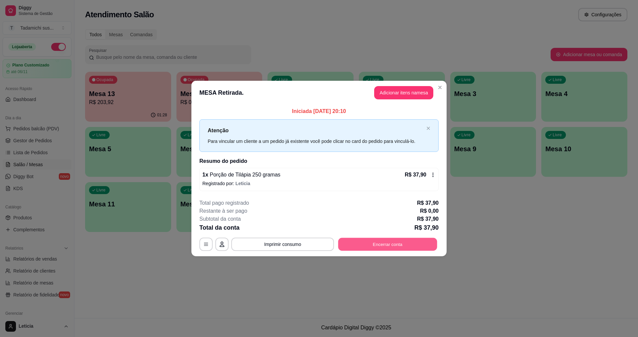
click at [358, 241] on button "Encerrar conta" at bounding box center [387, 243] width 99 height 13
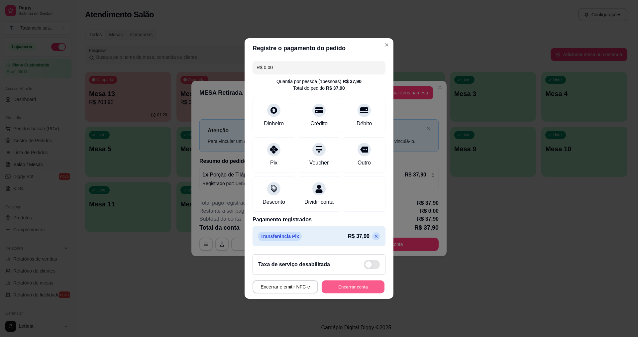
click at [357, 290] on button "Encerrar conta" at bounding box center [352, 286] width 63 height 13
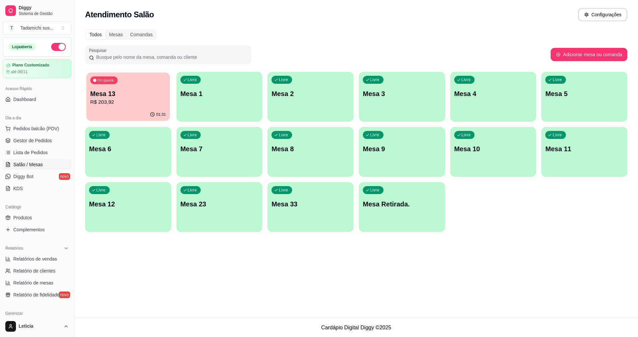
click at [142, 97] on p "Mesa 13" at bounding box center [128, 93] width 76 height 9
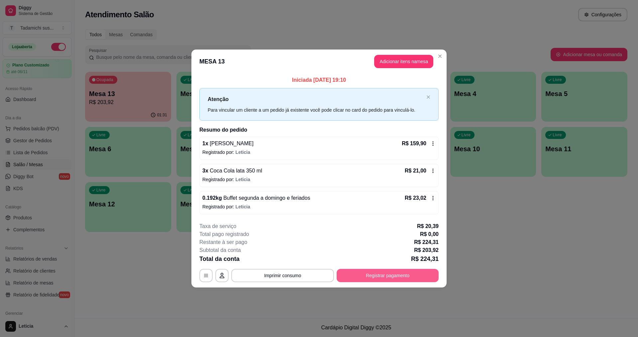
click at [358, 274] on button "Registrar pagamento" at bounding box center [387, 275] width 102 height 13
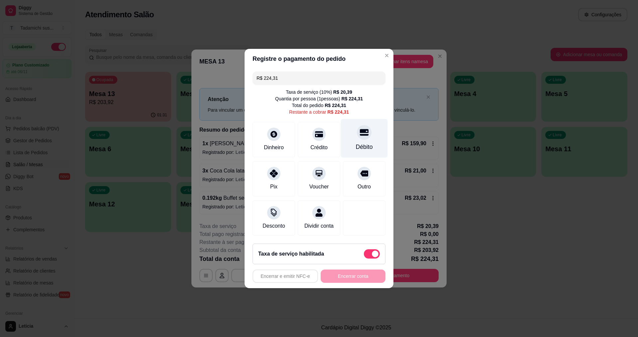
click at [372, 139] on div "Débito" at bounding box center [364, 138] width 47 height 39
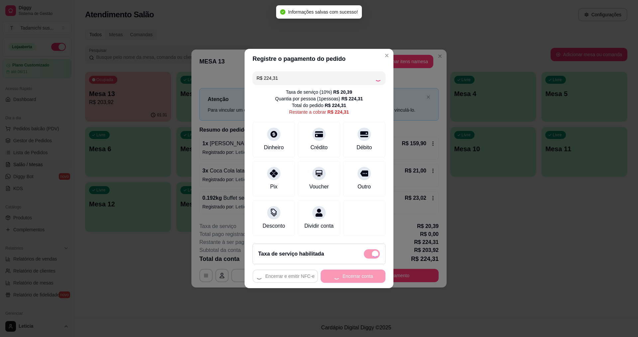
type input "R$ 0,00"
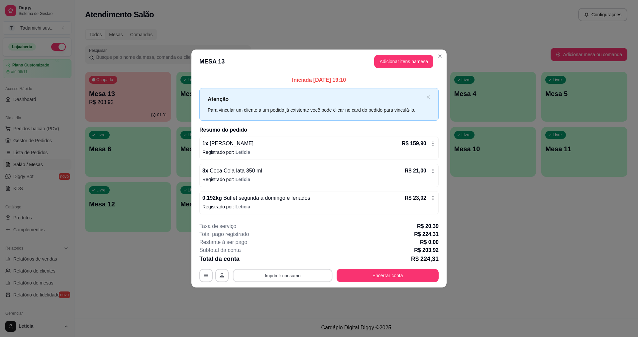
click at [305, 271] on button "Imprimir consumo" at bounding box center [283, 275] width 100 height 13
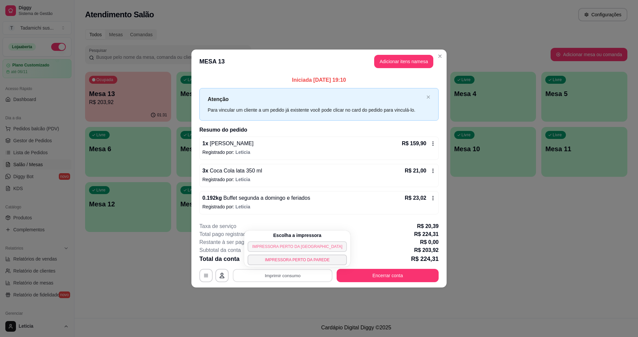
click at [283, 241] on button "IMPRESSORA PERTO DA [GEOGRAPHIC_DATA]" at bounding box center [296, 246] width 99 height 11
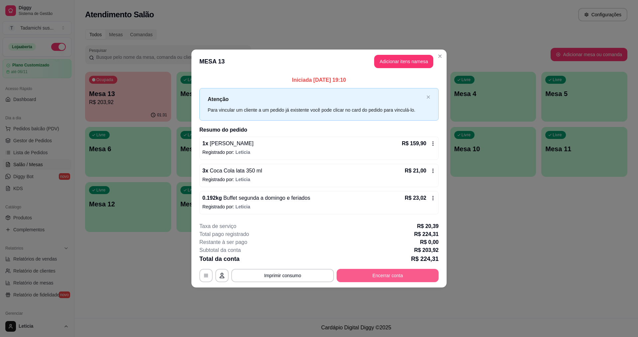
click at [356, 269] on div "**********" at bounding box center [318, 275] width 239 height 13
click at [429, 95] on icon "close" at bounding box center [428, 97] width 4 height 4
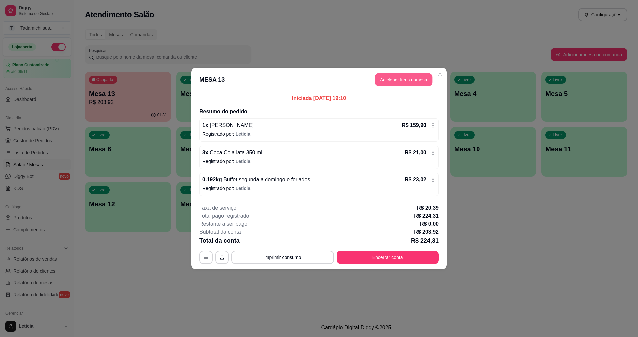
click at [426, 82] on button "Adicionar itens na mesa" at bounding box center [403, 79] width 57 height 13
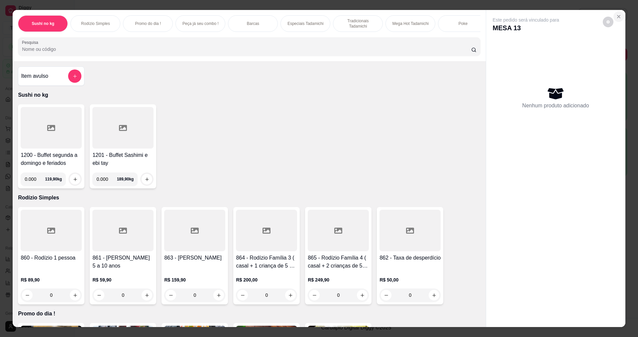
click at [616, 15] on icon "Close" at bounding box center [618, 16] width 5 height 5
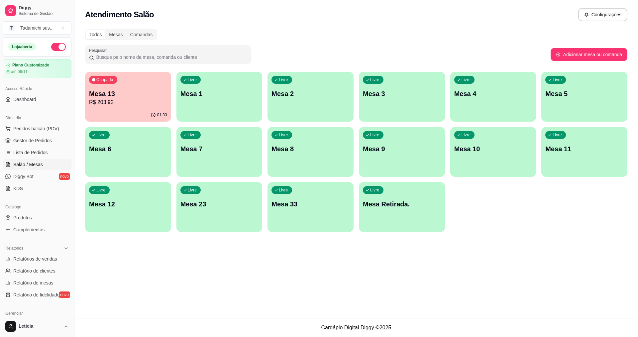
click at [103, 103] on p "R$ 203,92" at bounding box center [128, 102] width 78 height 8
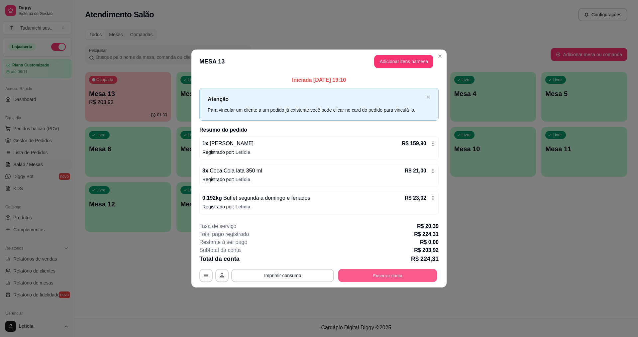
click at [387, 271] on button "Encerrar conta" at bounding box center [387, 275] width 99 height 13
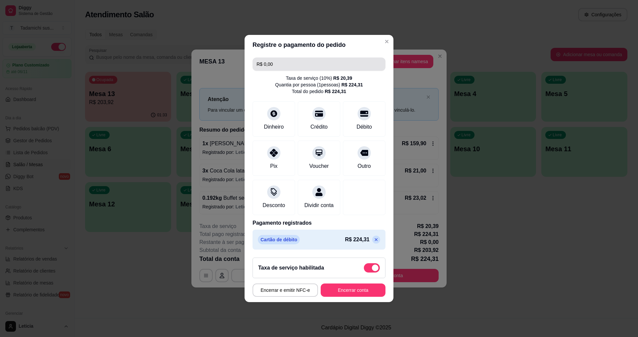
click at [318, 65] on input "R$ 0,00" at bounding box center [318, 63] width 125 height 13
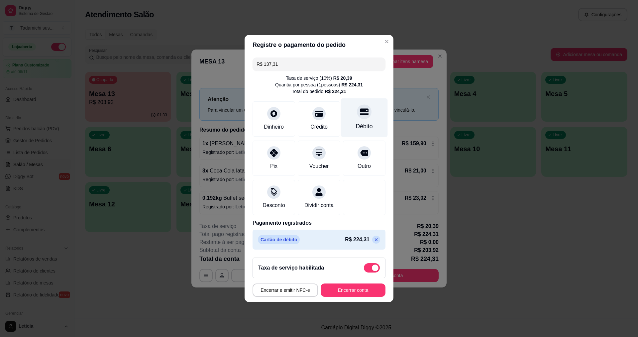
click at [360, 113] on div at bounding box center [364, 111] width 15 height 15
click at [375, 241] on icon at bounding box center [376, 239] width 3 height 3
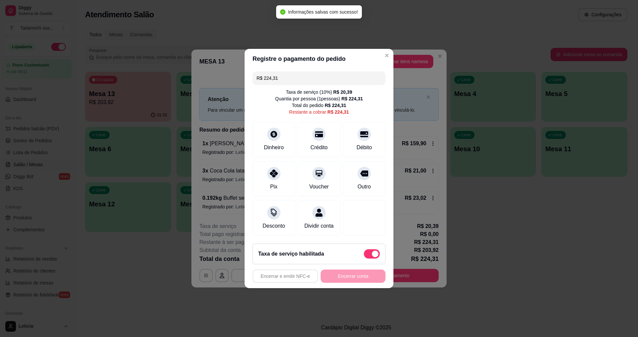
click at [318, 69] on div "R$ 224,31 Taxa de serviço ( 10 %) R$ 20,39 Quantia por pessoa ( 1 pessoas) R$ 2…" at bounding box center [318, 153] width 149 height 169
click at [318, 71] on input "R$ 224,31" at bounding box center [318, 77] width 125 height 13
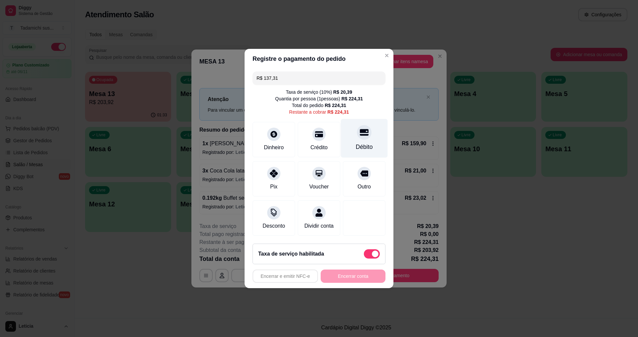
click at [356, 146] on div "Débito" at bounding box center [364, 146] width 17 height 9
type input "R$ 87,00"
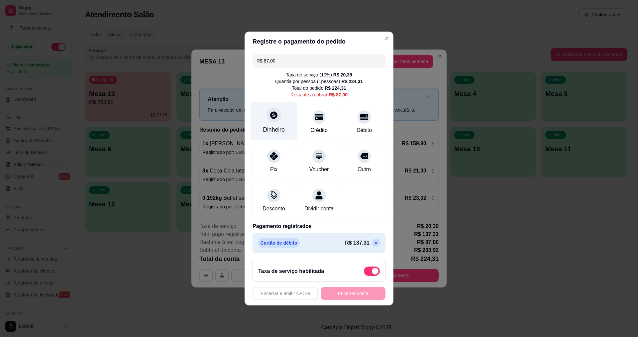
click at [273, 125] on div "Dinheiro" at bounding box center [274, 129] width 22 height 9
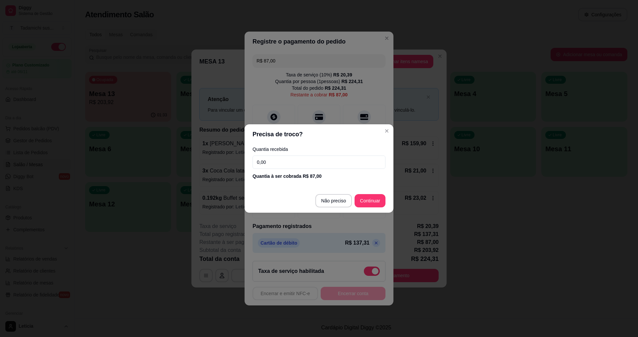
click at [305, 163] on input "0,00" at bounding box center [318, 161] width 133 height 13
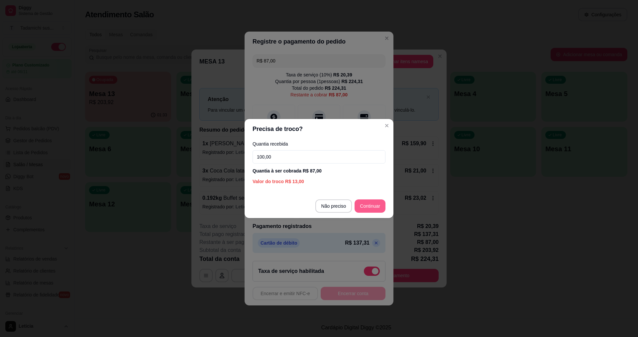
type input "100,00"
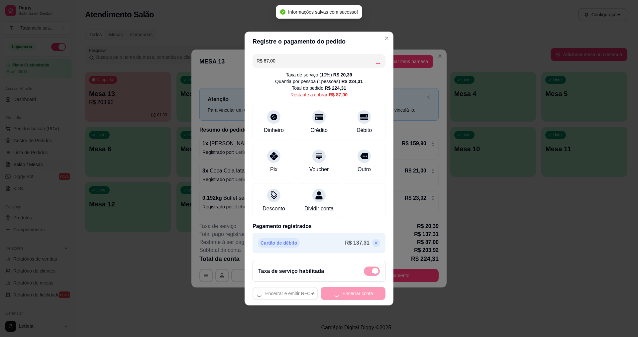
type input "R$ 0,00"
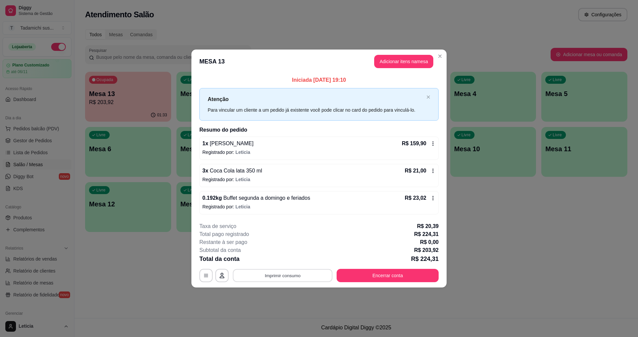
click at [280, 270] on button "Imprimir consumo" at bounding box center [283, 275] width 100 height 13
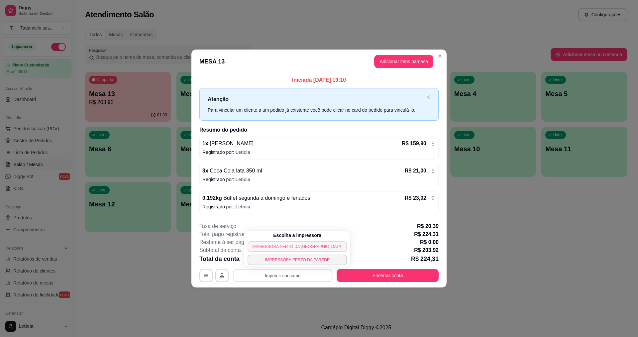
click at [291, 244] on button "IMPRESSORA PERTO DA [GEOGRAPHIC_DATA]" at bounding box center [296, 246] width 99 height 11
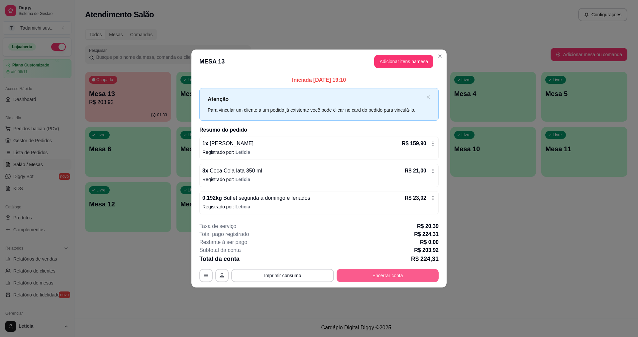
click at [377, 277] on button "Encerrar conta" at bounding box center [387, 275] width 102 height 13
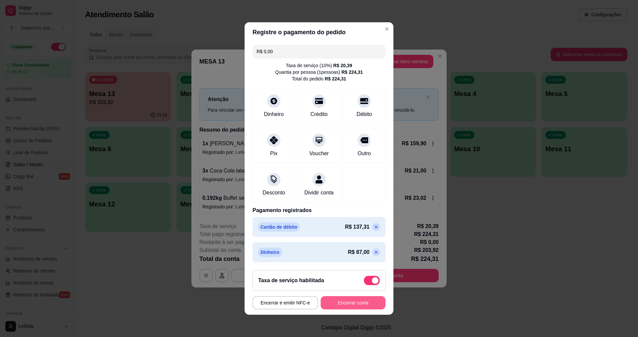
click at [363, 305] on button "Encerrar conta" at bounding box center [352, 302] width 65 height 13
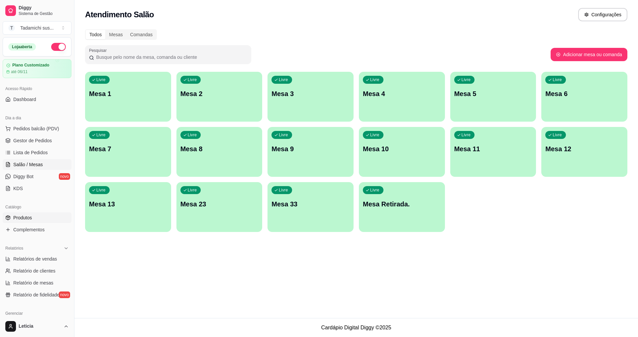
click at [28, 221] on link "Produtos" at bounding box center [37, 217] width 69 height 11
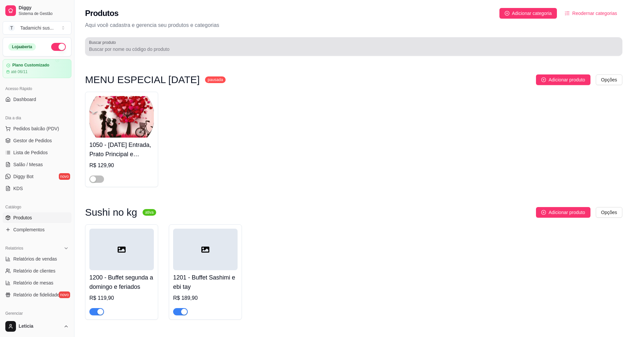
click at [100, 50] on input "Buscar produto" at bounding box center [353, 49] width 529 height 7
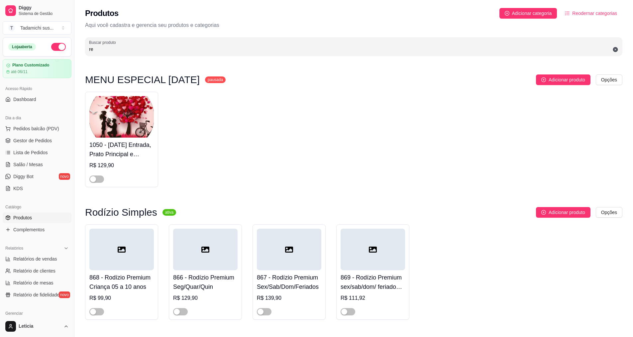
type input "r"
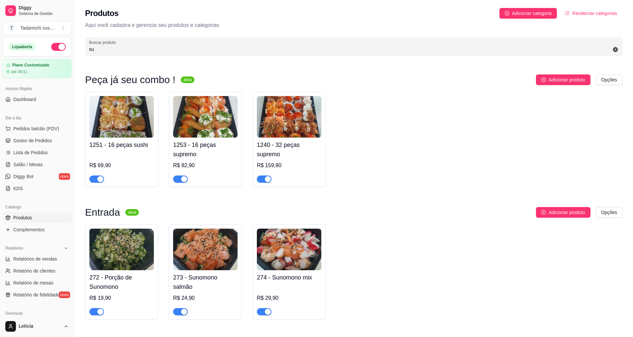
type input "s"
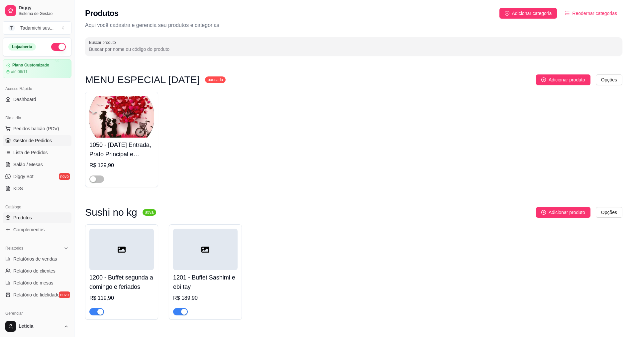
click at [46, 141] on span "Gestor de Pedidos" at bounding box center [32, 140] width 39 height 7
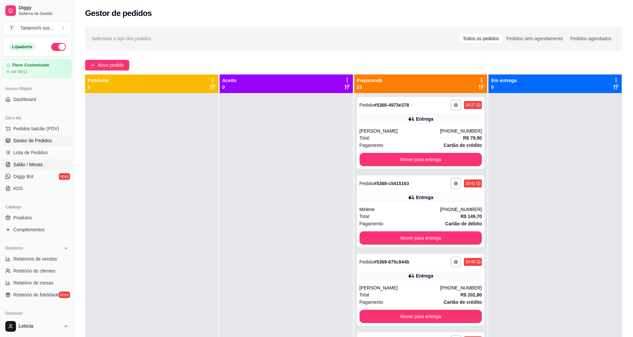
click at [29, 165] on span "Salão / Mesas" at bounding box center [28, 164] width 30 height 7
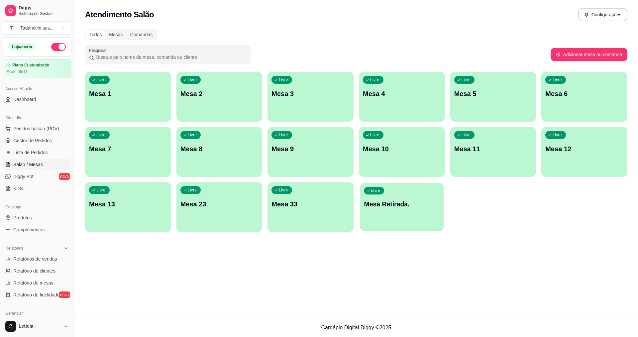
click at [391, 194] on div "Livre Mesa Retirada." at bounding box center [401, 203] width 83 height 41
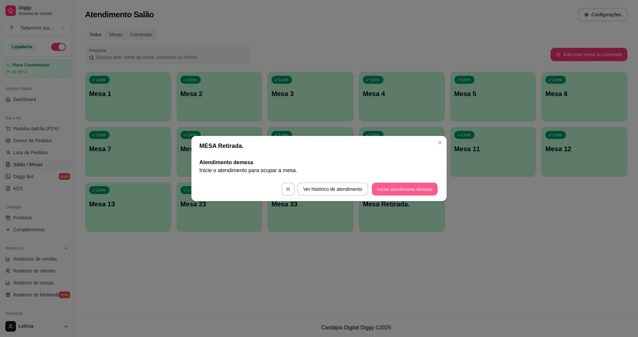
click at [391, 193] on button "Iniciar atendimento de mesa" at bounding box center [405, 189] width 66 height 13
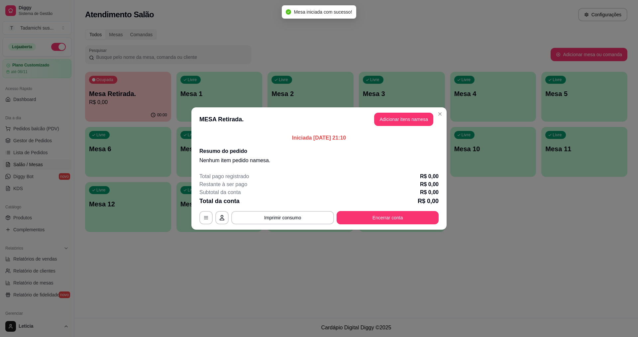
click at [402, 112] on header "MESA Retirada. Adicionar itens na mesa" at bounding box center [318, 119] width 255 height 24
click at [402, 115] on button "Adicionar itens na mesa" at bounding box center [403, 119] width 57 height 13
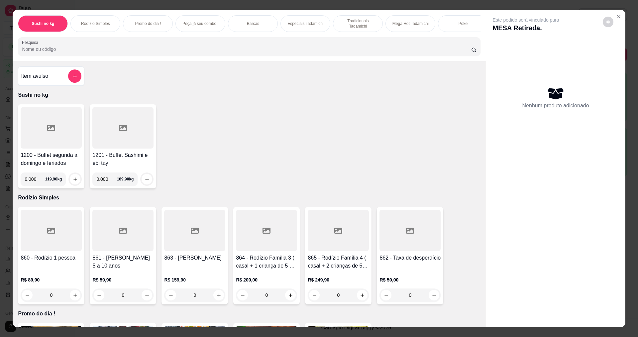
click at [33, 182] on input "0.000" at bounding box center [35, 178] width 20 height 13
type input "0.384"
click at [75, 182] on button "increase-product-quantity" at bounding box center [75, 179] width 10 height 10
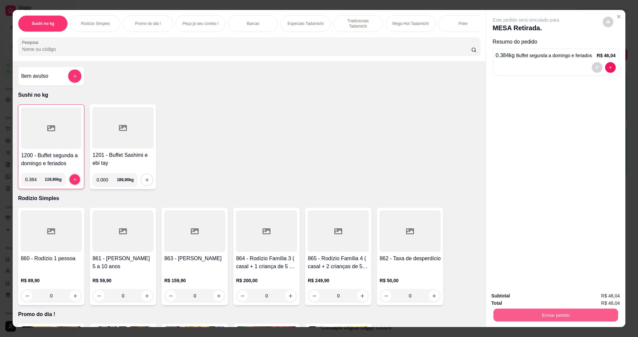
click at [595, 314] on button "Enviar pedido" at bounding box center [555, 314] width 125 height 13
click at [614, 301] on button "Enviar pedido" at bounding box center [602, 298] width 37 height 12
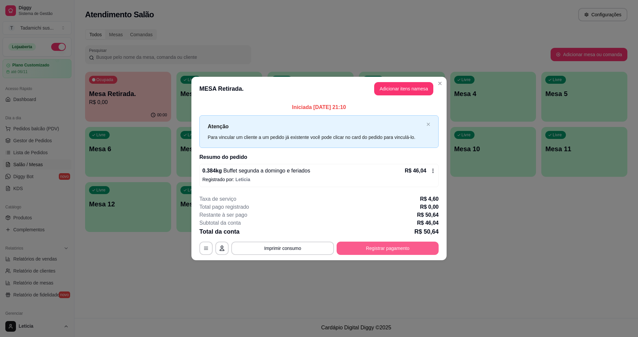
click at [366, 246] on button "Registrar pagamento" at bounding box center [387, 247] width 102 height 13
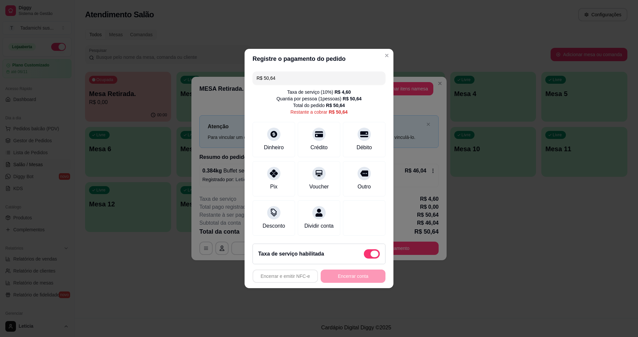
click at [369, 253] on span at bounding box center [372, 253] width 16 height 9
click at [368, 255] on input "checkbox" at bounding box center [365, 257] width 4 height 4
checkbox input "true"
type input "R$ 46,04"
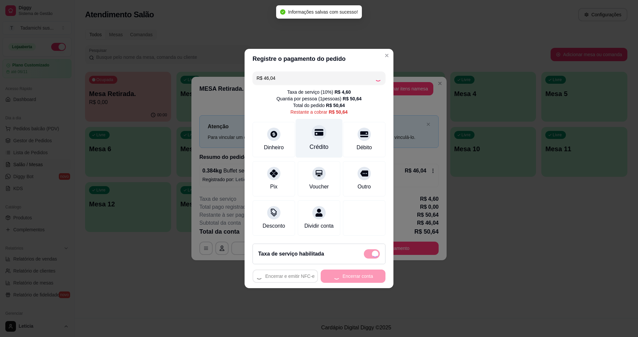
checkbox input "false"
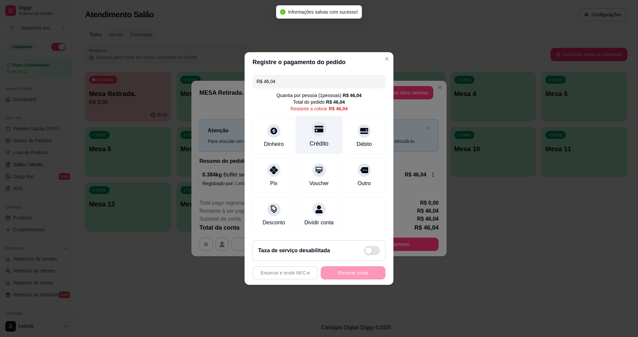
click at [309, 135] on div "Crédito" at bounding box center [319, 135] width 47 height 39
type input "R$ 0,00"
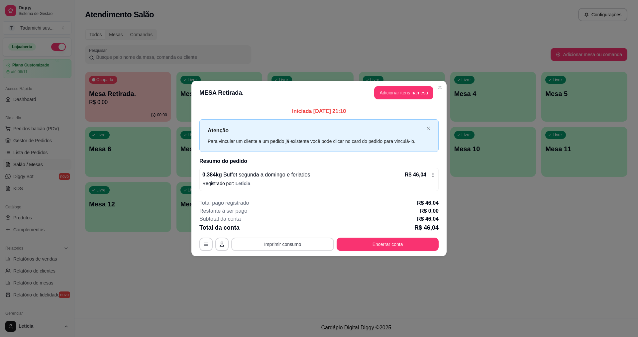
click at [299, 250] on button "Imprimir consumo" at bounding box center [282, 243] width 103 height 13
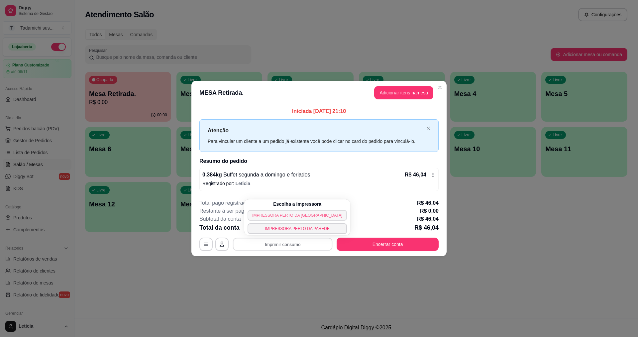
click at [296, 213] on button "IMPRESSORA PERTO DA [GEOGRAPHIC_DATA]" at bounding box center [296, 215] width 99 height 11
click at [370, 246] on button "Encerrar conta" at bounding box center [387, 243] width 102 height 13
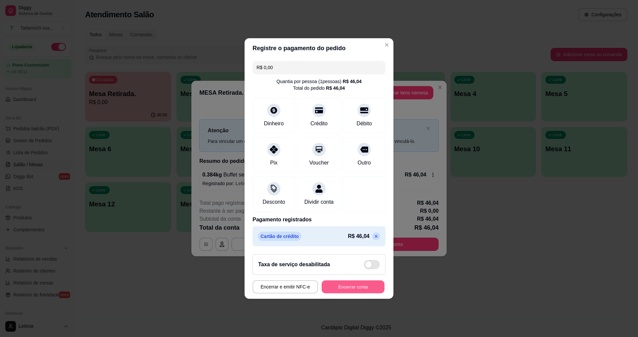
click at [363, 291] on button "Encerrar conta" at bounding box center [352, 286] width 63 height 13
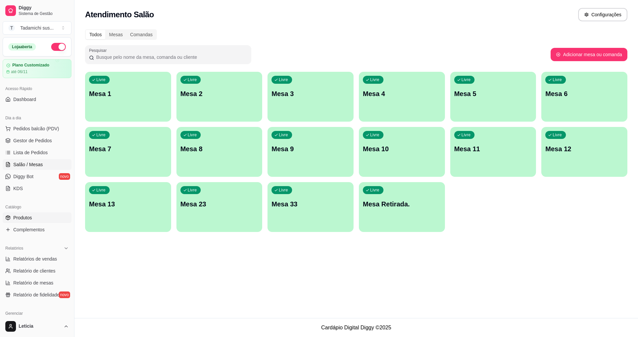
click at [25, 219] on span "Produtos" at bounding box center [22, 217] width 19 height 7
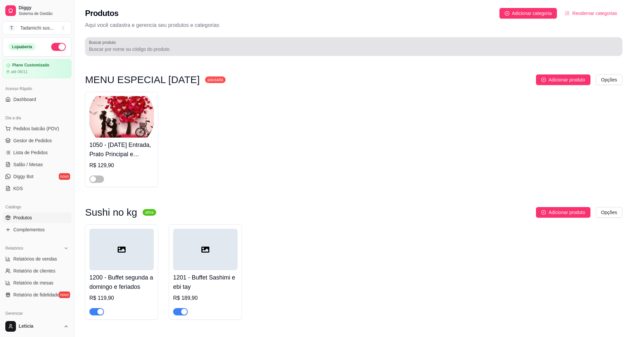
click at [158, 47] on input "Buscar produto" at bounding box center [353, 49] width 529 height 7
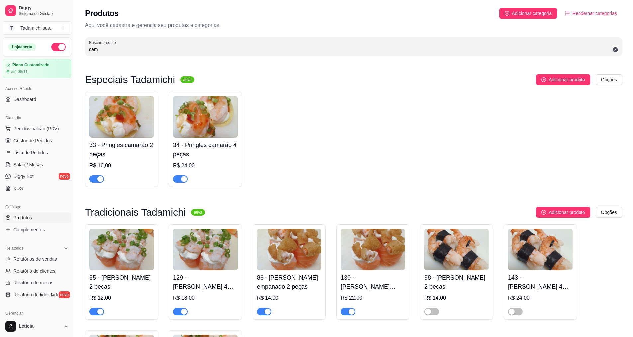
click at [154, 49] on input "cam" at bounding box center [353, 49] width 529 height 7
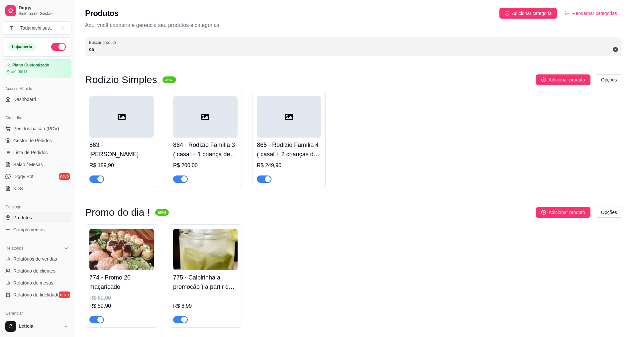
type input "c"
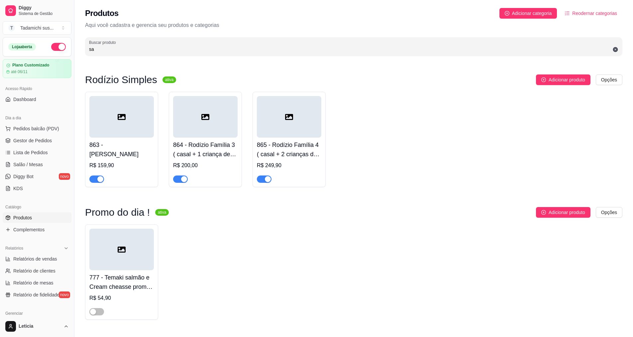
type input "s"
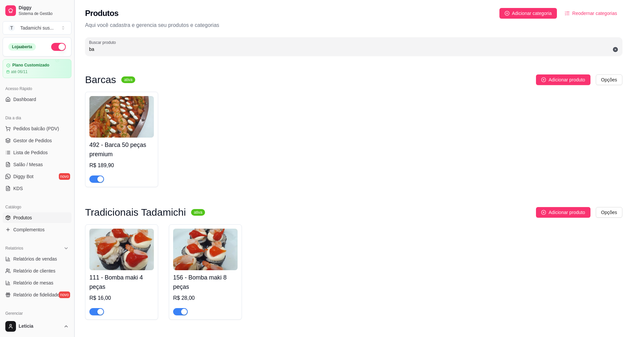
type input "b"
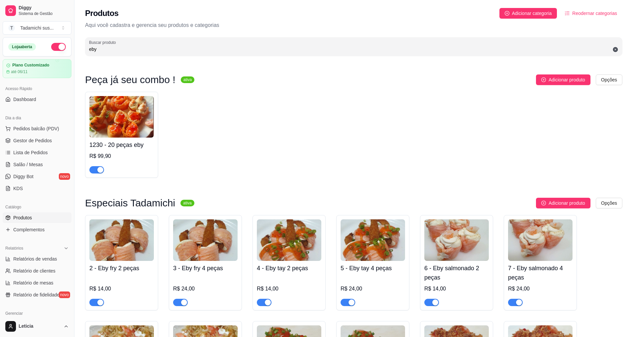
click at [136, 45] on div "eby" at bounding box center [353, 46] width 529 height 13
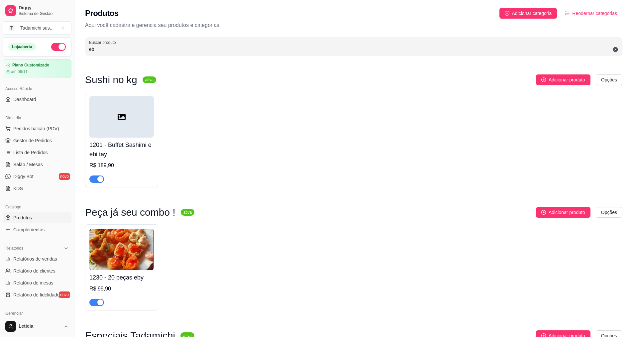
type input "e"
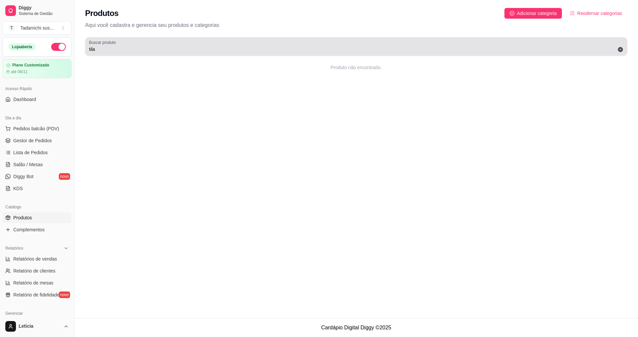
click at [136, 45] on div "tila" at bounding box center [356, 46] width 534 height 13
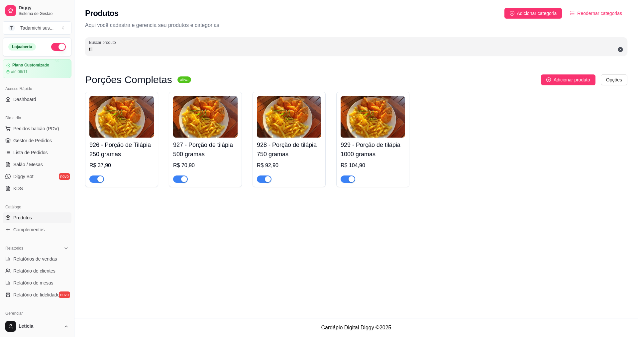
click at [100, 178] on div "button" at bounding box center [100, 179] width 6 height 6
click at [183, 181] on div "button" at bounding box center [184, 179] width 6 height 6
click at [265, 180] on div "button" at bounding box center [268, 179] width 6 height 6
click at [346, 179] on span "button" at bounding box center [347, 178] width 15 height 7
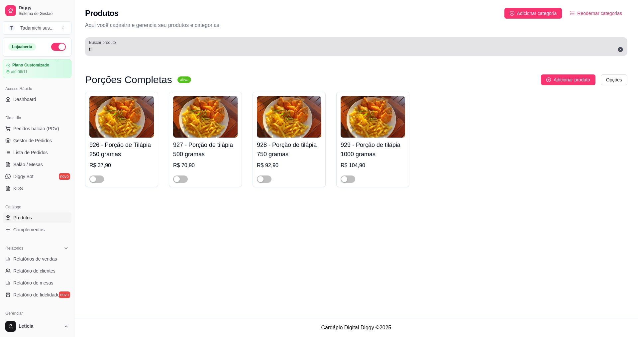
click at [121, 54] on div "Buscar produto til" at bounding box center [356, 46] width 542 height 19
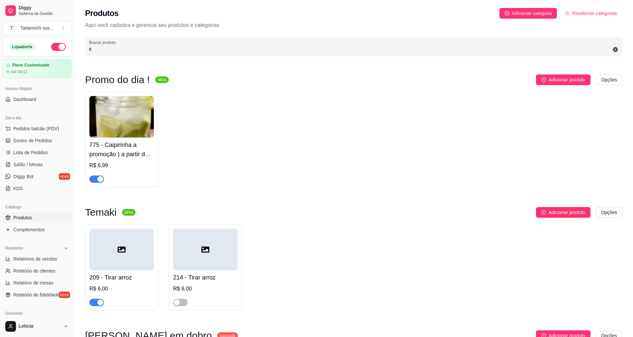
type input "t"
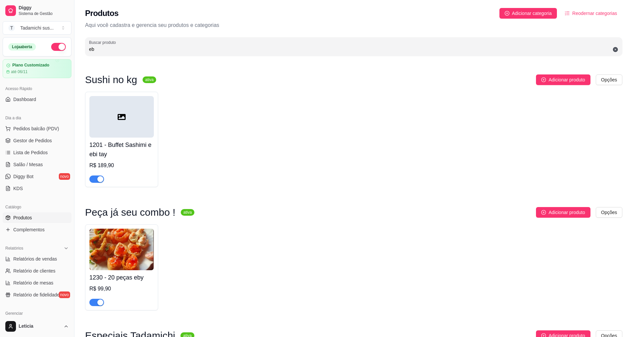
type input "e"
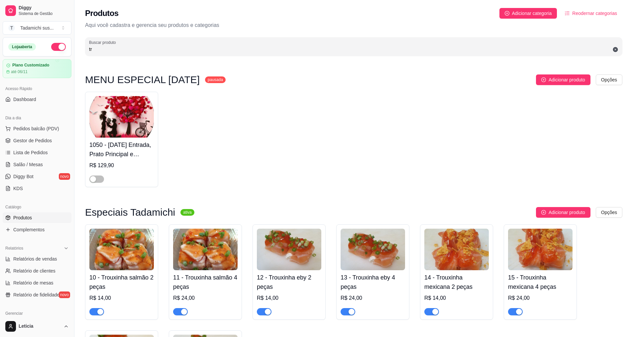
type input "tr"
click at [468, 282] on h4 "14 - Trouxinha mexicana 2 peças" at bounding box center [456, 282] width 64 height 19
click at [21, 164] on span "Salão / Mesas" at bounding box center [28, 164] width 30 height 7
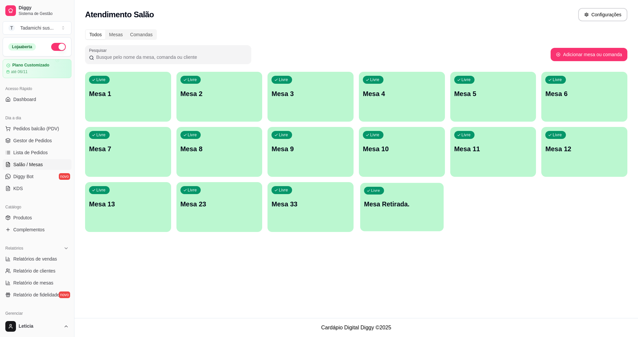
click at [371, 213] on div "Livre Mesa Retirada." at bounding box center [401, 203] width 83 height 41
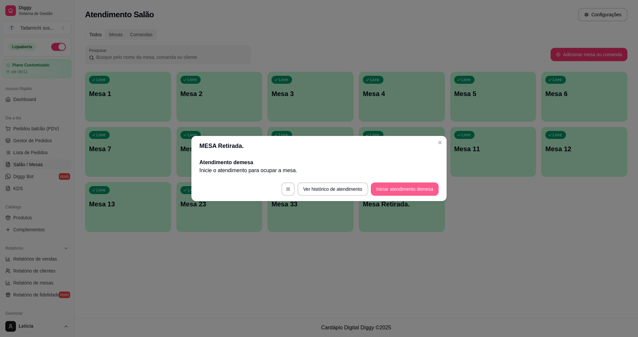
click at [391, 187] on button "Iniciar atendimento de mesa" at bounding box center [405, 188] width 68 height 13
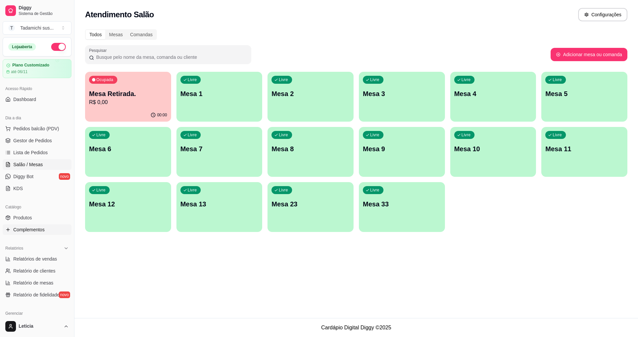
click at [38, 227] on span "Complementos" at bounding box center [28, 229] width 31 height 7
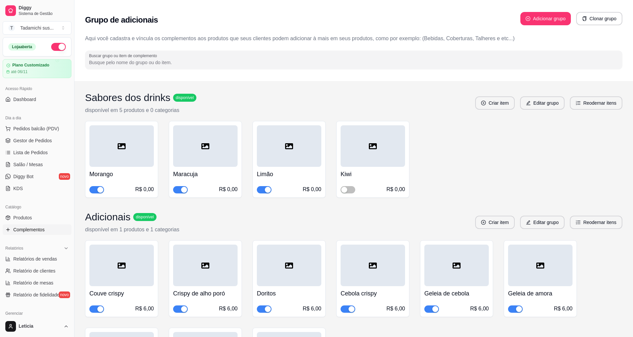
click at [151, 63] on input "Buscar grupo ou item de complemento" at bounding box center [353, 62] width 529 height 7
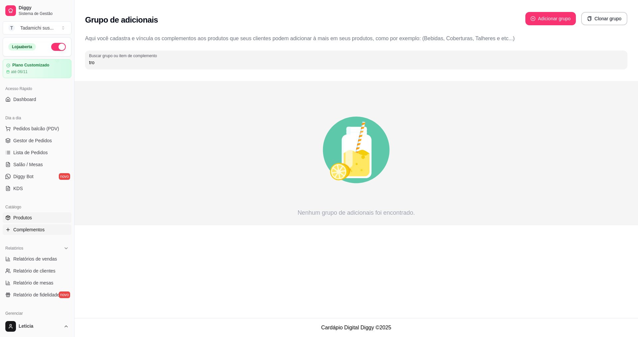
type input "tro"
click at [24, 216] on span "Produtos" at bounding box center [22, 217] width 19 height 7
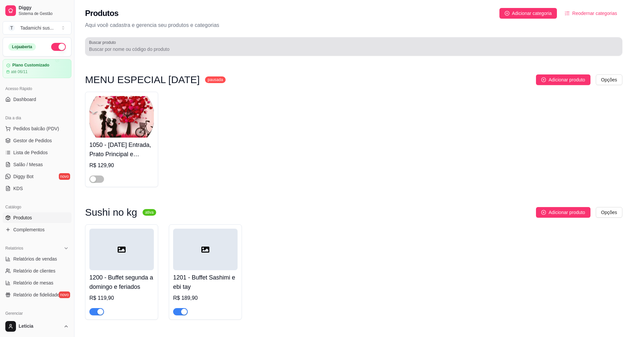
click at [122, 52] on input "Buscar produto" at bounding box center [353, 49] width 529 height 7
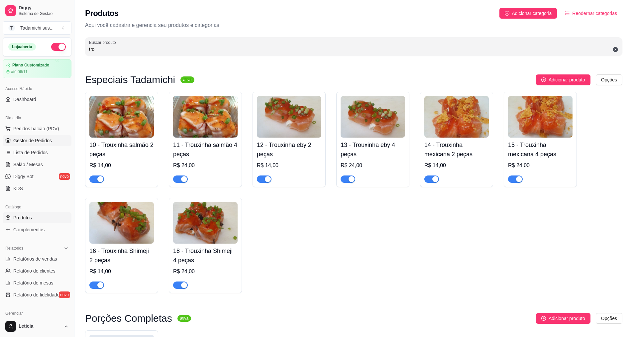
type input "tro"
click at [30, 141] on span "Gestor de Pedidos" at bounding box center [32, 140] width 39 height 7
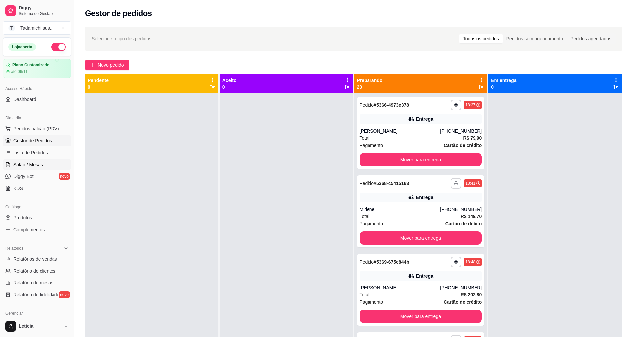
click at [26, 159] on link "Salão / Mesas" at bounding box center [37, 164] width 69 height 11
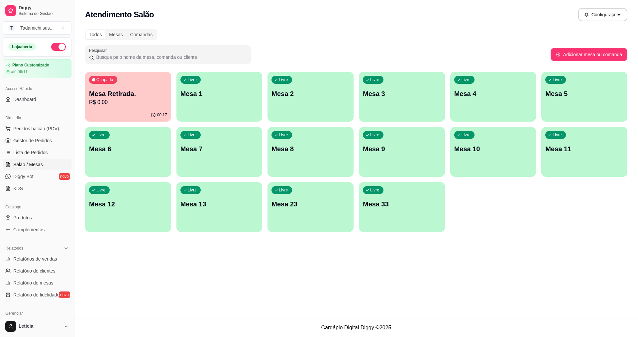
click at [126, 106] on div "Ocupada Mesa Retirada. R$ 0,00" at bounding box center [128, 90] width 86 height 37
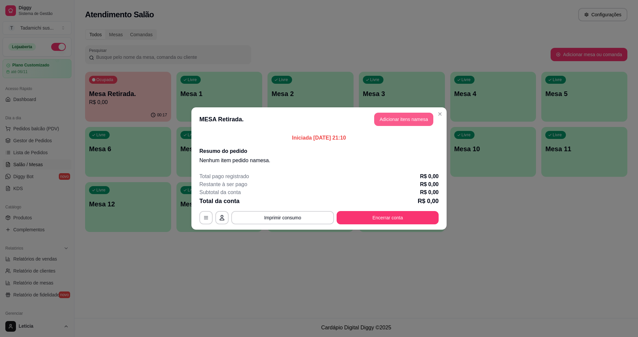
click at [387, 121] on button "Adicionar itens na mesa" at bounding box center [403, 119] width 59 height 13
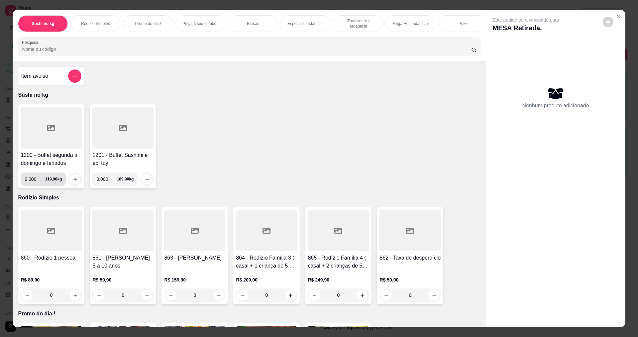
click at [34, 186] on input "0.000" at bounding box center [35, 178] width 20 height 13
type input "0.114"
click at [70, 183] on button "increase-product-quantity" at bounding box center [75, 179] width 11 height 11
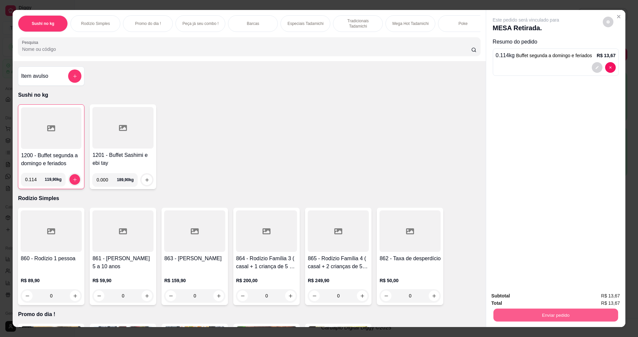
click at [558, 310] on button "Enviar pedido" at bounding box center [555, 314] width 125 height 13
click at [609, 298] on button "Enviar pedido" at bounding box center [603, 298] width 38 height 13
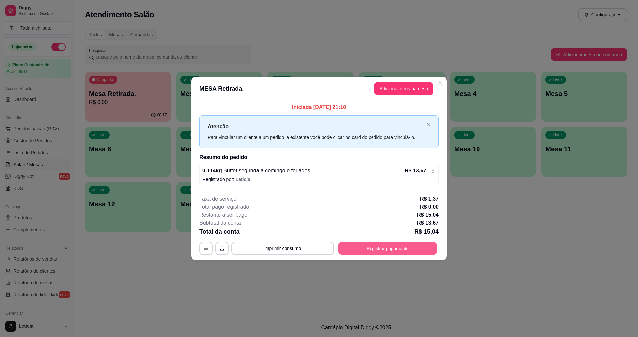
click at [350, 242] on button "Registrar pagamento" at bounding box center [387, 247] width 99 height 13
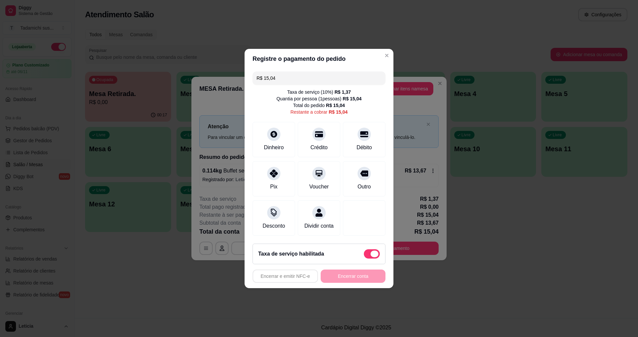
click at [371, 255] on span at bounding box center [374, 253] width 8 height 7
click at [368, 255] on input "checkbox" at bounding box center [365, 257] width 4 height 4
checkbox input "true"
type input "R$ 13,67"
checkbox input "false"
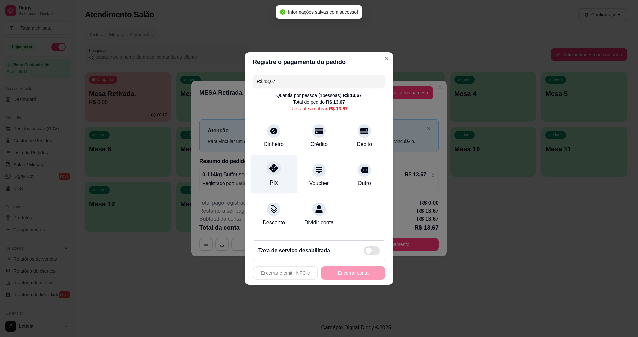
click at [270, 178] on div "Pix" at bounding box center [274, 182] width 8 height 9
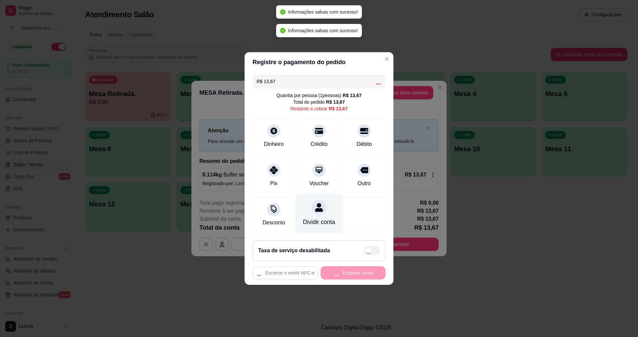
type input "R$ 0,00"
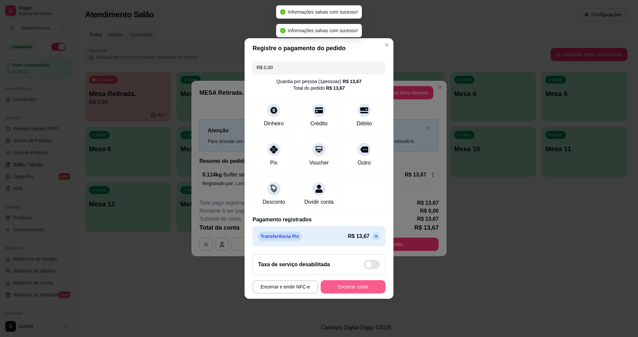
click at [349, 293] on button "Encerrar conta" at bounding box center [352, 286] width 65 height 13
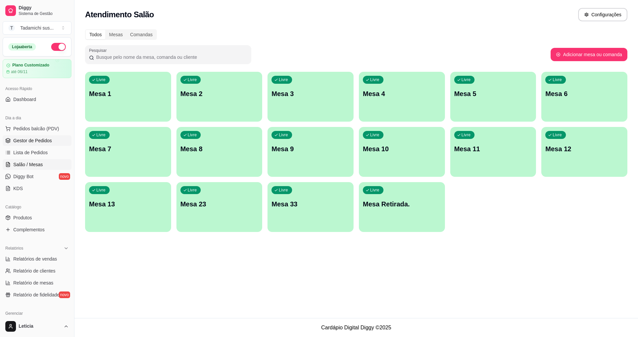
click at [42, 139] on span "Gestor de Pedidos" at bounding box center [32, 140] width 39 height 7
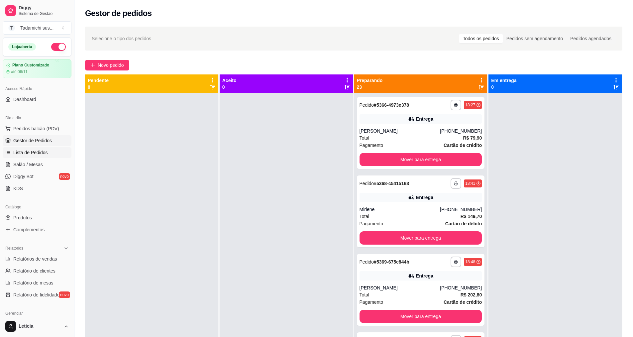
click at [28, 149] on link "Lista de Pedidos" at bounding box center [37, 152] width 69 height 11
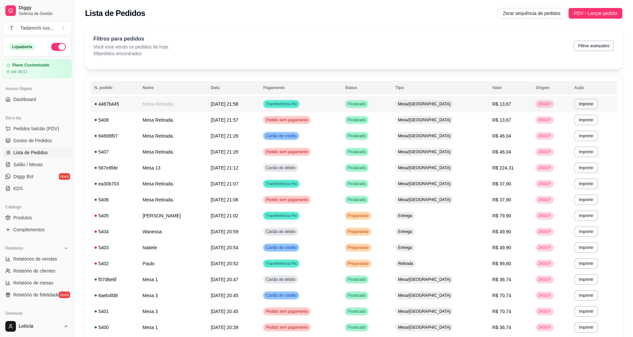
click at [235, 104] on span "[DATE] 21:58" at bounding box center [225, 103] width 28 height 5
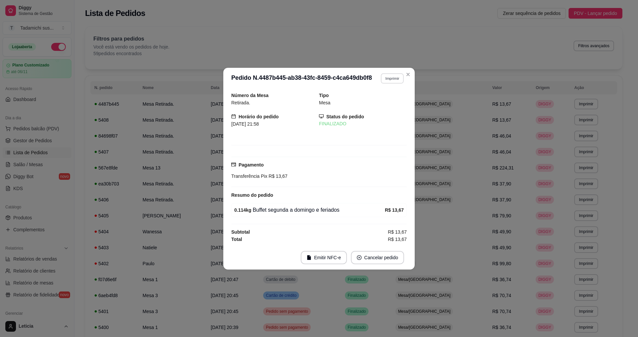
click at [383, 78] on button "Imprimir" at bounding box center [392, 78] width 23 height 10
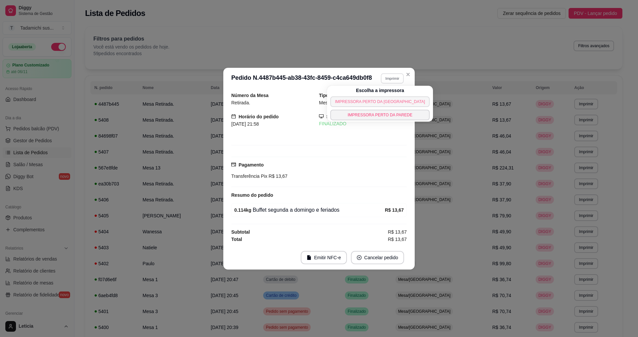
click at [386, 104] on button "IMPRESSORA PERTO DA [GEOGRAPHIC_DATA]" at bounding box center [379, 101] width 99 height 11
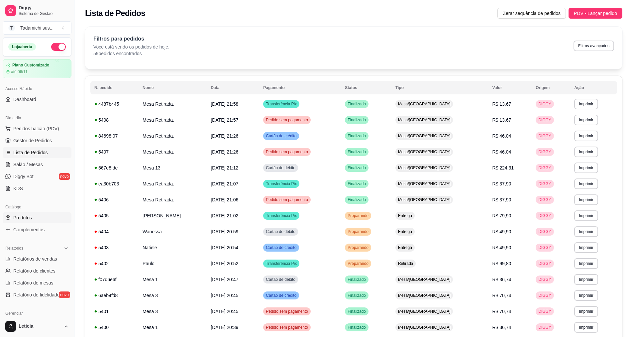
click at [21, 215] on span "Produtos" at bounding box center [22, 217] width 19 height 7
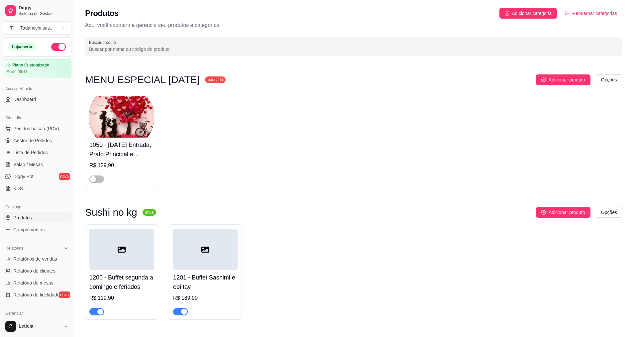
click at [178, 35] on div "Produtos Adicionar categoria Reodernar categorias Aqui você cadastra e gerencia…" at bounding box center [353, 30] width 558 height 60
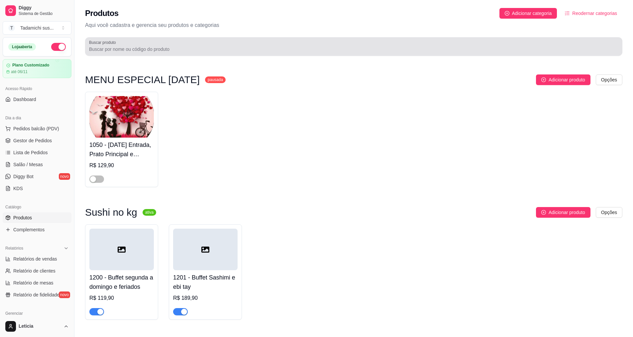
click at [174, 54] on div "Buscar produto" at bounding box center [353, 46] width 537 height 19
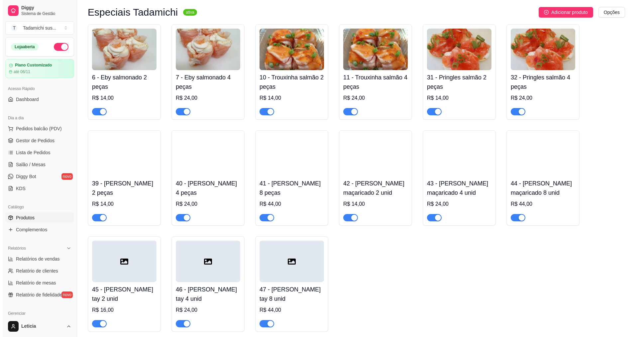
scroll to position [498, 0]
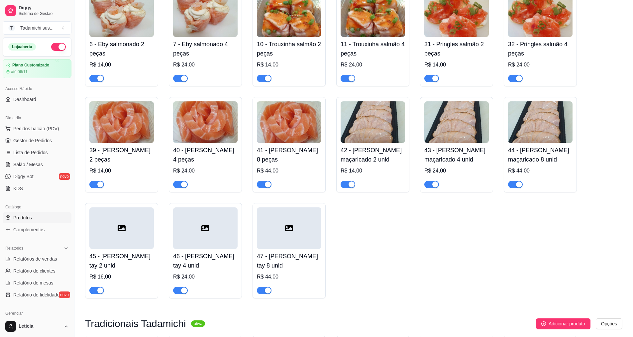
type input "sal"
click at [342, 143] on img at bounding box center [372, 122] width 64 height 42
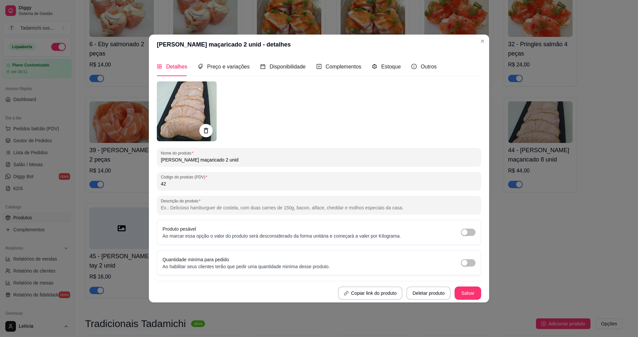
click at [164, 83] on img at bounding box center [187, 111] width 60 height 60
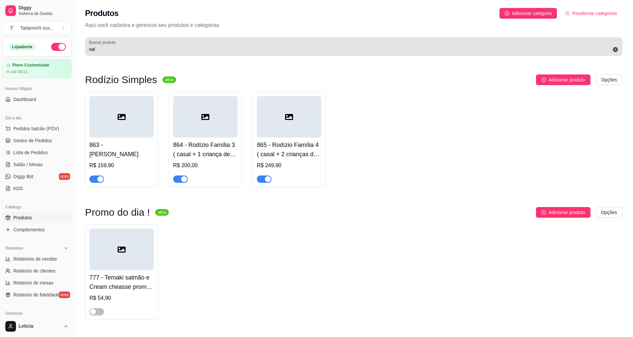
click at [156, 46] on input "sal" at bounding box center [353, 49] width 529 height 7
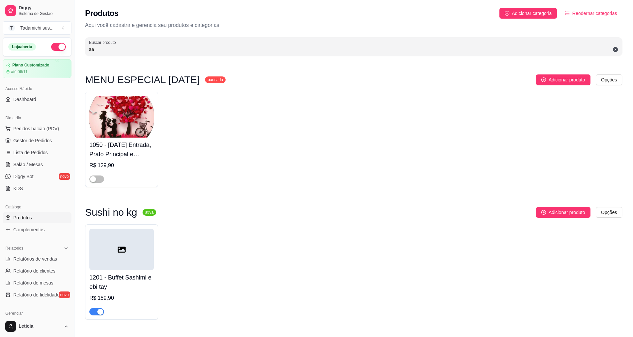
type input "s"
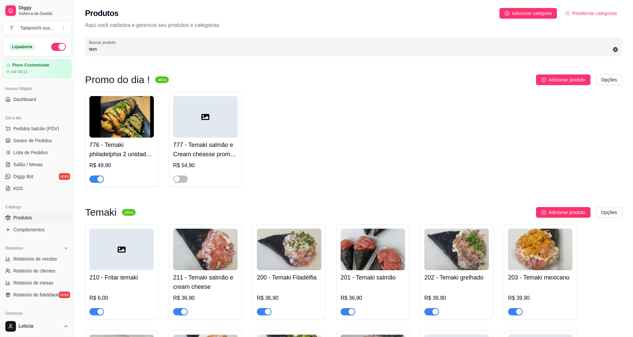
type input "tem"
click at [100, 107] on img at bounding box center [121, 117] width 64 height 42
click at [34, 141] on span "Gestor de Pedidos" at bounding box center [32, 140] width 39 height 7
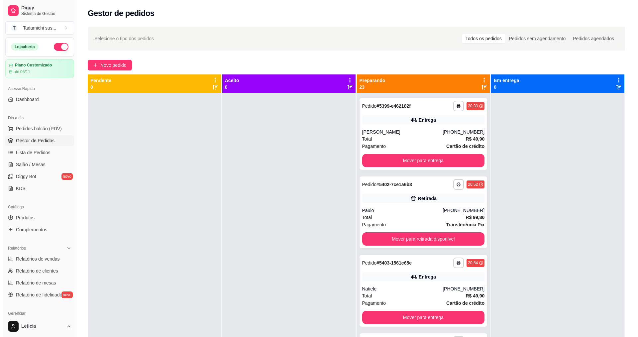
scroll to position [1473, 0]
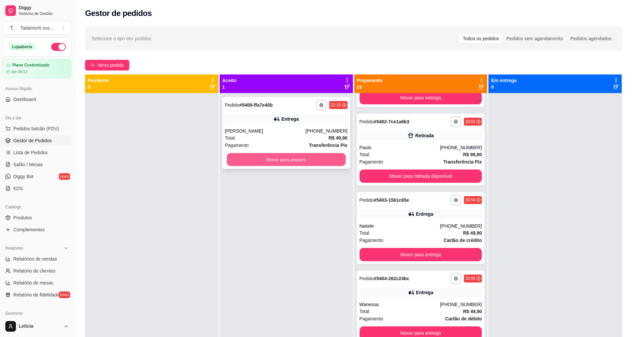
click at [282, 156] on button "Mover para preparo" at bounding box center [285, 159] width 119 height 13
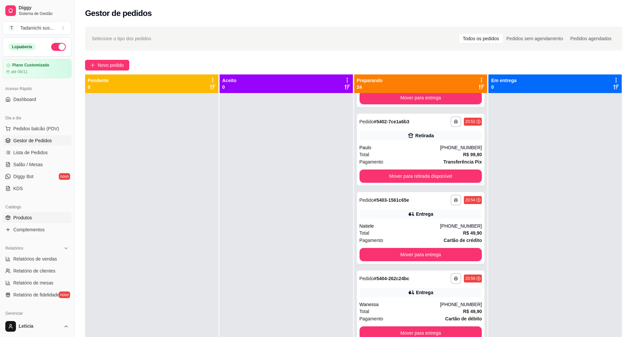
click at [26, 221] on link "Produtos" at bounding box center [37, 217] width 69 height 11
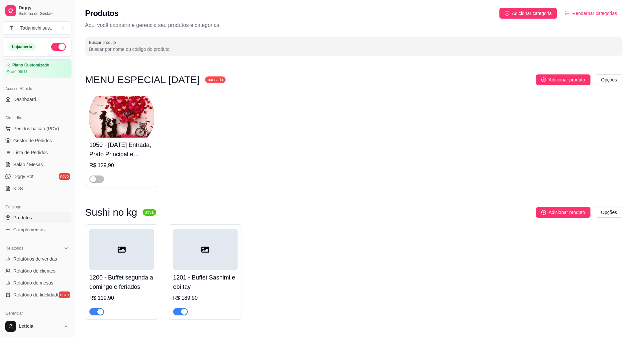
click at [134, 47] on input "Buscar produto" at bounding box center [353, 49] width 529 height 7
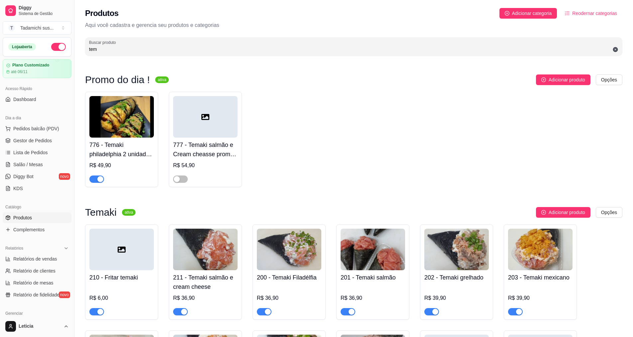
type input "tem"
click at [34, 163] on span "Salão / Mesas" at bounding box center [28, 164] width 30 height 7
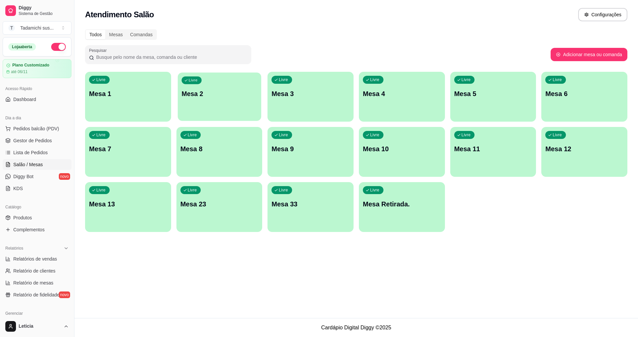
click at [196, 96] on p "Mesa 2" at bounding box center [219, 93] width 76 height 9
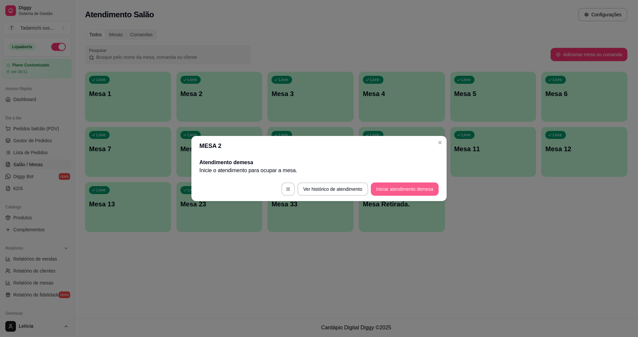
click at [395, 192] on button "Iniciar atendimento de mesa" at bounding box center [405, 188] width 68 height 13
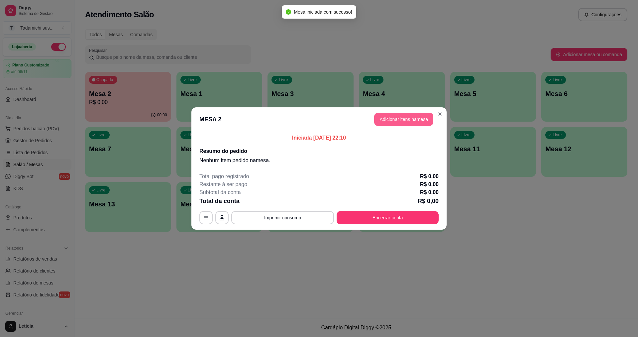
click at [393, 122] on button "Adicionar itens na mesa" at bounding box center [403, 119] width 59 height 13
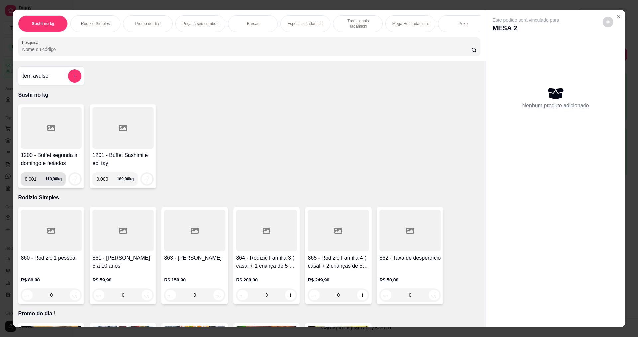
click at [37, 184] on input "0.001" at bounding box center [35, 178] width 20 height 13
type input "0.224"
click at [72, 177] on div "0.224 119,90 kg" at bounding box center [51, 176] width 61 height 19
click at [74, 182] on icon "increase-product-quantity" at bounding box center [75, 179] width 5 height 5
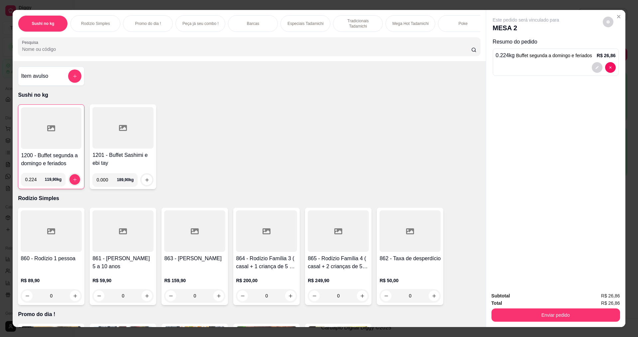
click at [65, 135] on div at bounding box center [51, 128] width 60 height 42
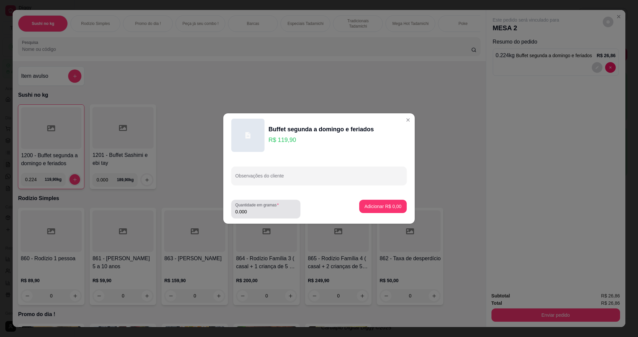
click at [250, 213] on input "0.000" at bounding box center [265, 211] width 61 height 7
type input "0.282"
click at [388, 204] on p "Adicionar R$ 33,81" at bounding box center [382, 206] width 40 height 7
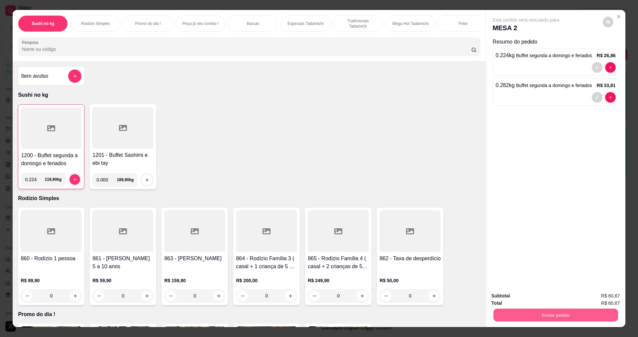
click at [567, 316] on button "Enviar pedido" at bounding box center [555, 314] width 125 height 13
click at [607, 303] on button "Enviar pedido" at bounding box center [603, 298] width 38 height 13
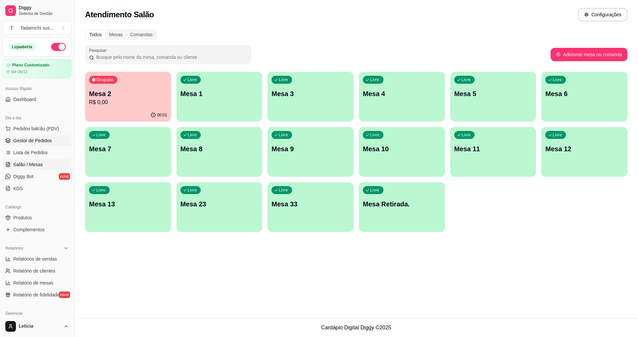
click at [40, 137] on span "Gestor de Pedidos" at bounding box center [32, 140] width 39 height 7
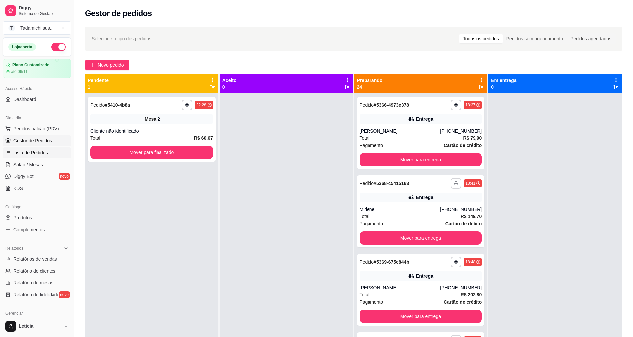
click at [39, 153] on span "Lista de Pedidos" at bounding box center [30, 152] width 35 height 7
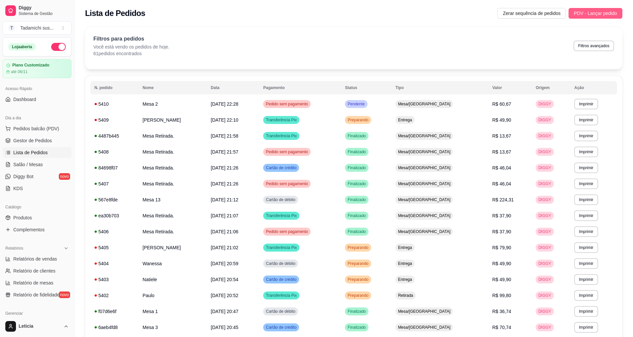
click at [606, 12] on span "PDV - Lançar pedido" at bounding box center [595, 13] width 43 height 7
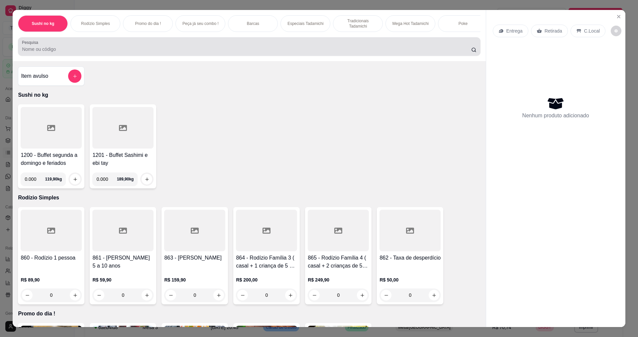
click at [88, 56] on div "Pesquisa" at bounding box center [249, 46] width 462 height 19
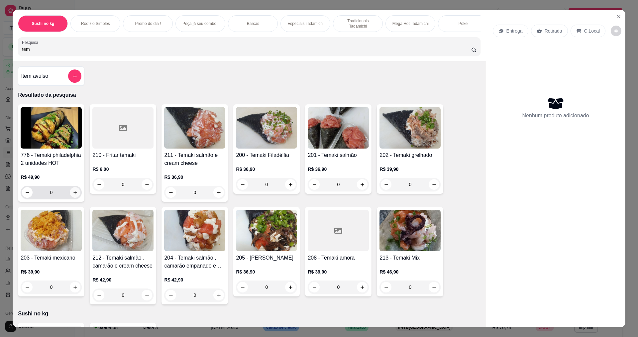
type input "tem"
click at [73, 195] on icon "increase-product-quantity" at bounding box center [75, 192] width 5 height 5
type input "1"
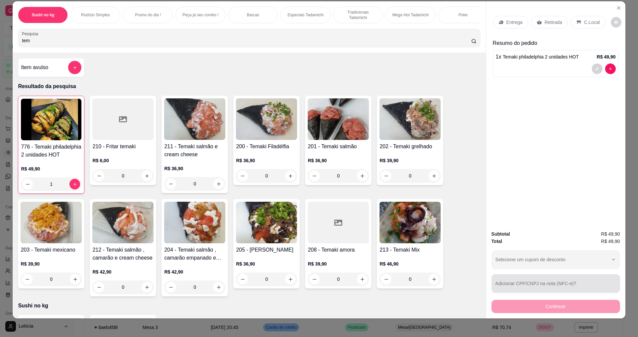
scroll to position [11, 0]
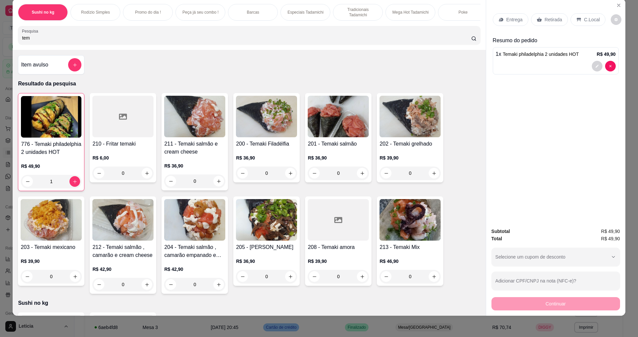
click at [515, 19] on p "Entrega" at bounding box center [514, 19] width 16 height 7
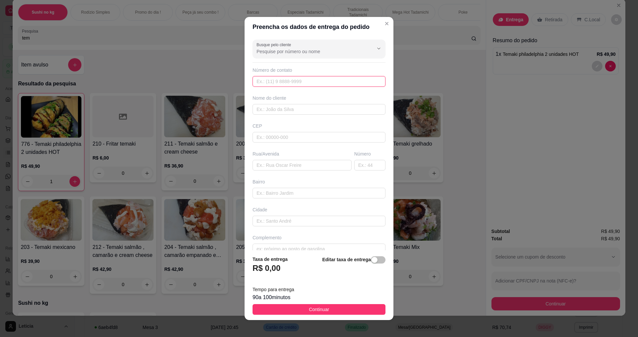
click at [301, 83] on input "text" at bounding box center [318, 81] width 133 height 11
type input "(31) 98205-5222"
click at [307, 107] on input "text" at bounding box center [318, 109] width 133 height 11
type input "tiago rocha"
click at [274, 138] on input "text" at bounding box center [318, 137] width 133 height 11
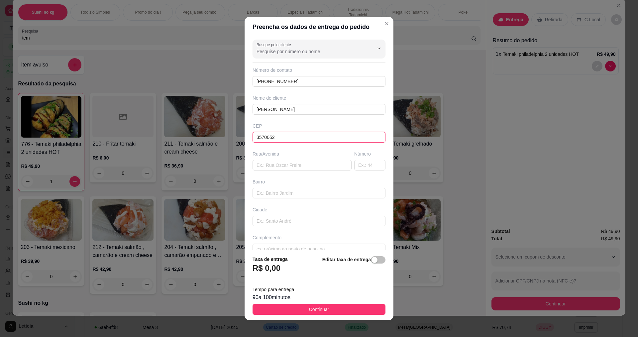
type input "35700527"
type input "Rua Itapoá"
type input "São Francisco de Assis"
type input "Sete Lagoas"
type input "3"
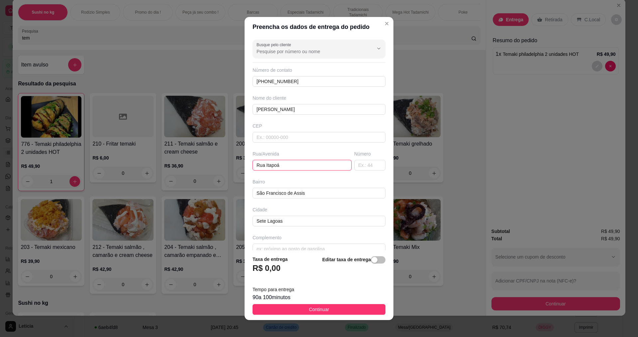
click at [295, 167] on input "Rua Itapoá" at bounding box center [301, 165] width 99 height 11
type input "R"
type input "r prof abeylard"
click at [356, 168] on input "text" at bounding box center [369, 165] width 31 height 11
type input "3782"
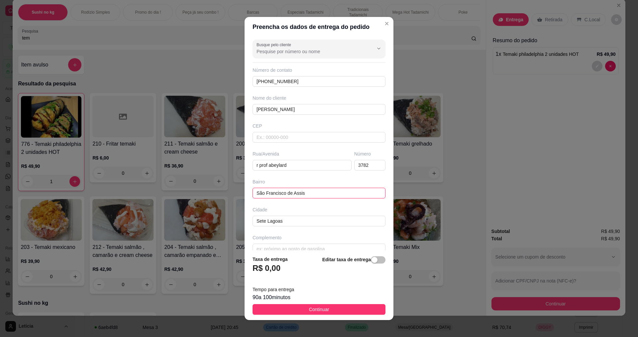
click at [318, 192] on input "São Francisco de Assis" at bounding box center [318, 193] width 133 height 11
type input "S"
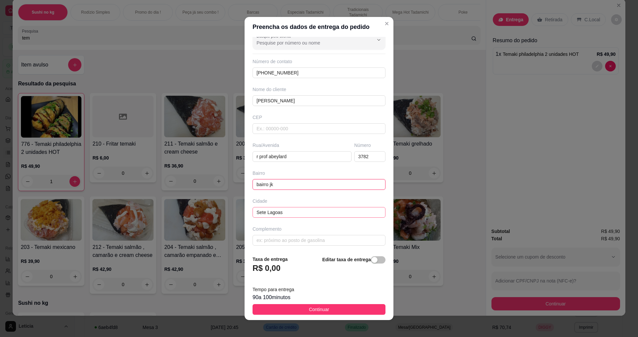
scroll to position [10, 0]
type input "bairro jk"
click at [318, 237] on input "text" at bounding box center [318, 238] width 133 height 11
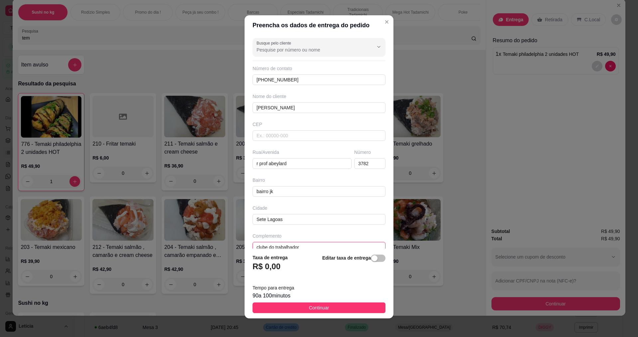
scroll to position [0, 0]
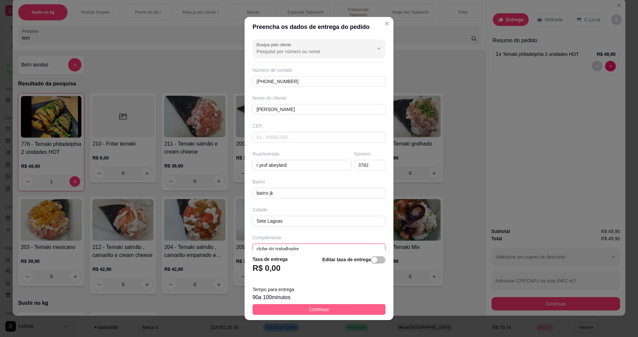
type input "clube do trabalhador"
click at [317, 308] on span "Continuar" at bounding box center [319, 309] width 20 height 7
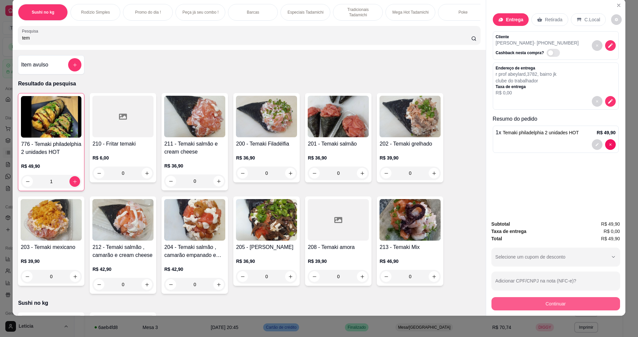
click at [549, 303] on button "Continuar" at bounding box center [555, 303] width 129 height 13
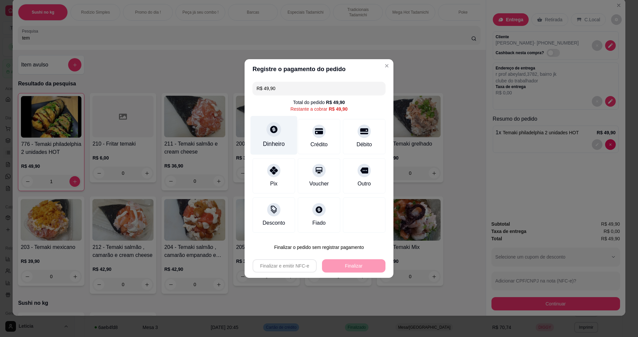
click at [266, 146] on div "Dinheiro" at bounding box center [274, 143] width 22 height 9
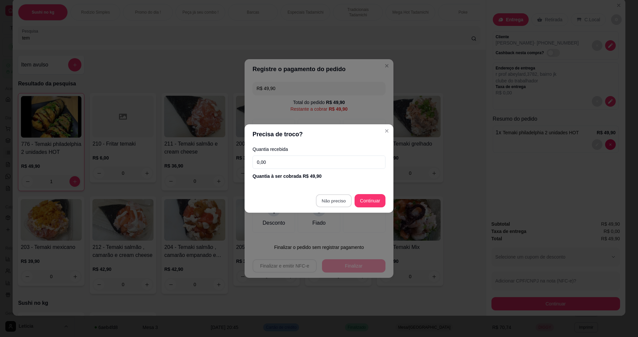
type input "R$ 0,00"
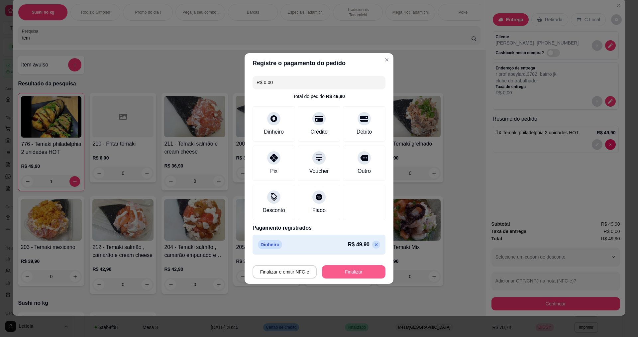
click at [362, 274] on button "Finalizar" at bounding box center [353, 271] width 63 height 13
type input "0"
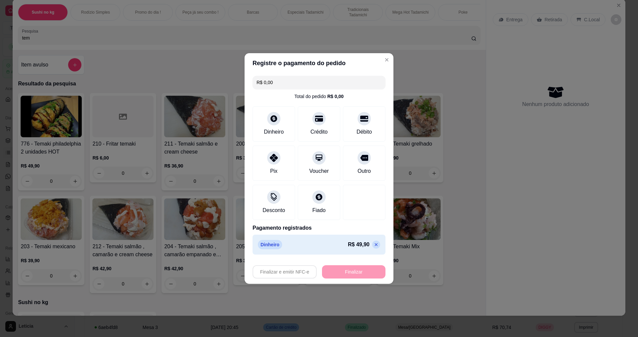
type input "-R$ 49,90"
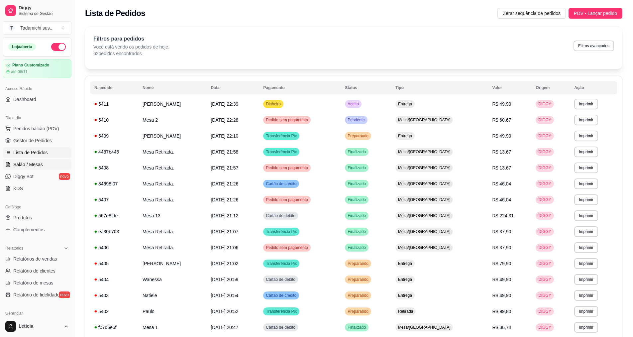
click at [54, 162] on link "Salão / Mesas" at bounding box center [37, 164] width 69 height 11
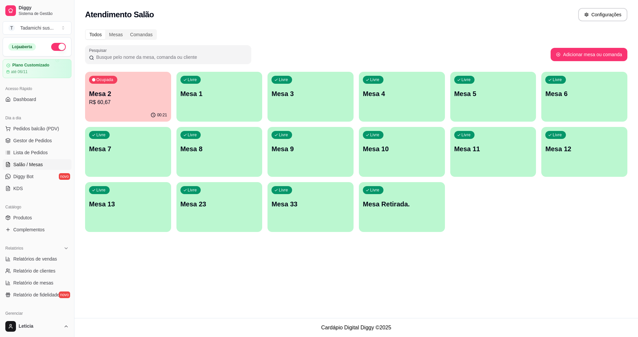
click at [137, 90] on p "Mesa 2" at bounding box center [128, 93] width 78 height 9
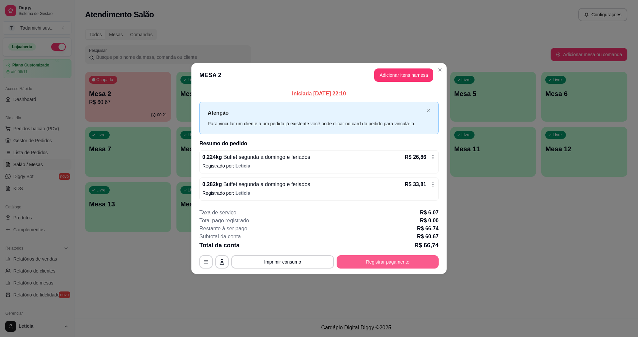
click at [373, 263] on button "Registrar pagamento" at bounding box center [387, 261] width 102 height 13
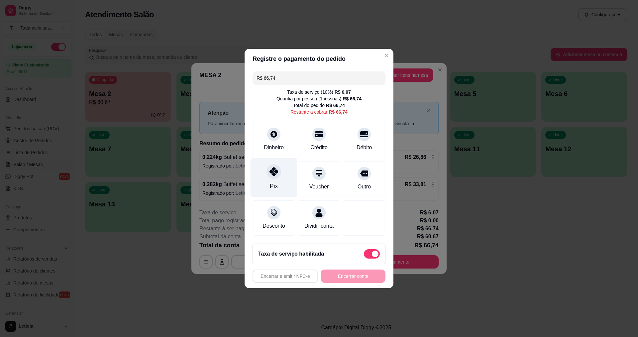
click at [267, 173] on div "Pix" at bounding box center [273, 177] width 47 height 39
type input "R$ 0,00"
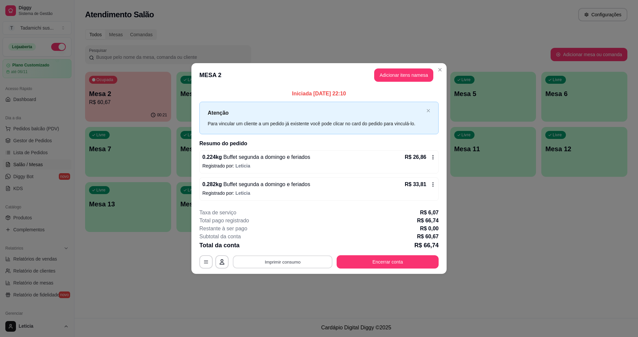
click at [299, 259] on button "Imprimir consumo" at bounding box center [283, 261] width 100 height 13
click at [291, 228] on button "IMPRESSORA PERTO DA [GEOGRAPHIC_DATA]" at bounding box center [296, 232] width 99 height 11
click at [338, 258] on button "Encerrar conta" at bounding box center [387, 261] width 102 height 13
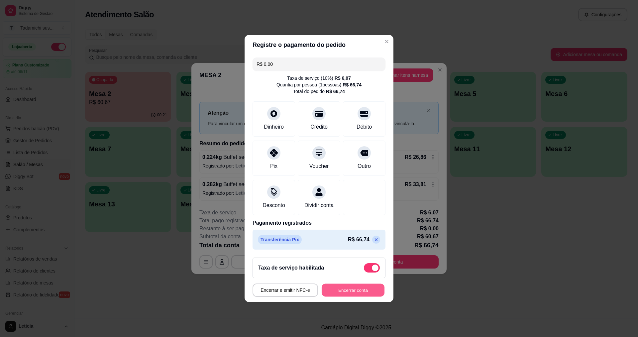
click at [342, 297] on button "Encerrar conta" at bounding box center [352, 290] width 63 height 13
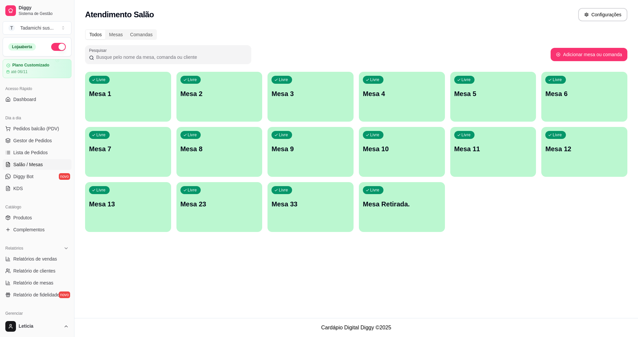
click at [380, 209] on div "Livre Mesa Retirada." at bounding box center [402, 203] width 86 height 42
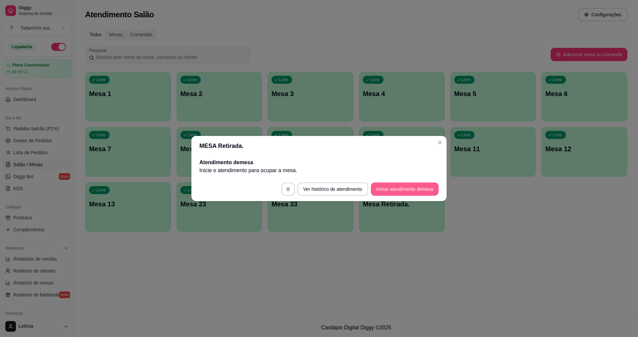
click at [388, 186] on button "Iniciar atendimento de mesa" at bounding box center [405, 188] width 68 height 13
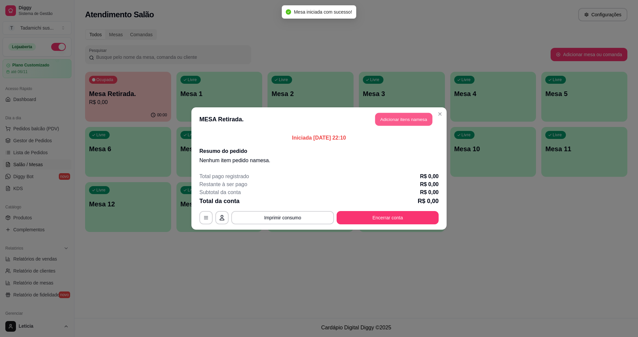
click at [405, 121] on button "Adicionar itens na mesa" at bounding box center [403, 119] width 57 height 13
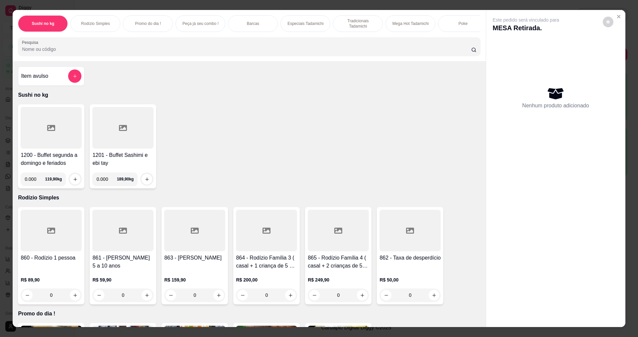
click at [32, 182] on input "0.000" at bounding box center [35, 178] width 20 height 13
click at [34, 184] on input "0.000" at bounding box center [35, 178] width 20 height 13
type input "0.416"
click at [78, 182] on div at bounding box center [74, 178] width 13 height 13
click at [77, 183] on button "increase-product-quantity" at bounding box center [75, 179] width 10 height 10
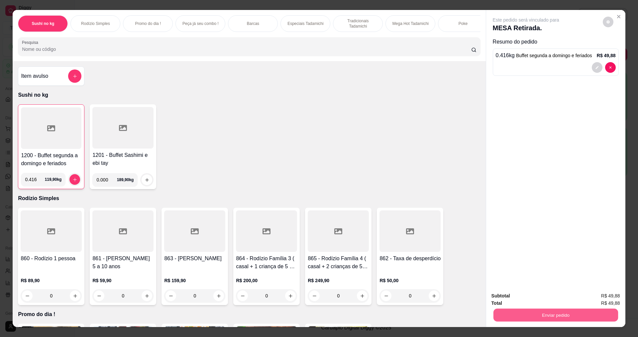
click at [542, 316] on button "Enviar pedido" at bounding box center [555, 314] width 125 height 13
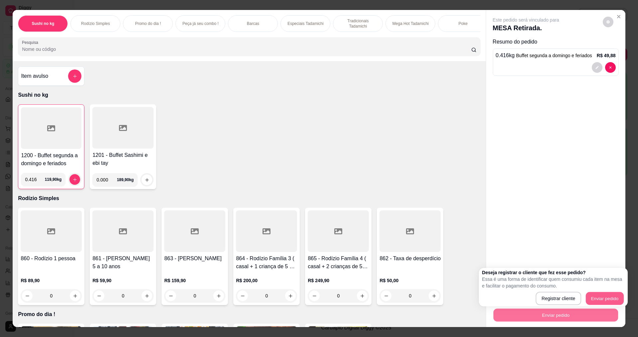
click at [593, 293] on button "Enviar pedido" at bounding box center [605, 298] width 38 height 13
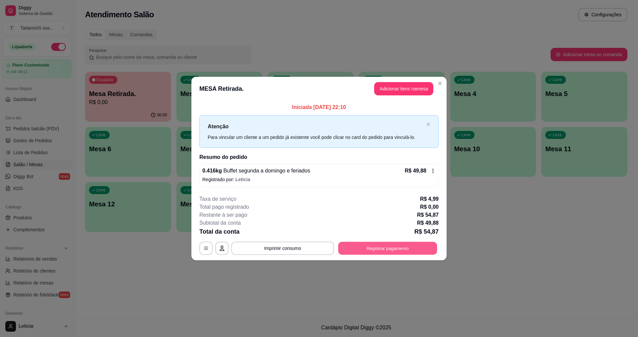
click at [371, 246] on button "Registrar pagamento" at bounding box center [387, 247] width 99 height 13
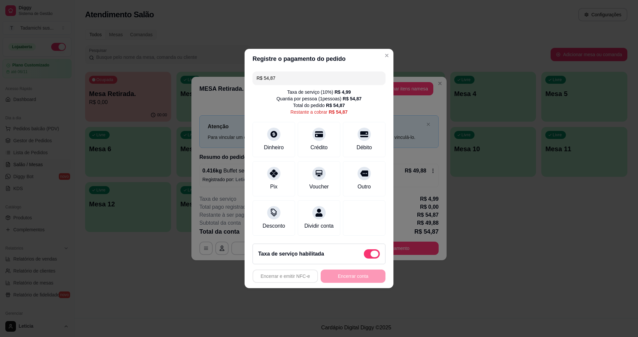
click at [366, 257] on span at bounding box center [372, 253] width 16 height 9
click at [366, 257] on input "checkbox" at bounding box center [365, 257] width 4 height 4
checkbox input "true"
type input "R$ 49,88"
checkbox input "false"
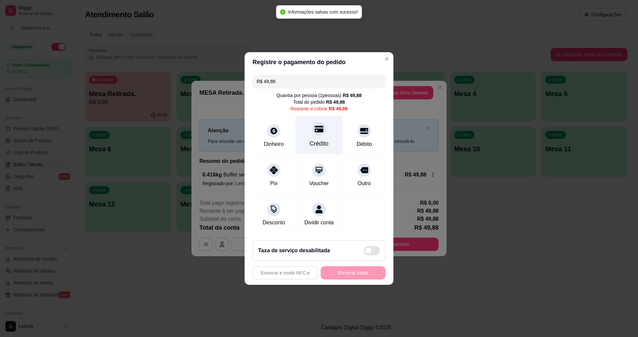
click at [313, 142] on div "Crédito" at bounding box center [319, 143] width 19 height 9
type input "R$ 0,00"
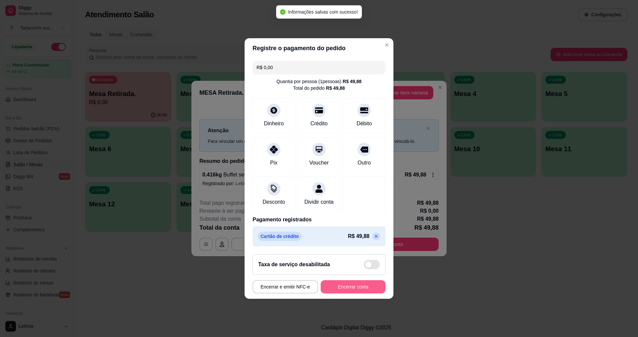
click at [357, 288] on button "Encerrar conta" at bounding box center [352, 286] width 65 height 13
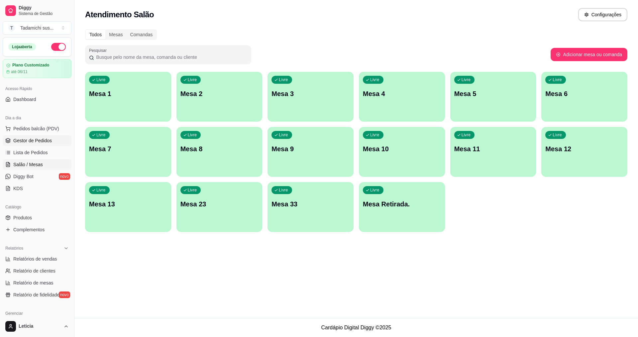
click at [26, 137] on link "Gestor de Pedidos" at bounding box center [37, 140] width 69 height 11
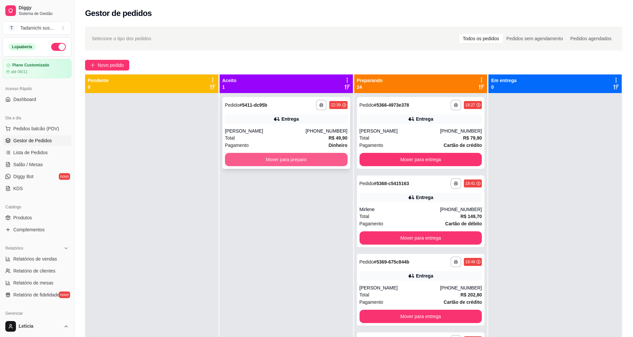
click at [295, 157] on button "Mover para preparo" at bounding box center [286, 159] width 123 height 13
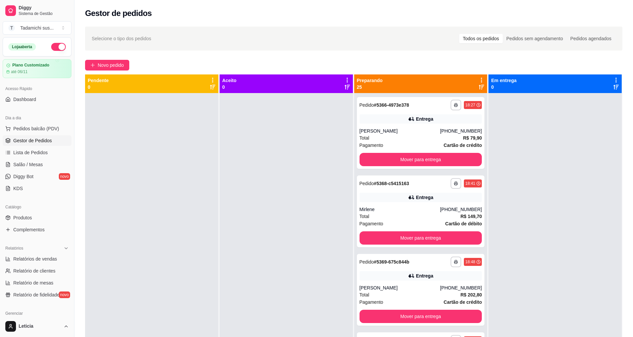
click at [32, 158] on ul "Pedidos balcão (PDV) Gestor de Pedidos Lista de Pedidos Salão / Mesas Diggy Bot…" at bounding box center [37, 158] width 69 height 70
click at [31, 156] on link "Lista de Pedidos" at bounding box center [37, 152] width 69 height 11
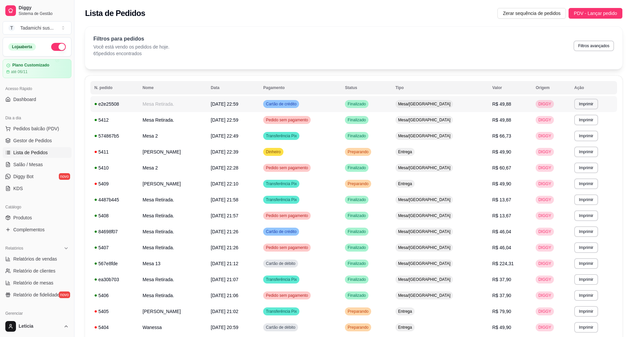
click at [240, 110] on td "09/10/25 às 22:59" at bounding box center [233, 104] width 52 height 16
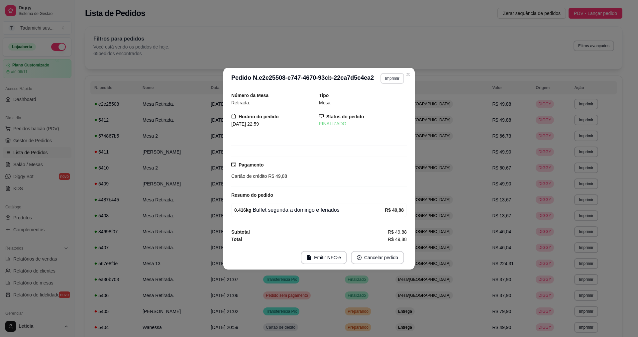
click at [392, 79] on button "Imprimir" at bounding box center [392, 78] width 24 height 11
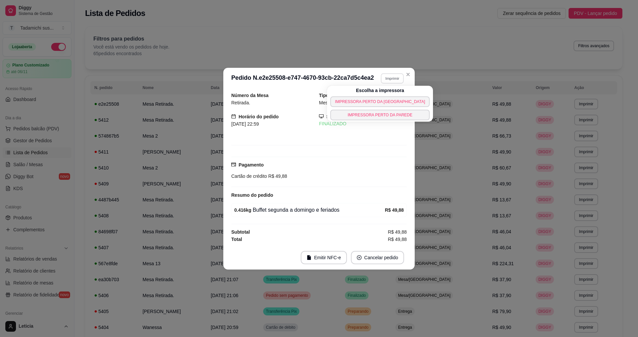
click at [387, 95] on div "Escolha a impressora IMPRESSORA PERTO DA BALANÇA IMPRESSORA PERTO DA PAREDE" at bounding box center [380, 104] width 106 height 36
click at [385, 100] on button "IMPRESSORA PERTO DA [GEOGRAPHIC_DATA]" at bounding box center [380, 101] width 96 height 10
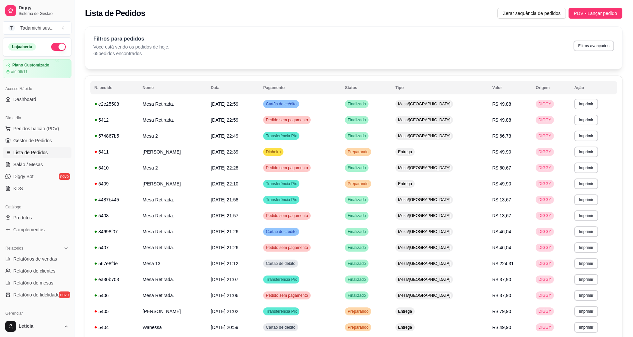
click at [52, 48] on button "button" at bounding box center [58, 47] width 15 height 8
click at [52, 46] on button "button" at bounding box center [58, 47] width 15 height 8
click at [52, 168] on link "Salão / Mesas" at bounding box center [37, 164] width 69 height 11
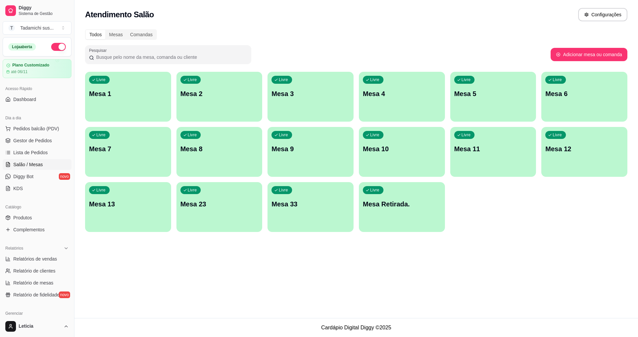
click at [378, 208] on p "Mesa Retirada." at bounding box center [402, 203] width 78 height 9
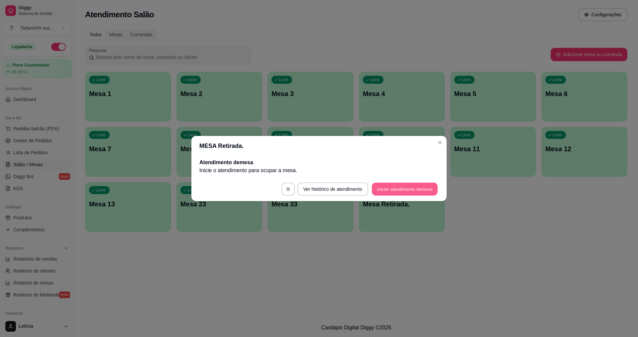
click at [396, 190] on button "Iniciar atendimento de mesa" at bounding box center [405, 189] width 66 height 13
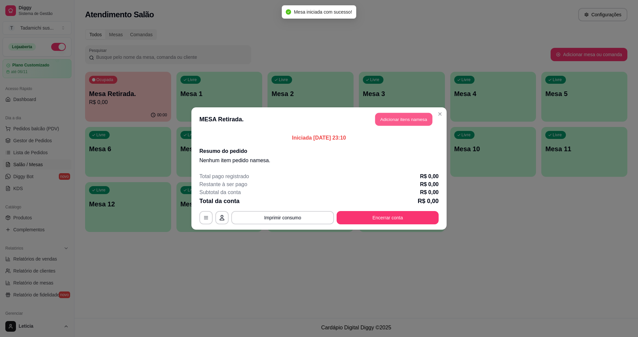
click at [397, 120] on button "Adicionar itens na mesa" at bounding box center [403, 119] width 57 height 13
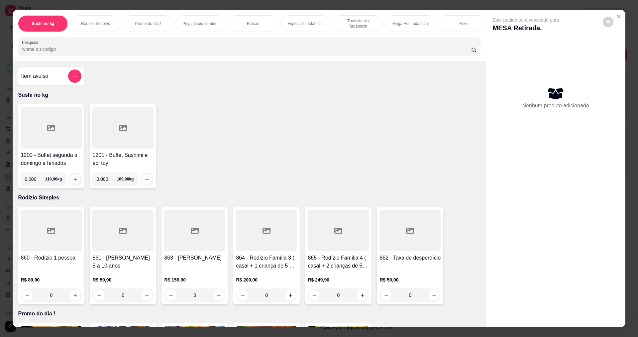
click at [35, 183] on input "0.000" at bounding box center [35, 178] width 20 height 13
type input "0.328"
click at [73, 182] on icon "increase-product-quantity" at bounding box center [75, 179] width 5 height 5
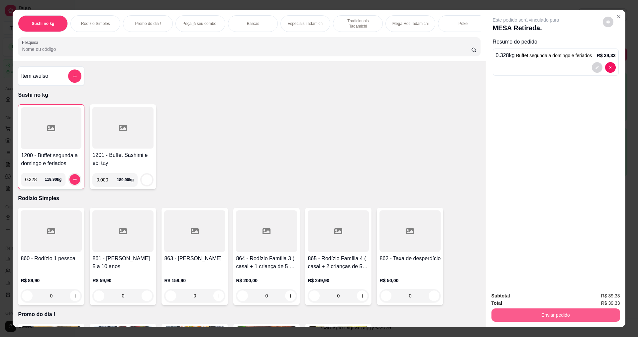
click at [569, 312] on button "Enviar pedido" at bounding box center [555, 314] width 129 height 13
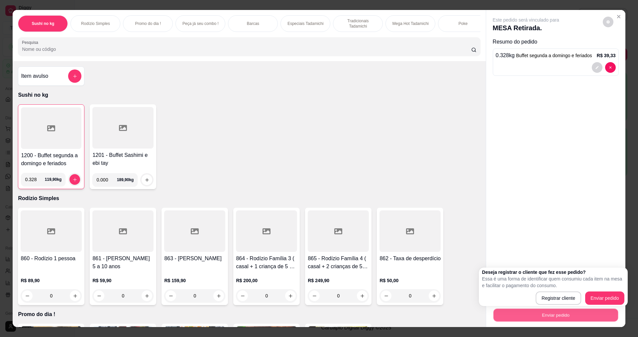
click at [570, 314] on button "Enviar pedido" at bounding box center [555, 314] width 125 height 13
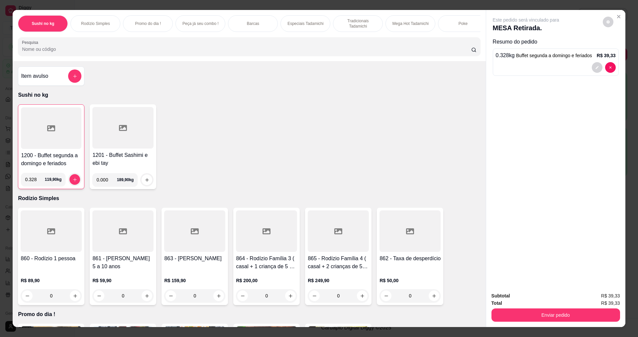
click at [600, 317] on button "Enviar pedido" at bounding box center [555, 314] width 129 height 13
click at [610, 295] on button "Enviar pedido" at bounding box center [602, 298] width 37 height 12
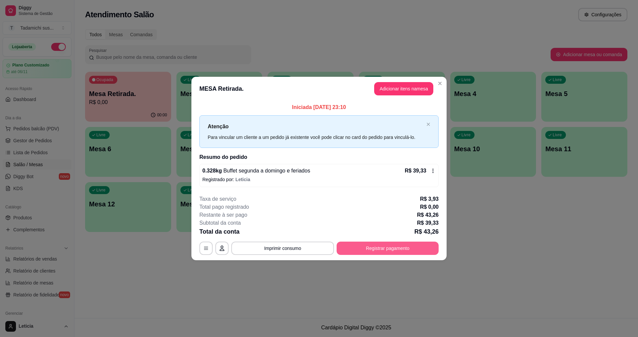
click at [365, 248] on button "Registrar pagamento" at bounding box center [387, 247] width 102 height 13
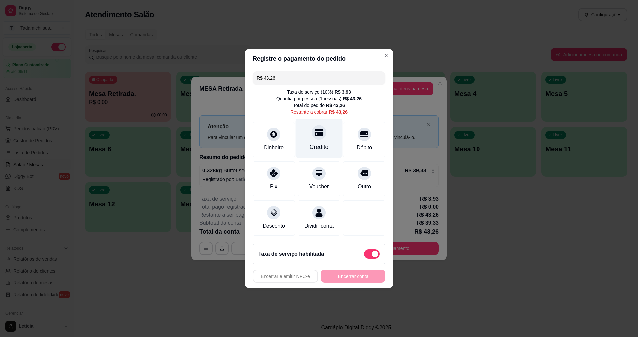
click at [318, 142] on div "Crédito" at bounding box center [319, 146] width 19 height 9
type input "R$ 0,00"
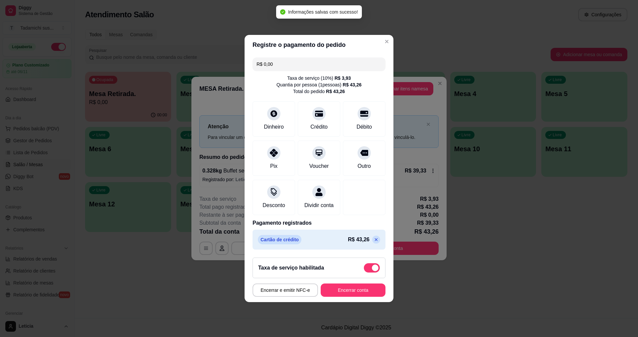
click at [365, 270] on span at bounding box center [372, 267] width 16 height 9
click at [365, 270] on input "checkbox" at bounding box center [365, 271] width 4 height 4
checkbox input "true"
type input "-R$ 3,93"
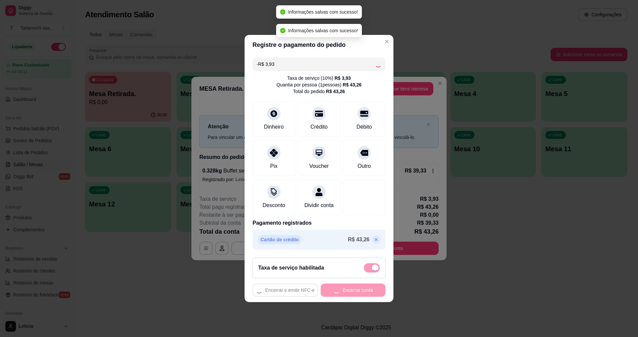
checkbox input "false"
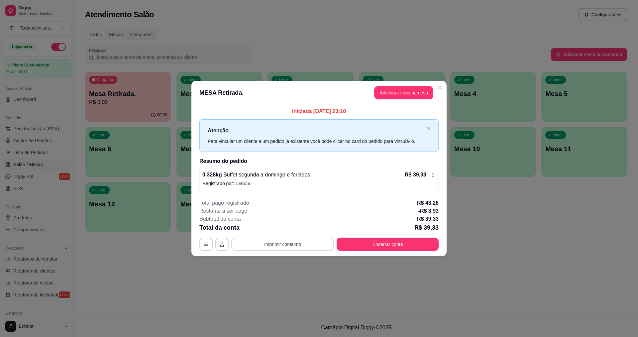
click at [293, 242] on button "Imprimir consumo" at bounding box center [282, 243] width 103 height 13
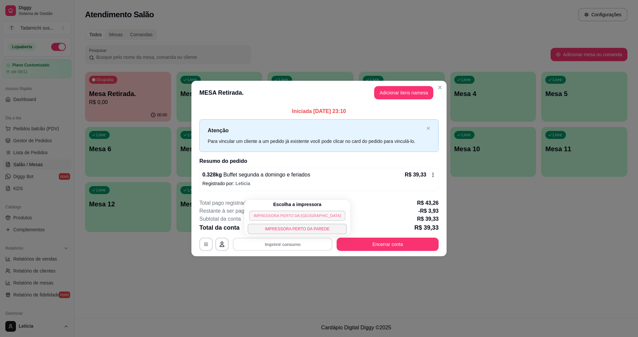
click at [293, 211] on button "IMPRESSORA PERTO DA [GEOGRAPHIC_DATA]" at bounding box center [297, 215] width 96 height 10
click at [388, 244] on button "Encerrar conta" at bounding box center [387, 243] width 102 height 13
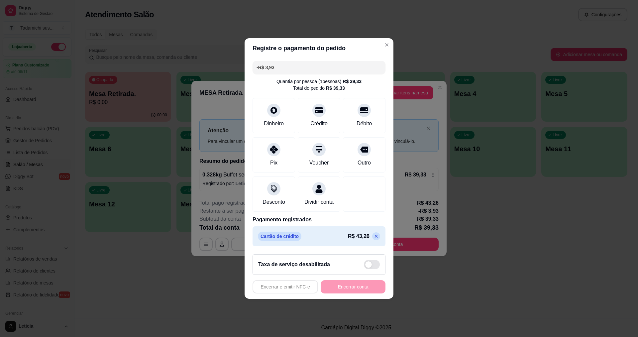
click at [369, 236] on div "Cartão de crédito R$ 43,26" at bounding box center [319, 235] width 122 height 9
drag, startPoint x: 357, startPoint y: 290, endPoint x: 366, endPoint y: 267, distance: 23.7
click at [357, 289] on div "Encerrar e emitir NFC-e Encerrar conta" at bounding box center [318, 286] width 133 height 13
click at [373, 239] on icon at bounding box center [375, 235] width 5 height 5
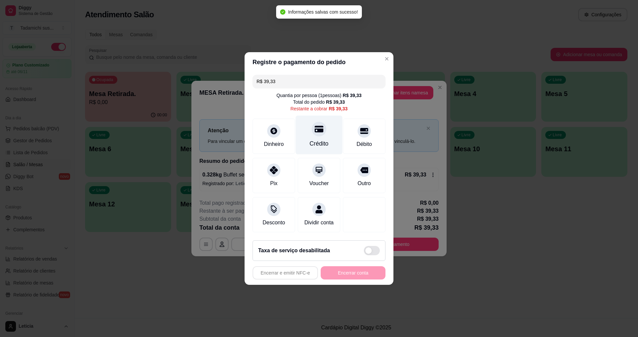
click at [308, 144] on div "Crédito" at bounding box center [319, 135] width 47 height 39
type input "R$ 0,00"
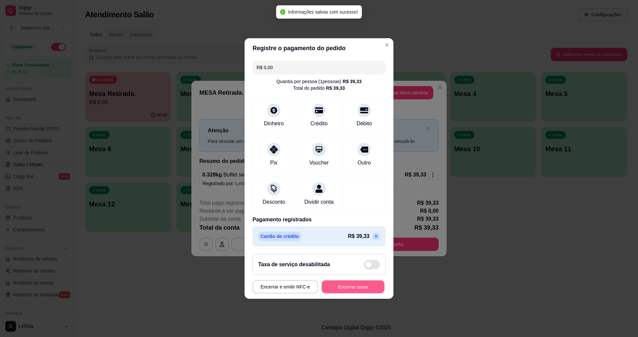
click at [359, 292] on button "Encerrar conta" at bounding box center [352, 286] width 63 height 13
